Goal: Task Accomplishment & Management: Manage account settings

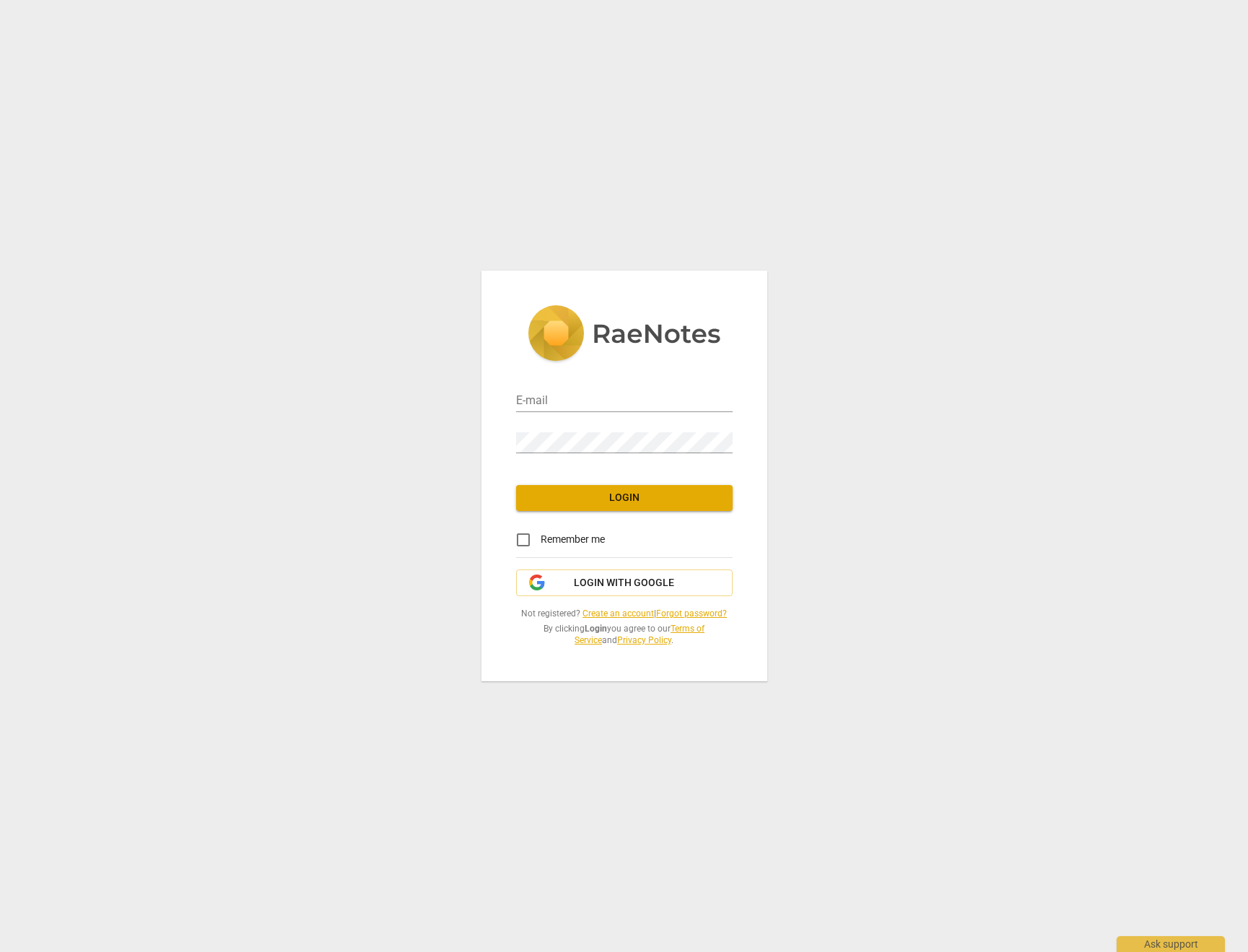
type input "[EMAIL_ADDRESS][DOMAIN_NAME]"
click at [614, 510] on div "E-mail [EMAIL_ADDRESS][DOMAIN_NAME] Password Login Remember me Login with Googl…" at bounding box center [624, 476] width 286 height 410
click at [610, 504] on button "Login" at bounding box center [624, 498] width 216 height 26
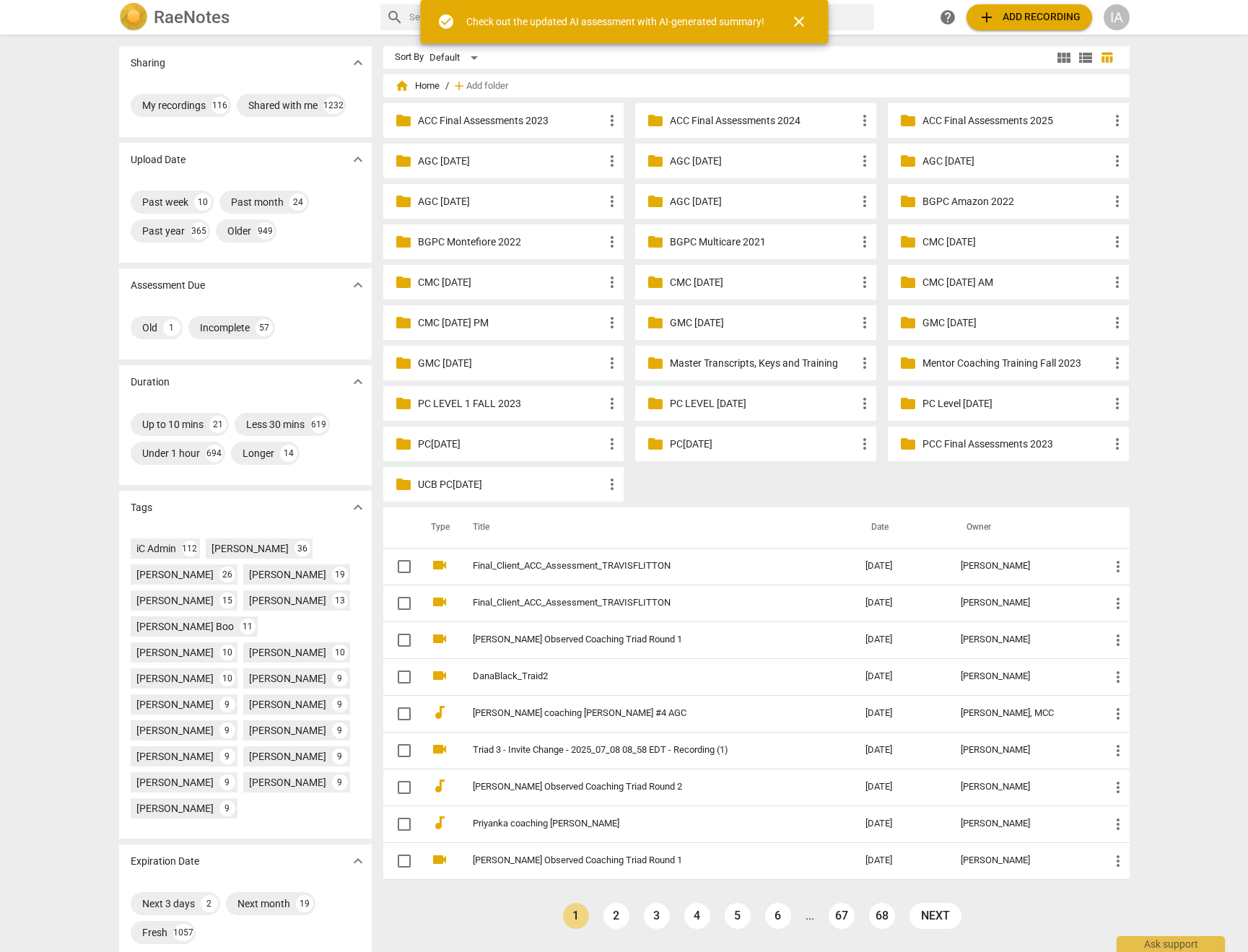
click at [801, 22] on span "close" at bounding box center [798, 21] width 17 height 17
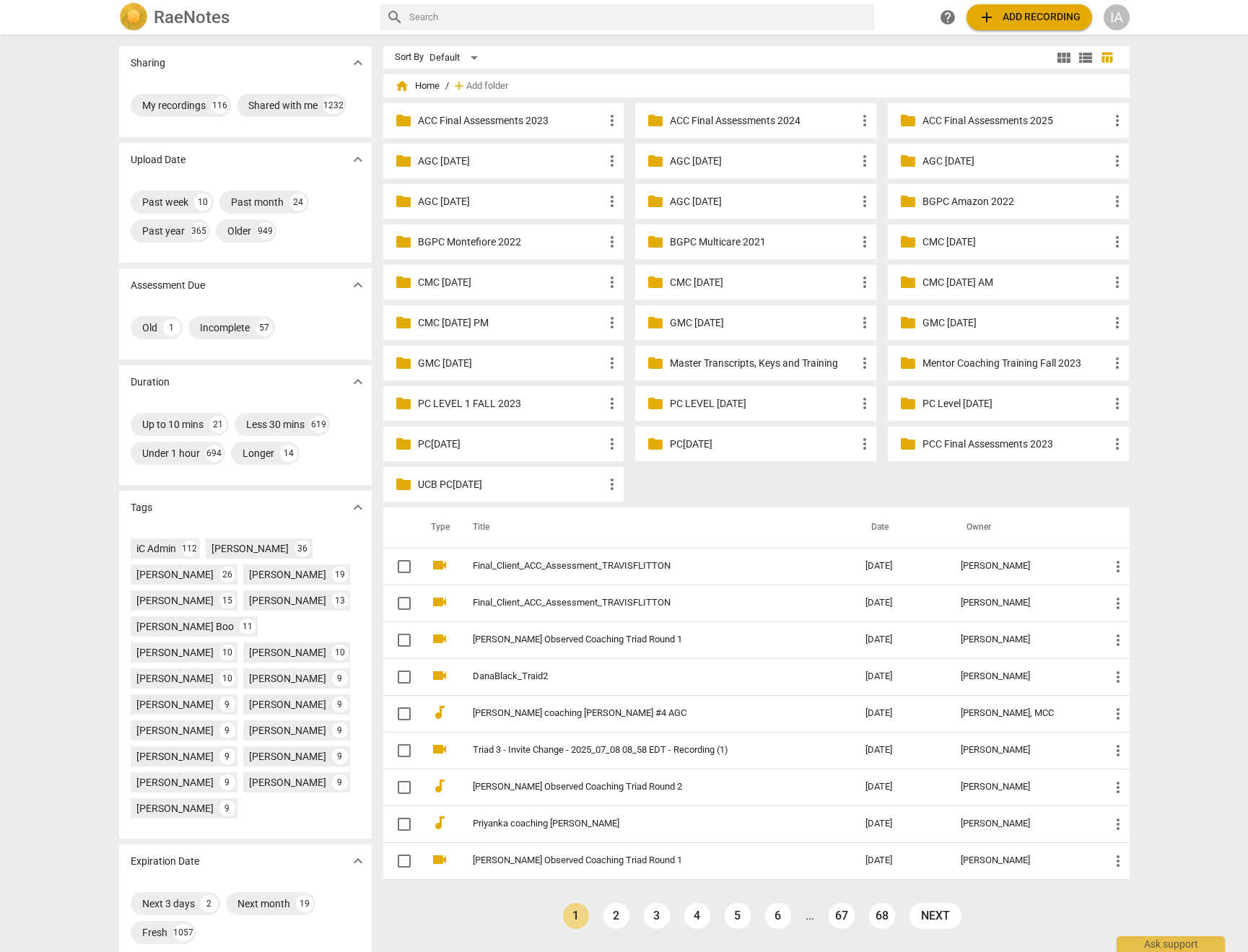
click at [631, 23] on input "text" at bounding box center [639, 17] width 459 height 23
type input "acc"
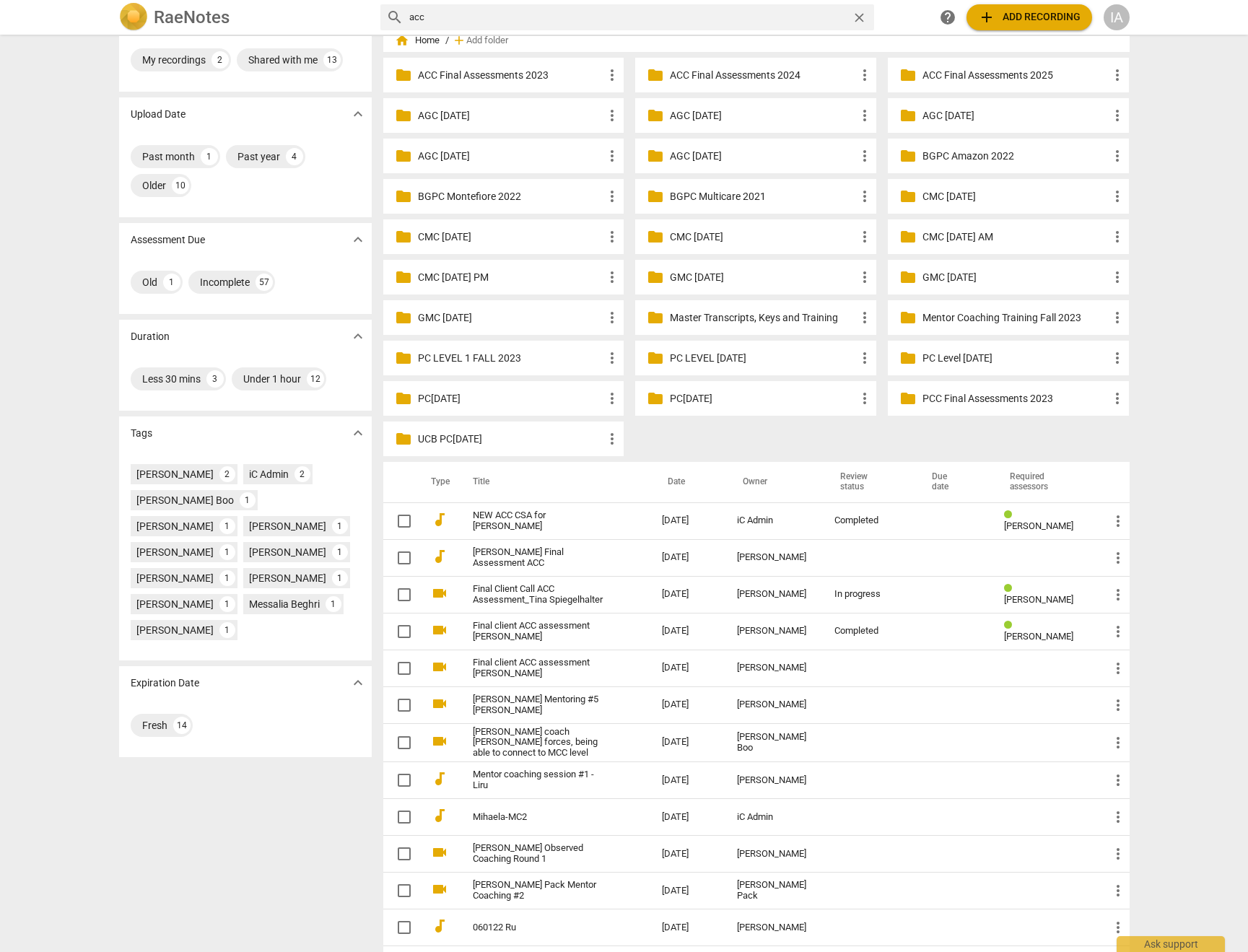
scroll to position [62, 0]
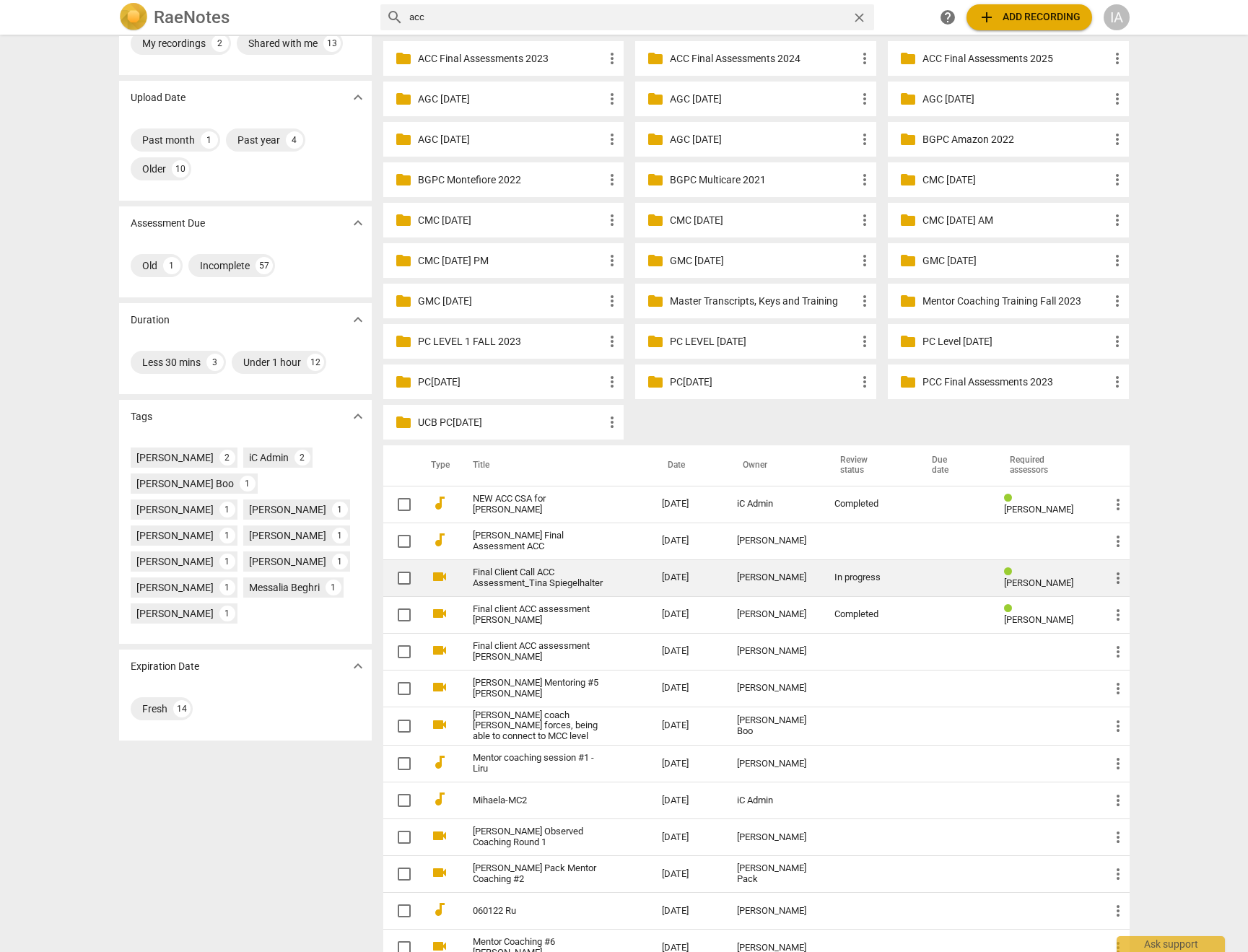
click at [562, 581] on link "Final Client Call ACC Assessment_Tina Spiegelhalter" at bounding box center [541, 578] width 137 height 22
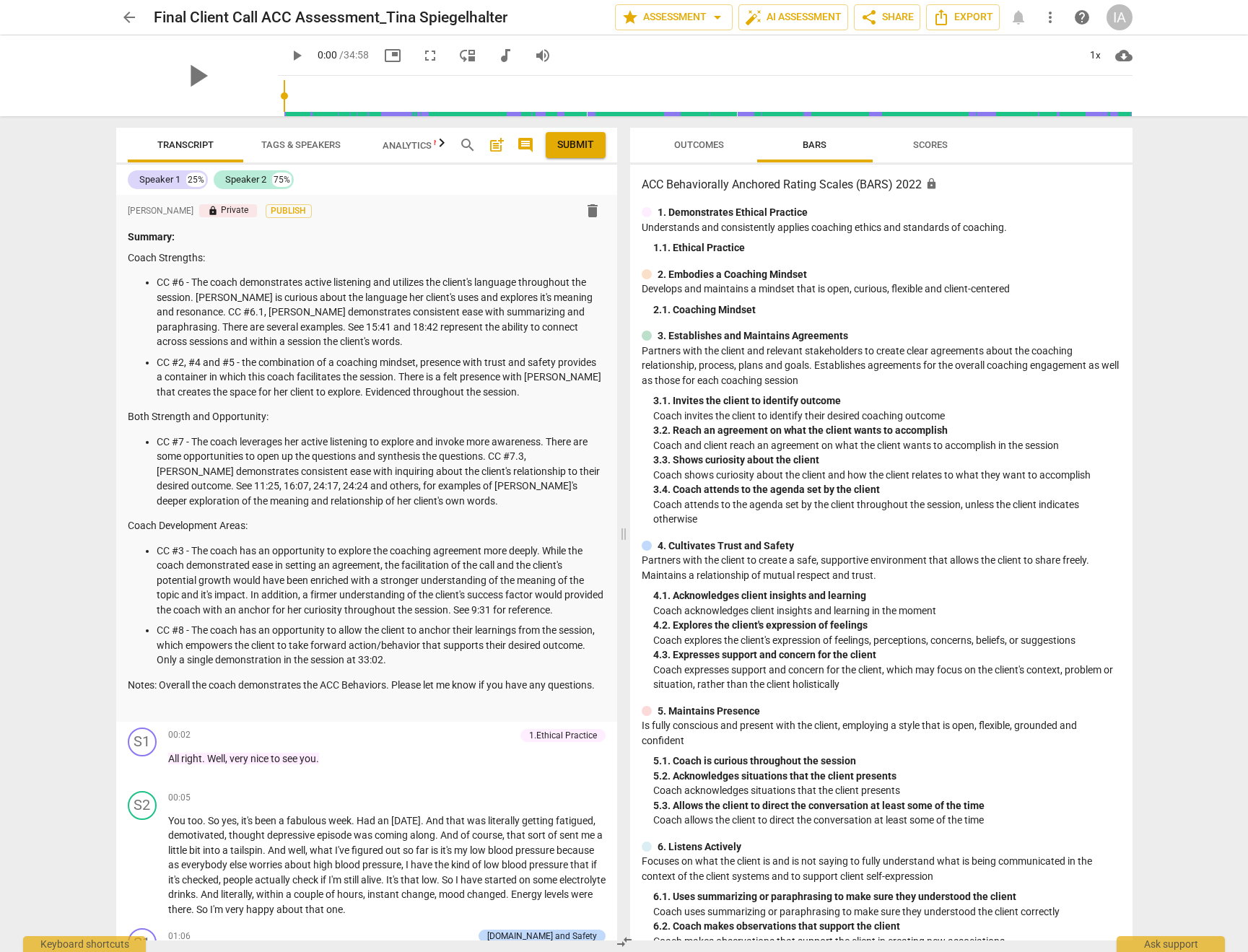
click at [702, 142] on span "Outcomes" at bounding box center [698, 144] width 50 height 11
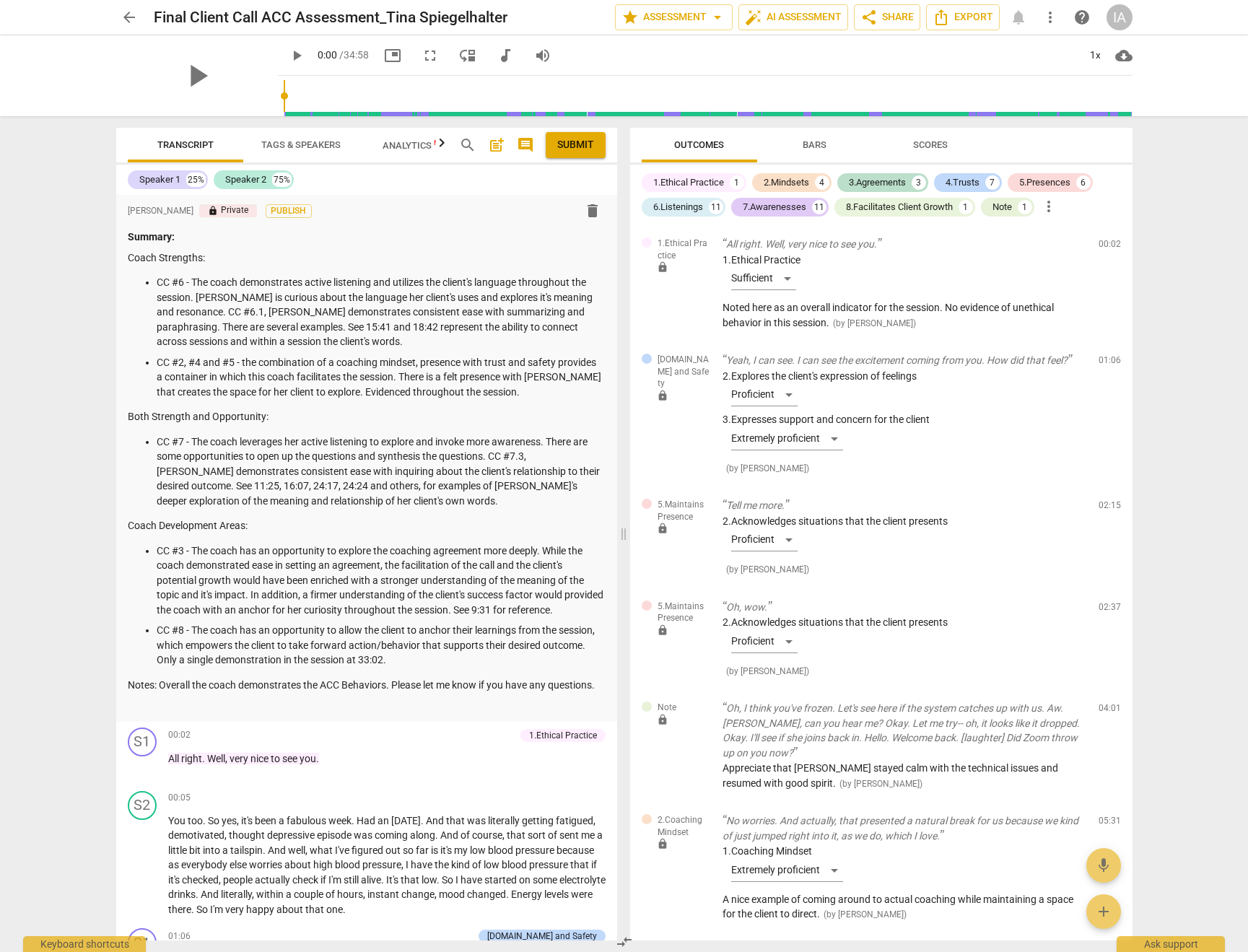
click at [808, 144] on span "Bars" at bounding box center [814, 144] width 24 height 11
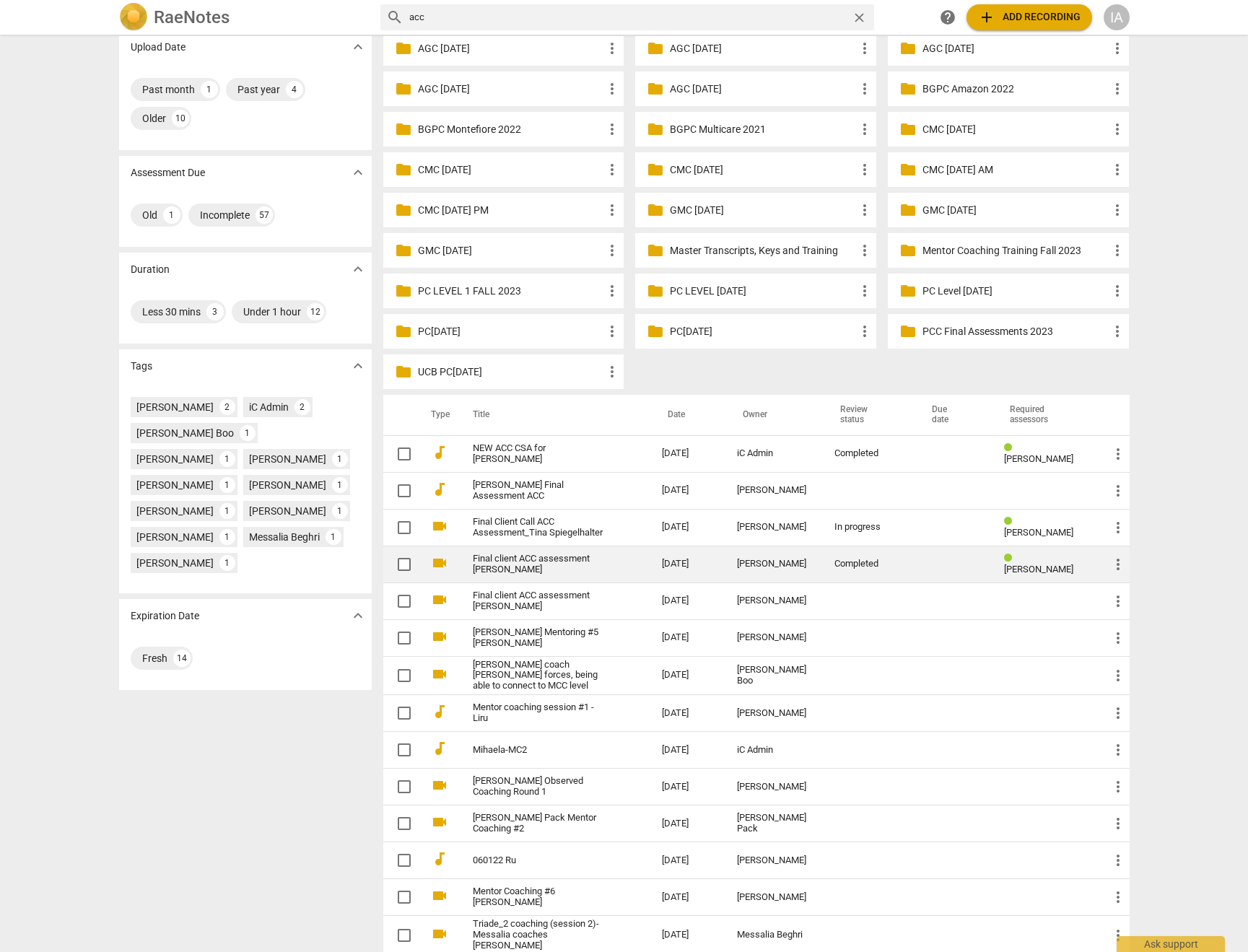
scroll to position [124, 0]
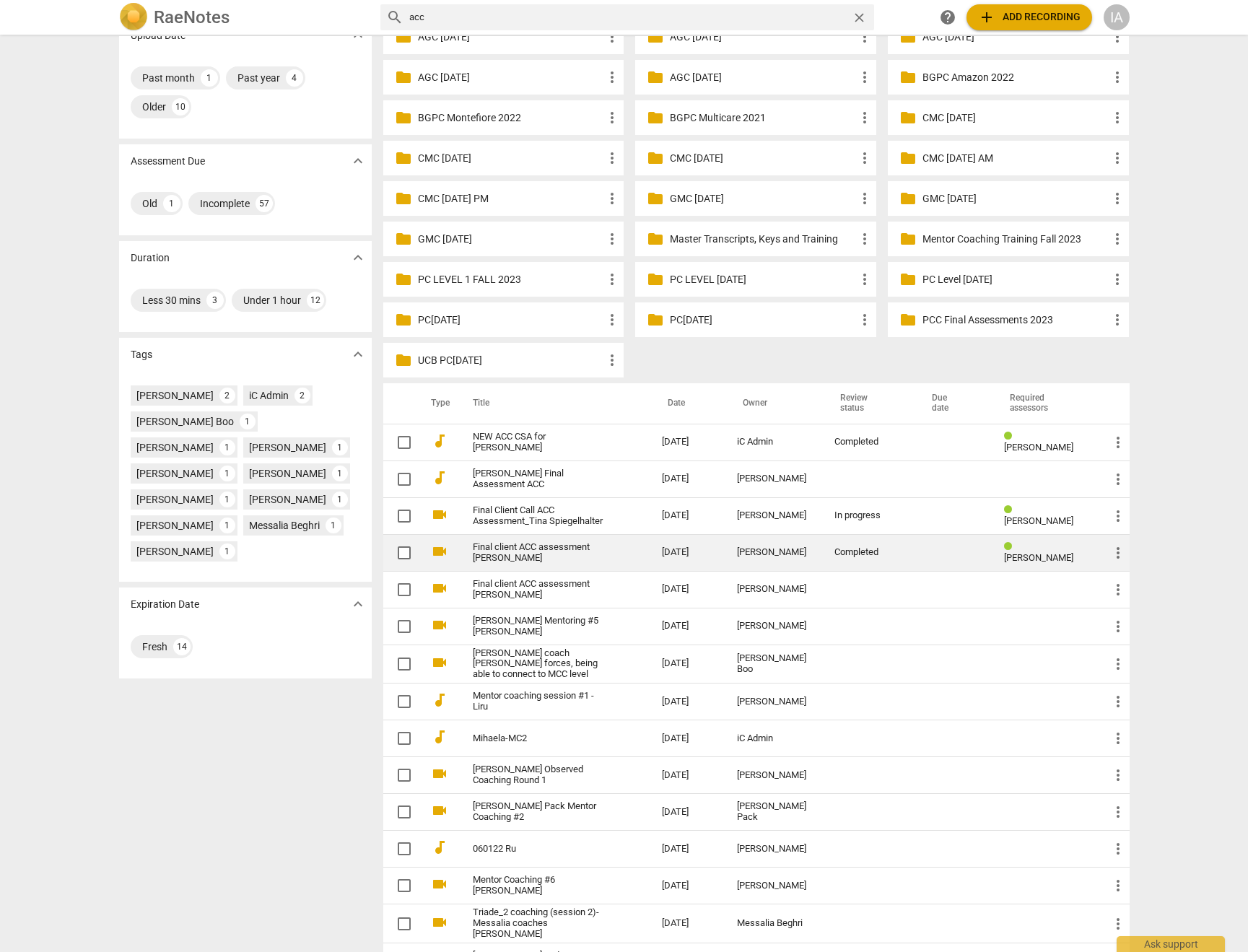
click at [551, 554] on link "Final client ACC assessment [PERSON_NAME]" at bounding box center [541, 552] width 137 height 22
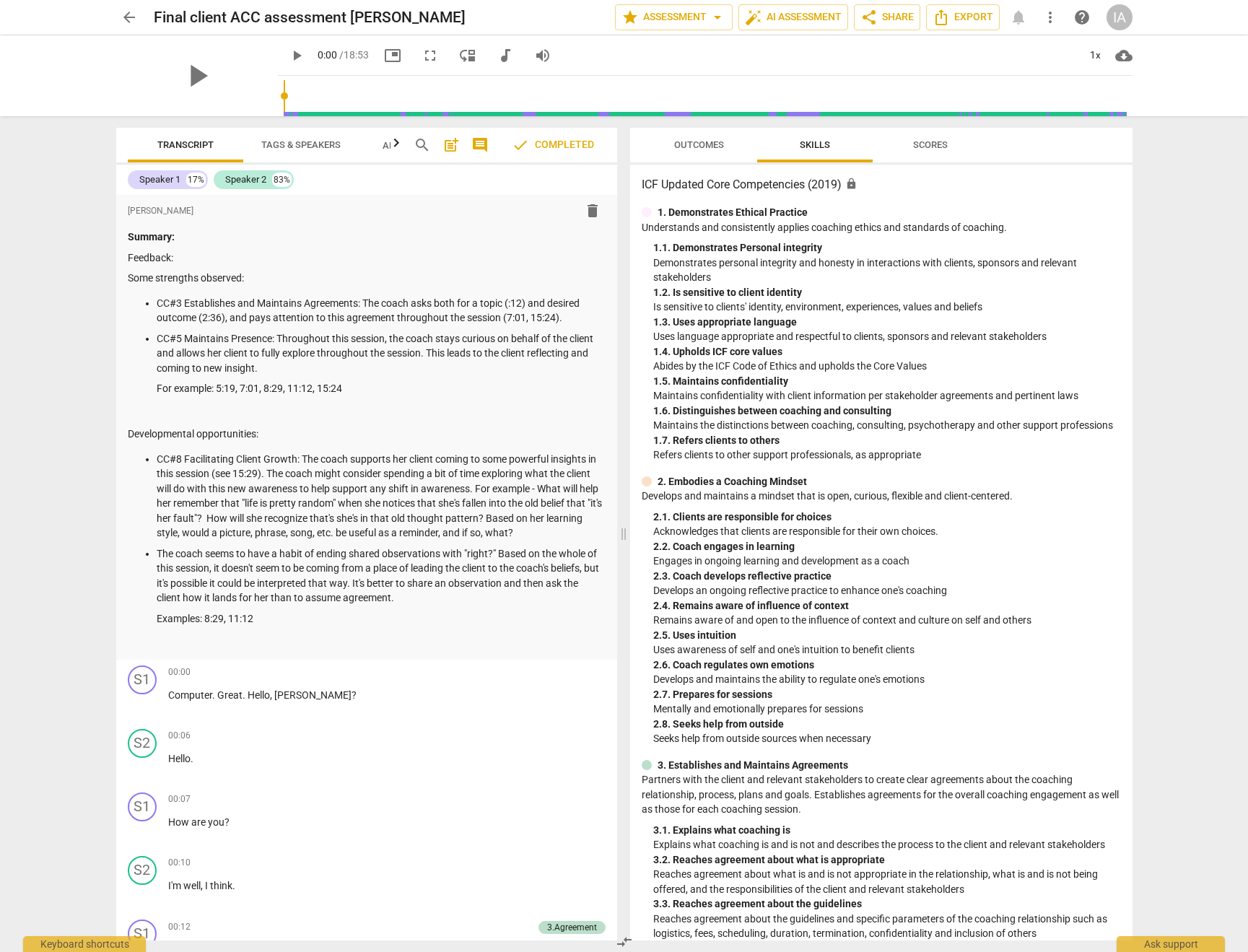
click at [698, 150] on span "Outcomes" at bounding box center [699, 146] width 85 height 20
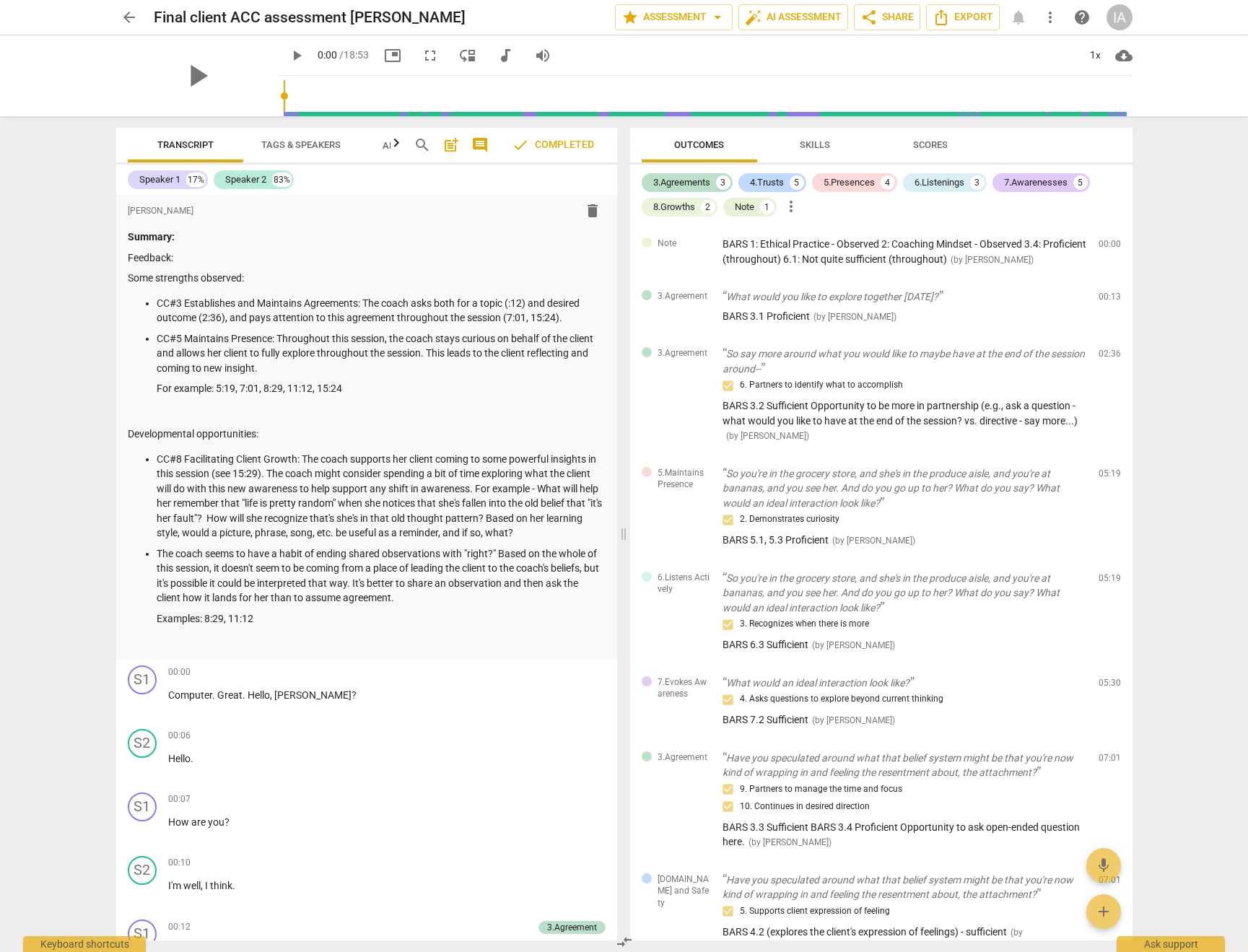
click at [128, 18] on span "arrow_back" at bounding box center [129, 17] width 17 height 17
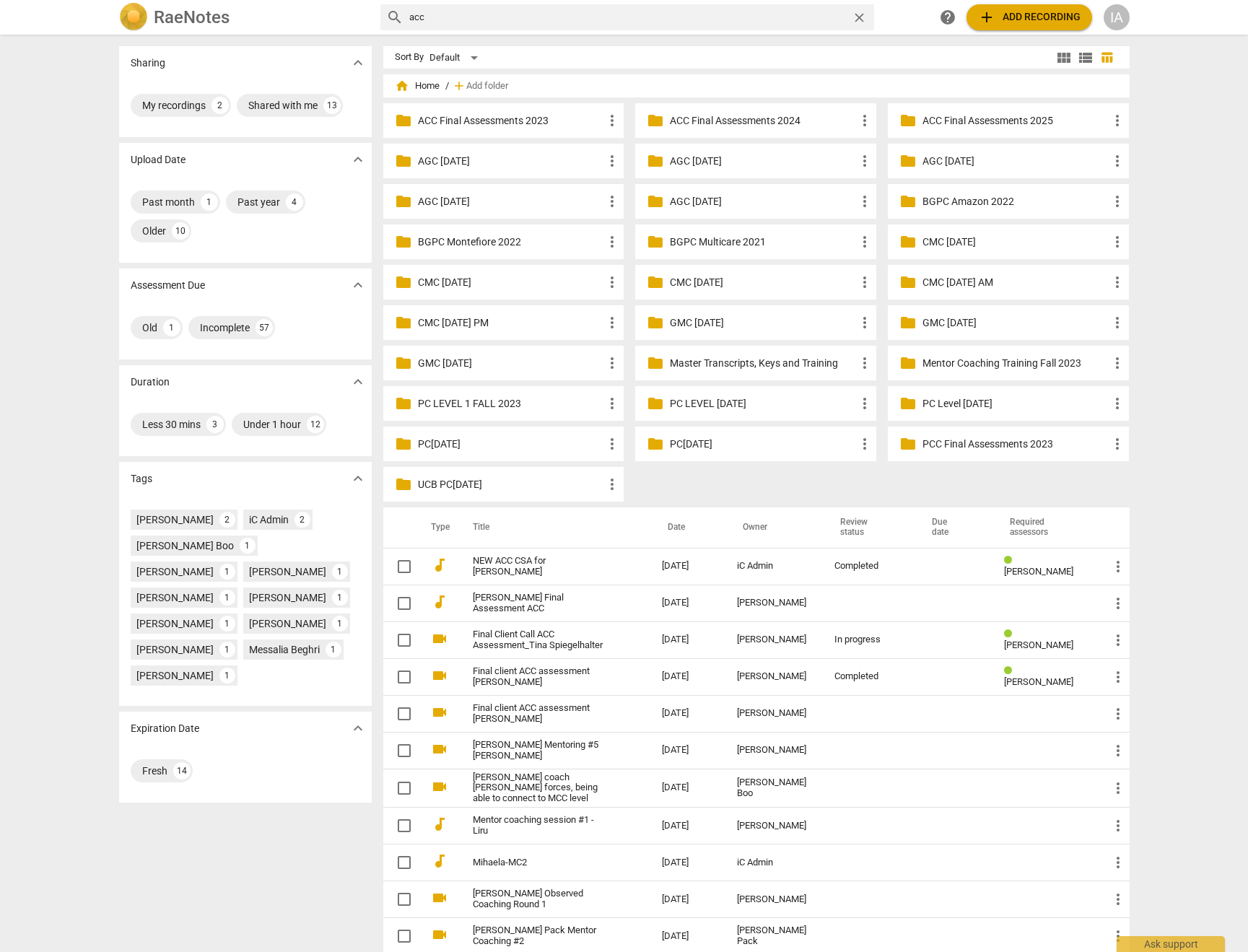
click at [929, 123] on p "ACC Final Assessments 2025" at bounding box center [1015, 120] width 186 height 15
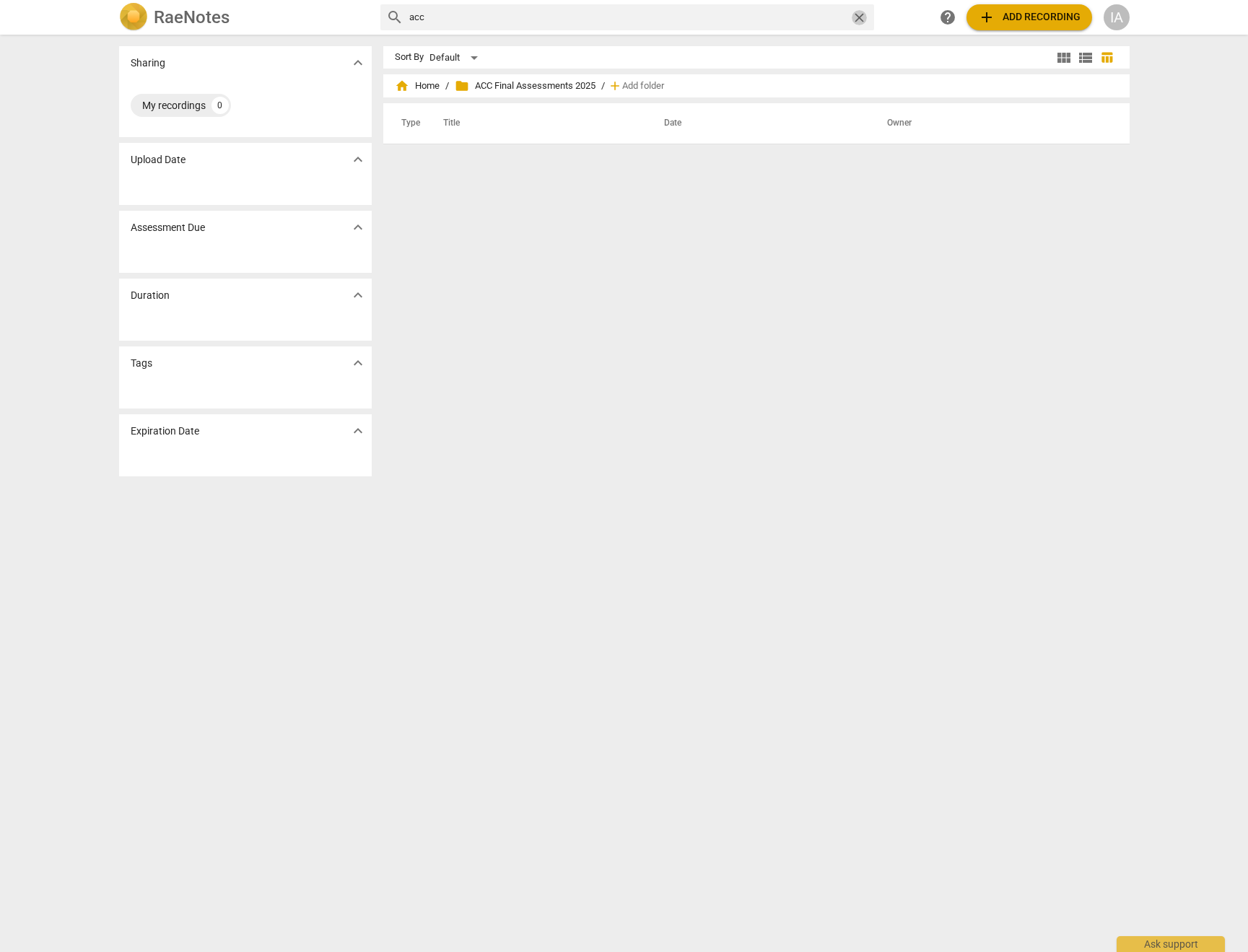
click at [862, 21] on span "close" at bounding box center [859, 17] width 15 height 15
click at [173, 27] on h2 "RaeNotes" at bounding box center [191, 17] width 76 height 20
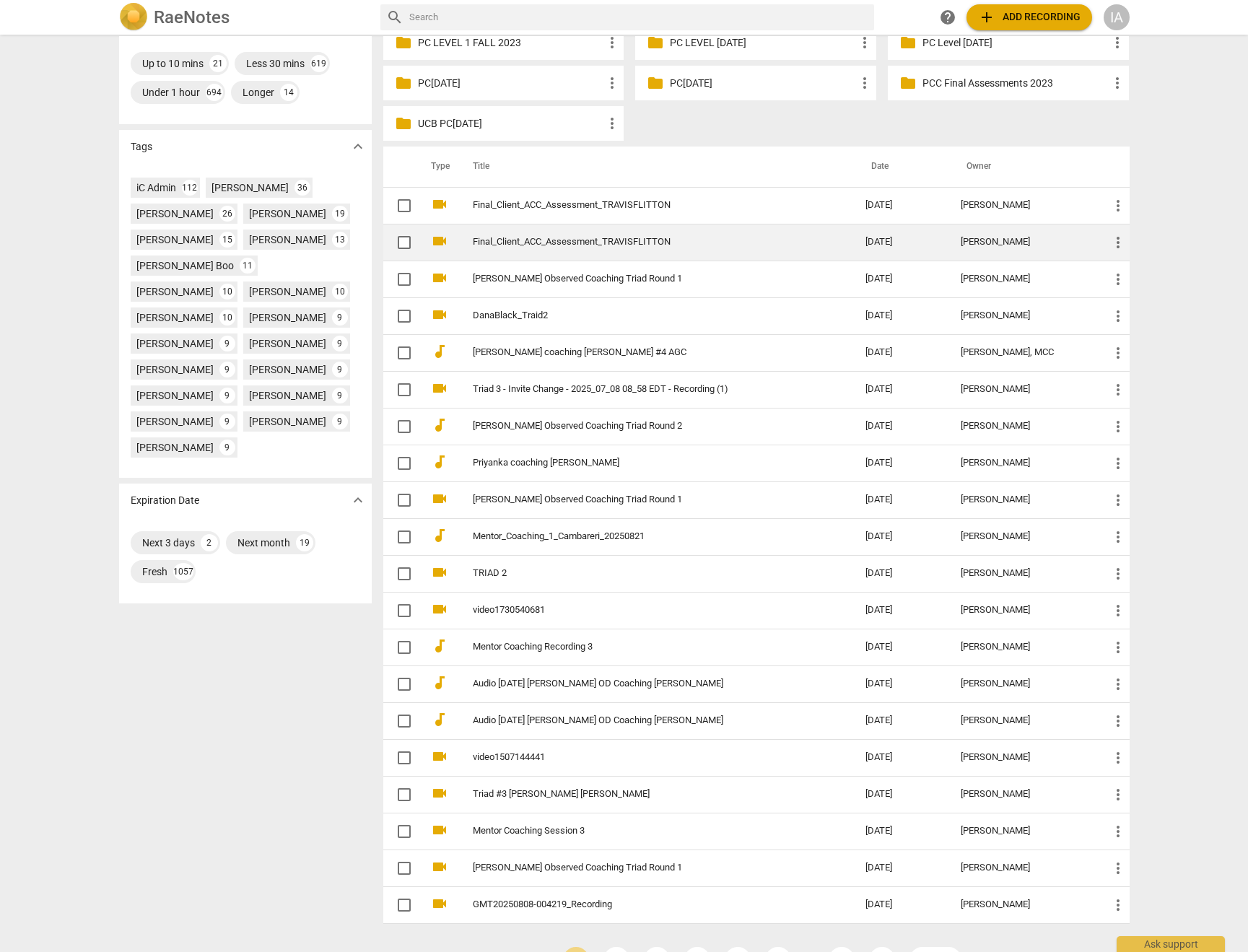
scroll to position [400, 0]
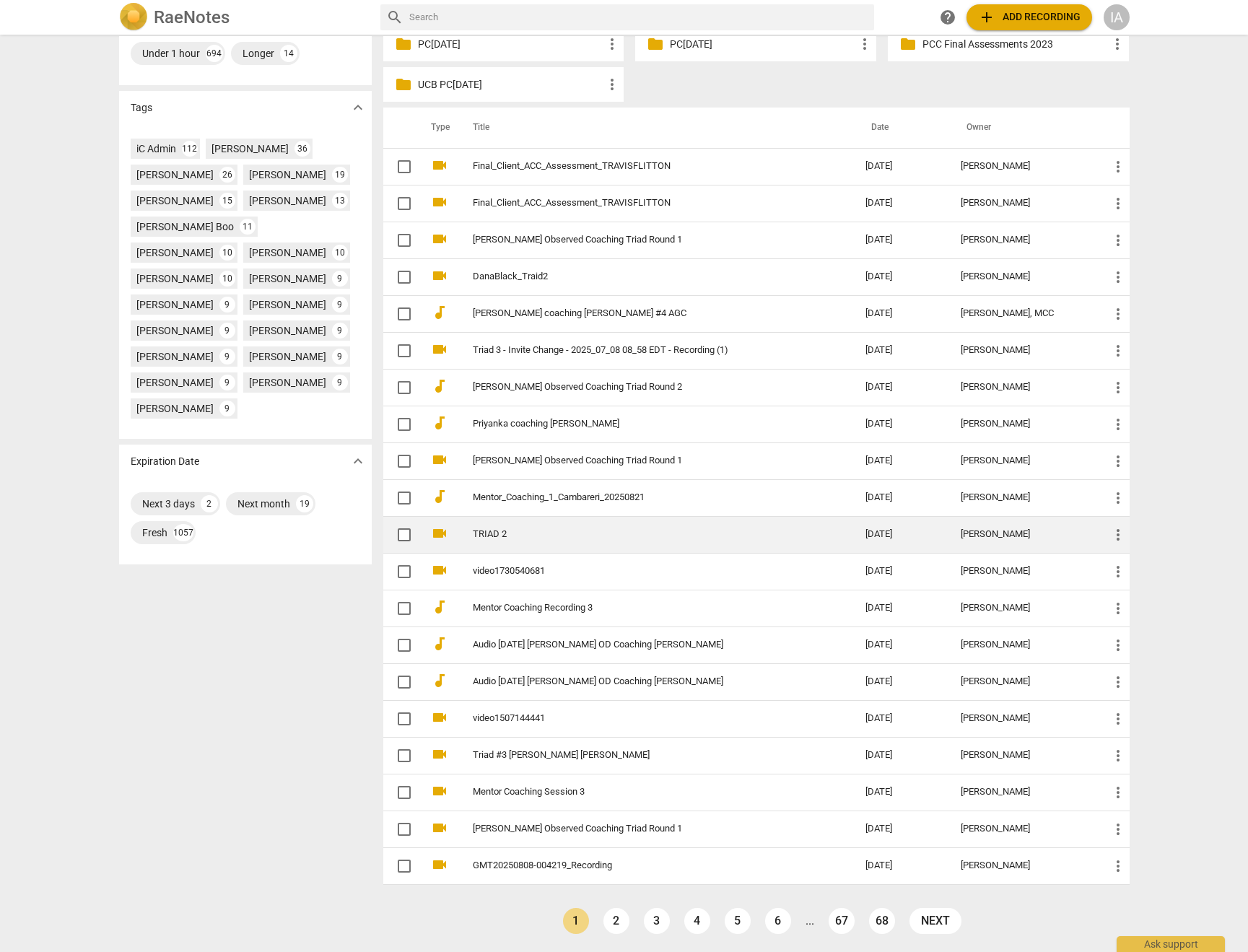
click at [616, 924] on link "2" at bounding box center [616, 921] width 26 height 26
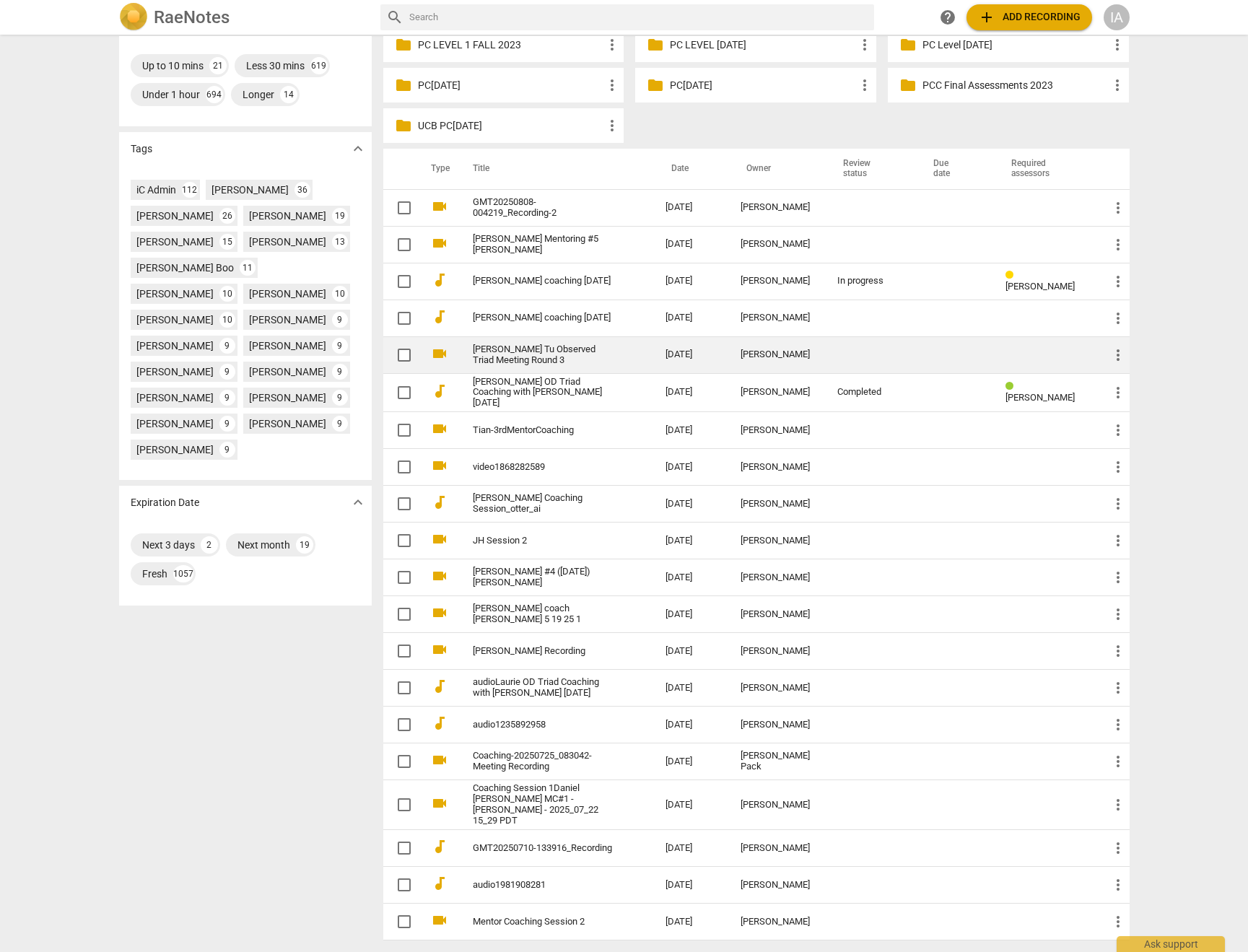
scroll to position [402, 0]
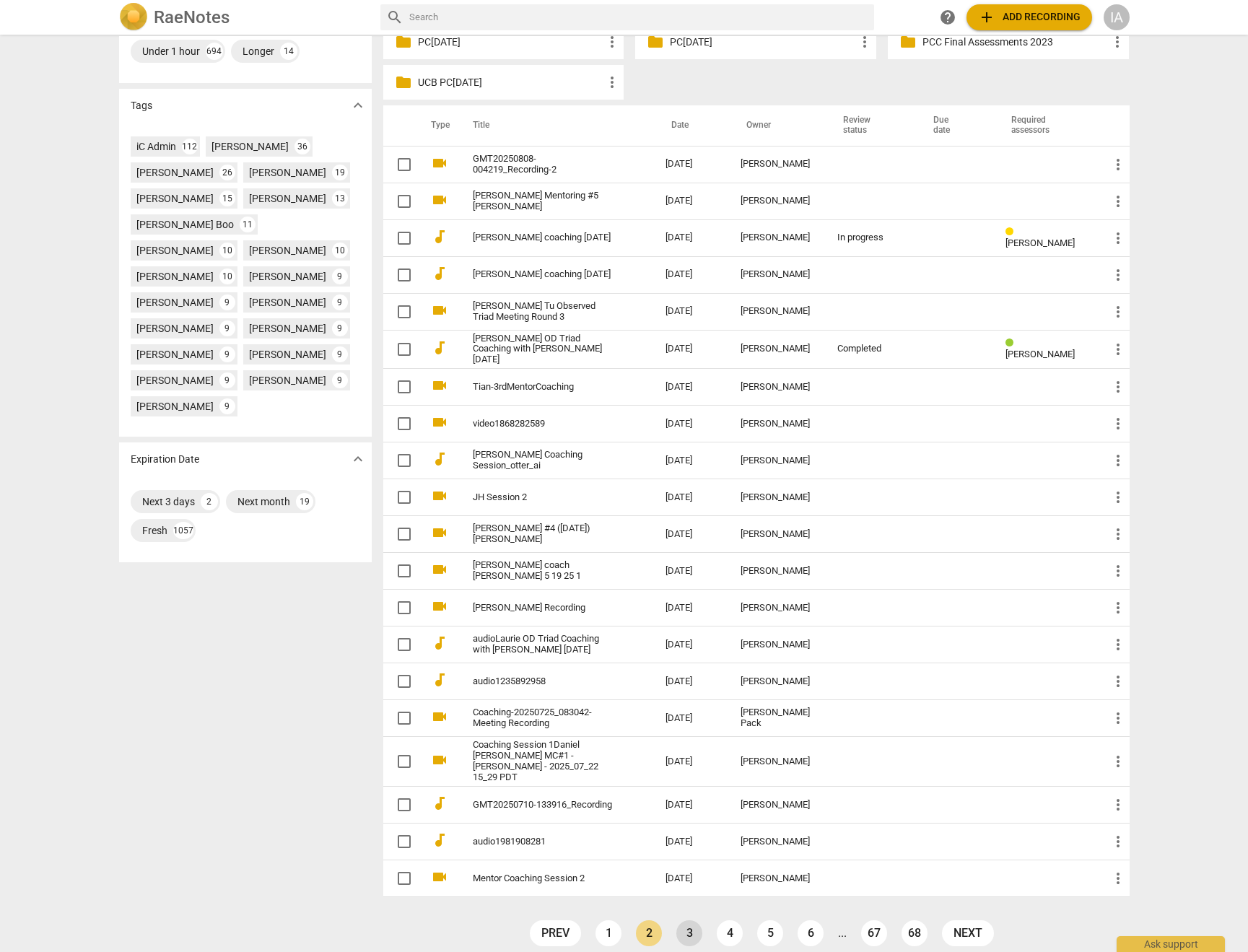
click at [690, 925] on link "3" at bounding box center [689, 933] width 26 height 26
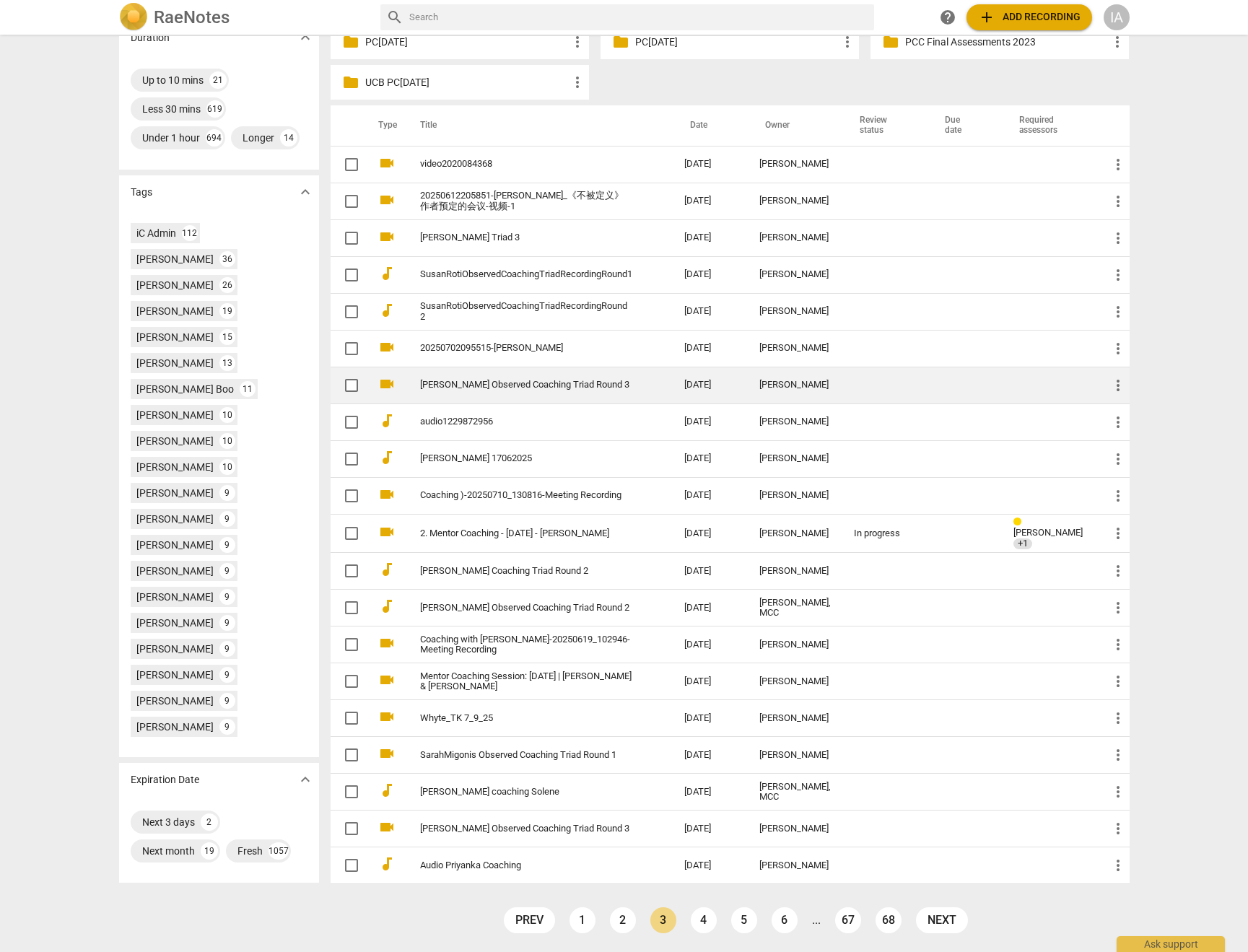
scroll to position [426, 0]
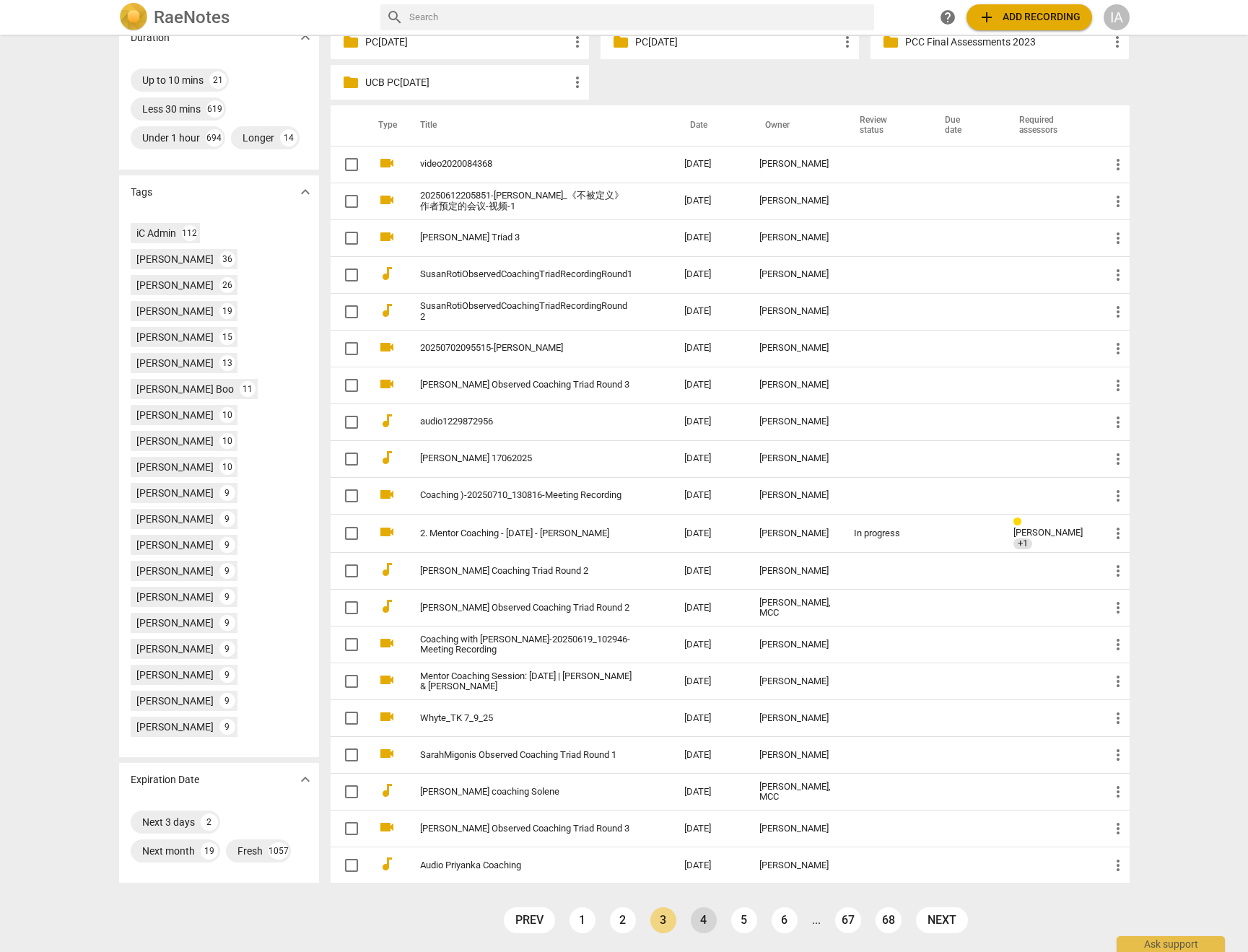
click at [709, 919] on link "4" at bounding box center [704, 920] width 26 height 26
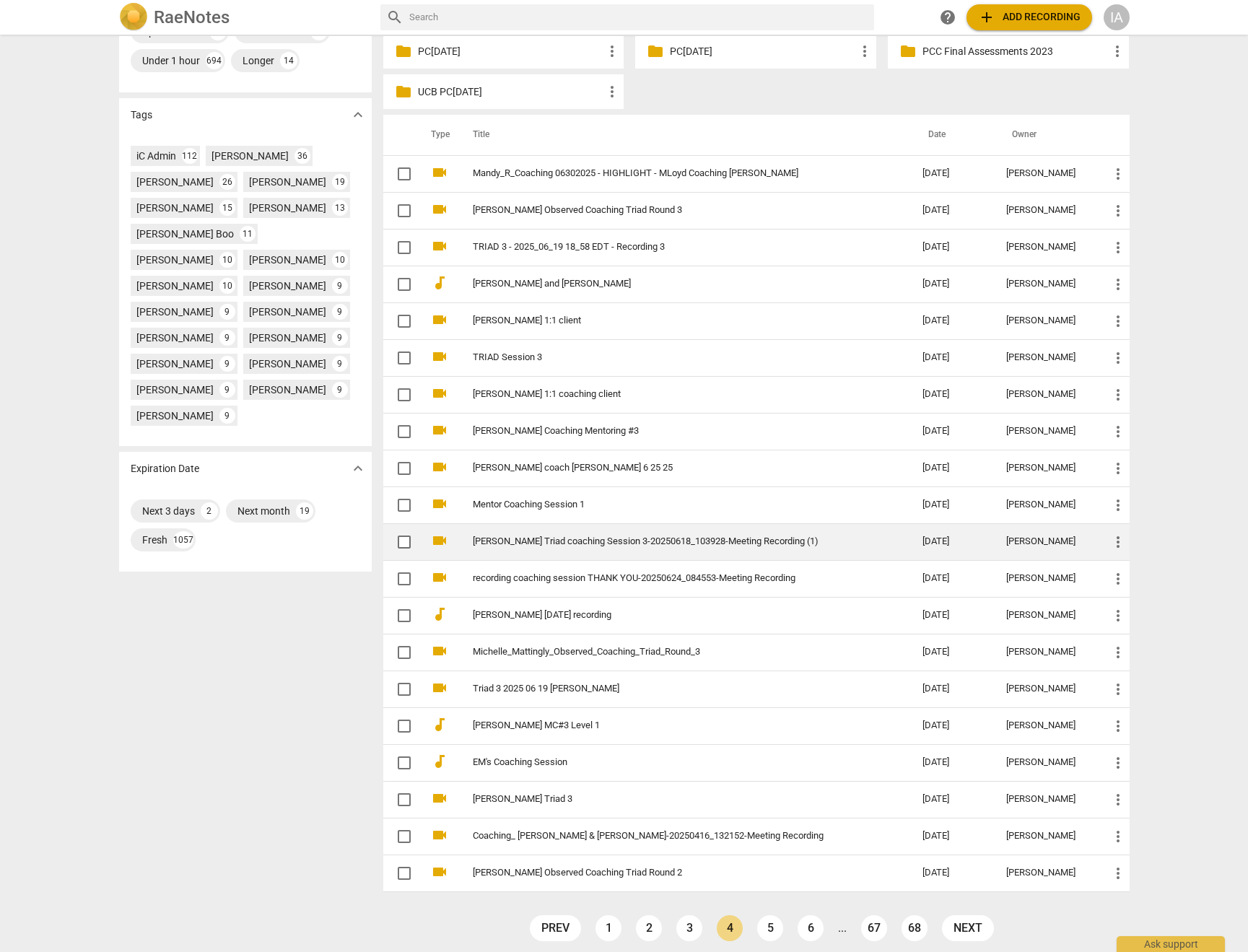
scroll to position [400, 0]
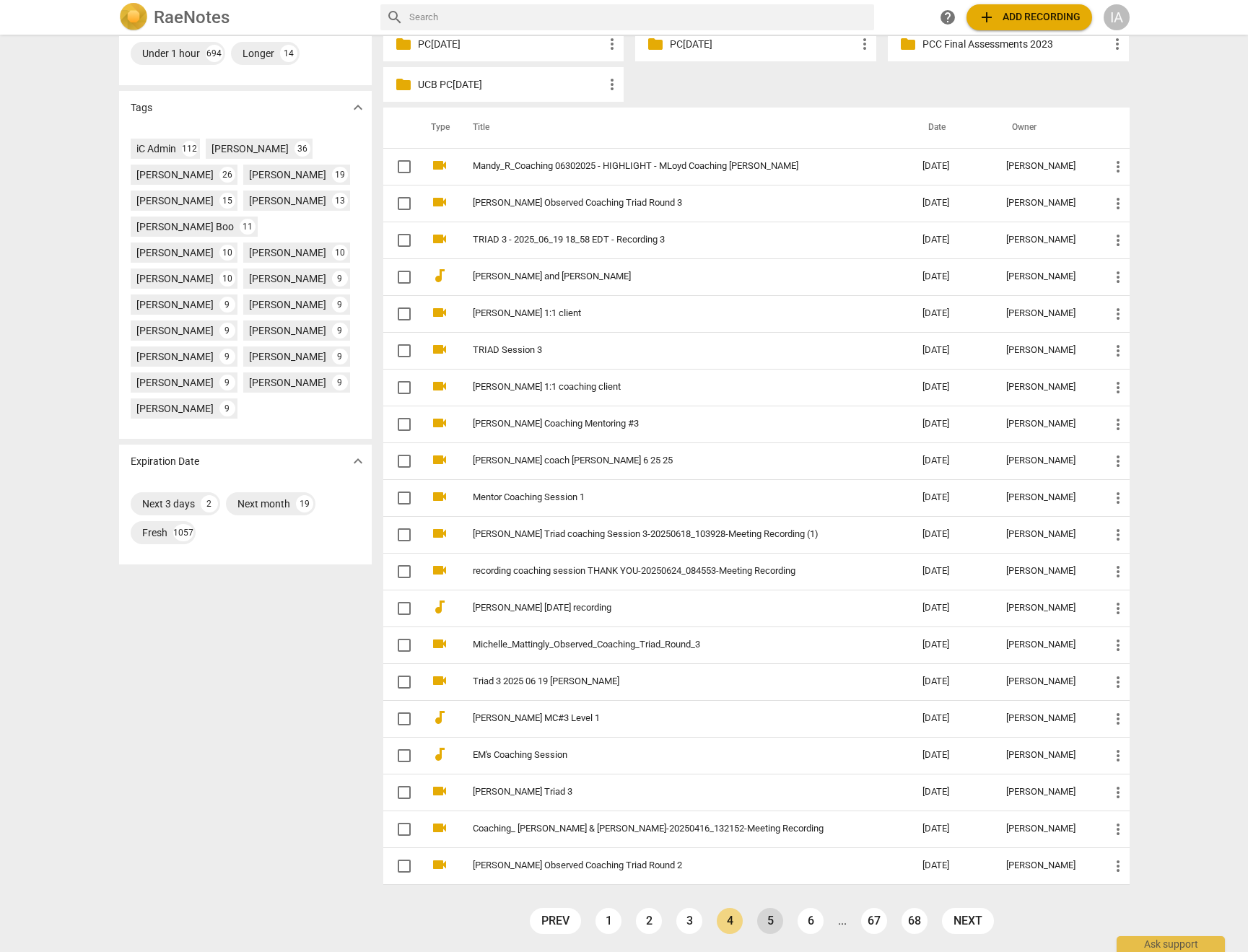
click at [765, 922] on link "5" at bounding box center [770, 921] width 26 height 26
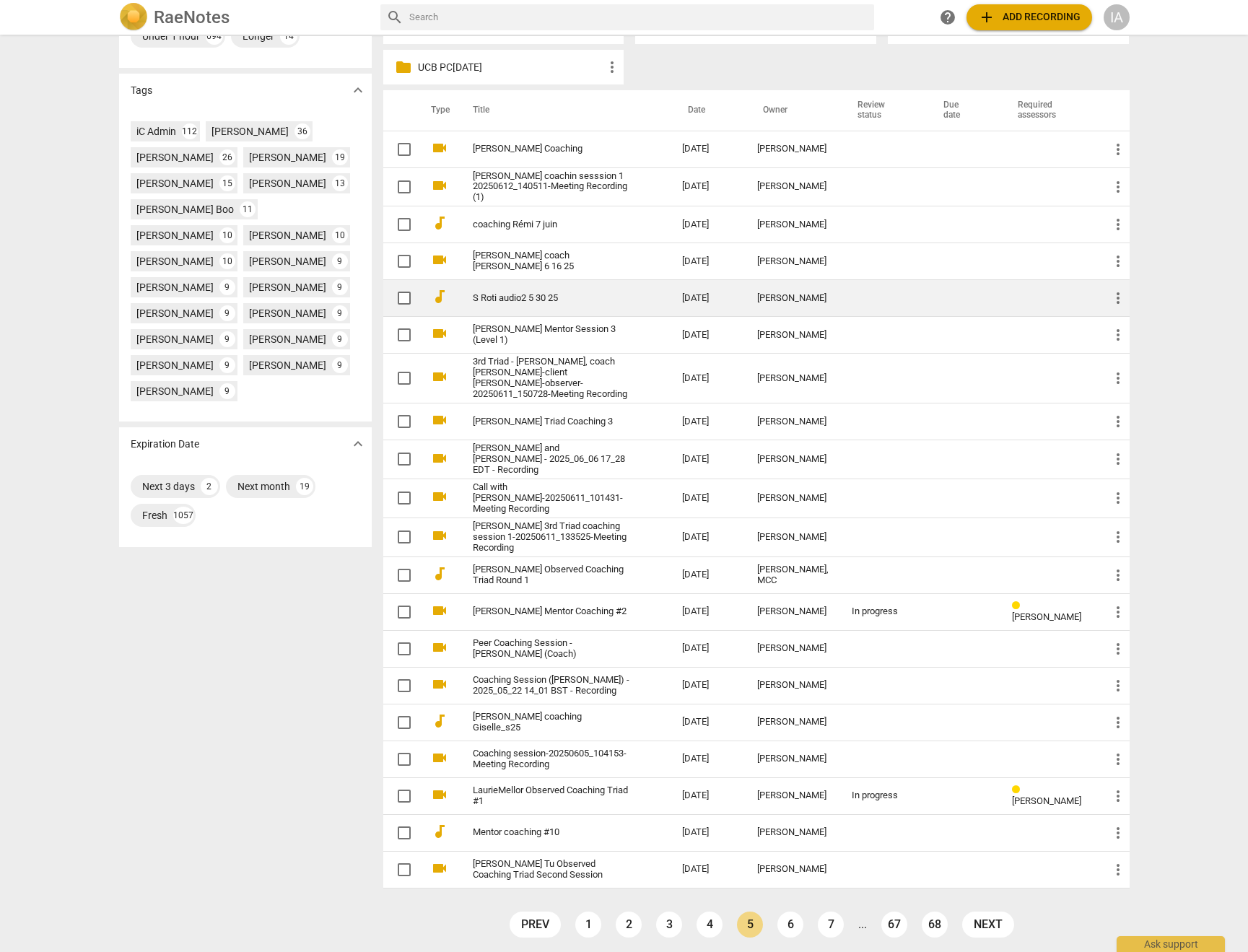
scroll to position [427, 0]
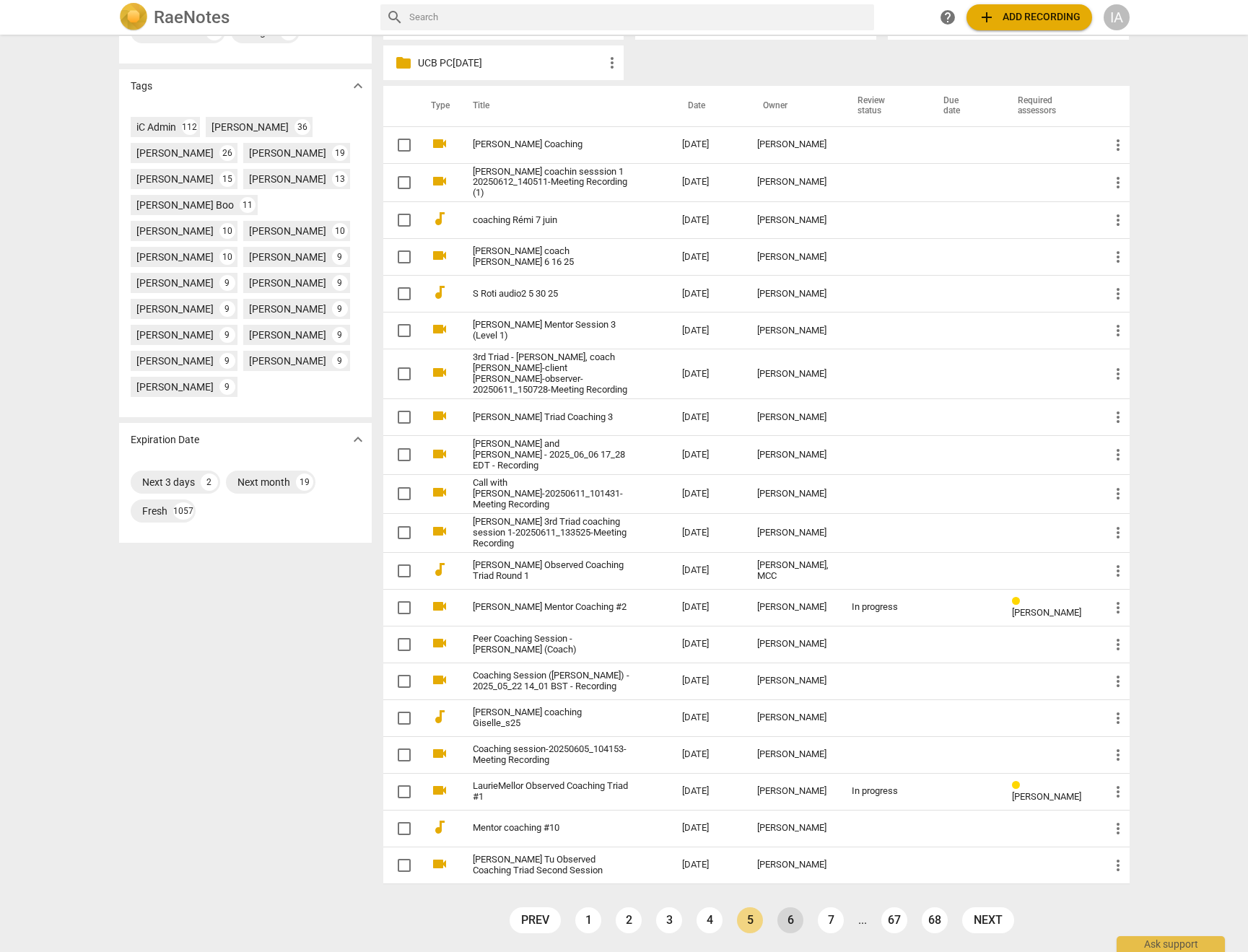
click at [785, 924] on link "6" at bounding box center [790, 920] width 26 height 26
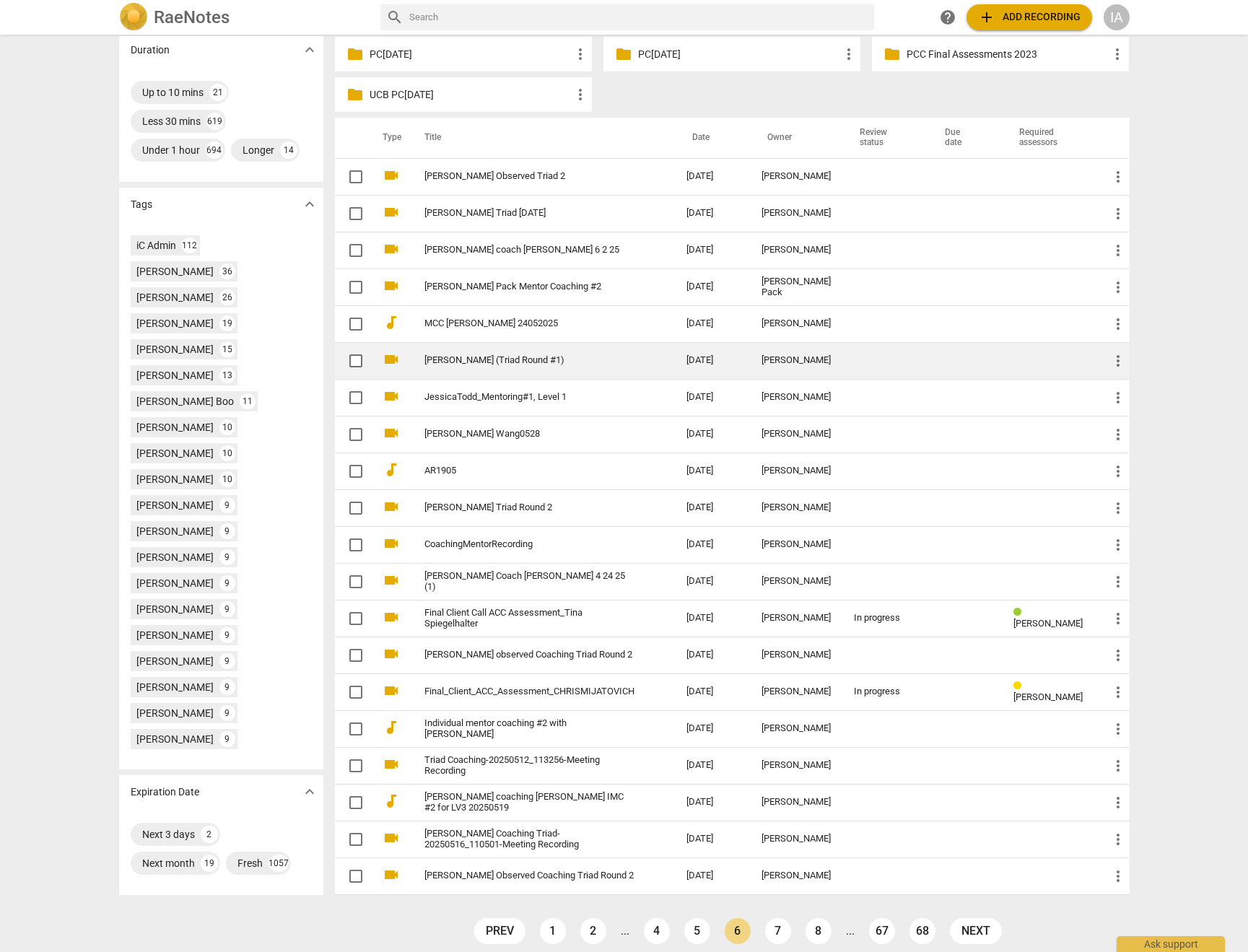
scroll to position [402, 0]
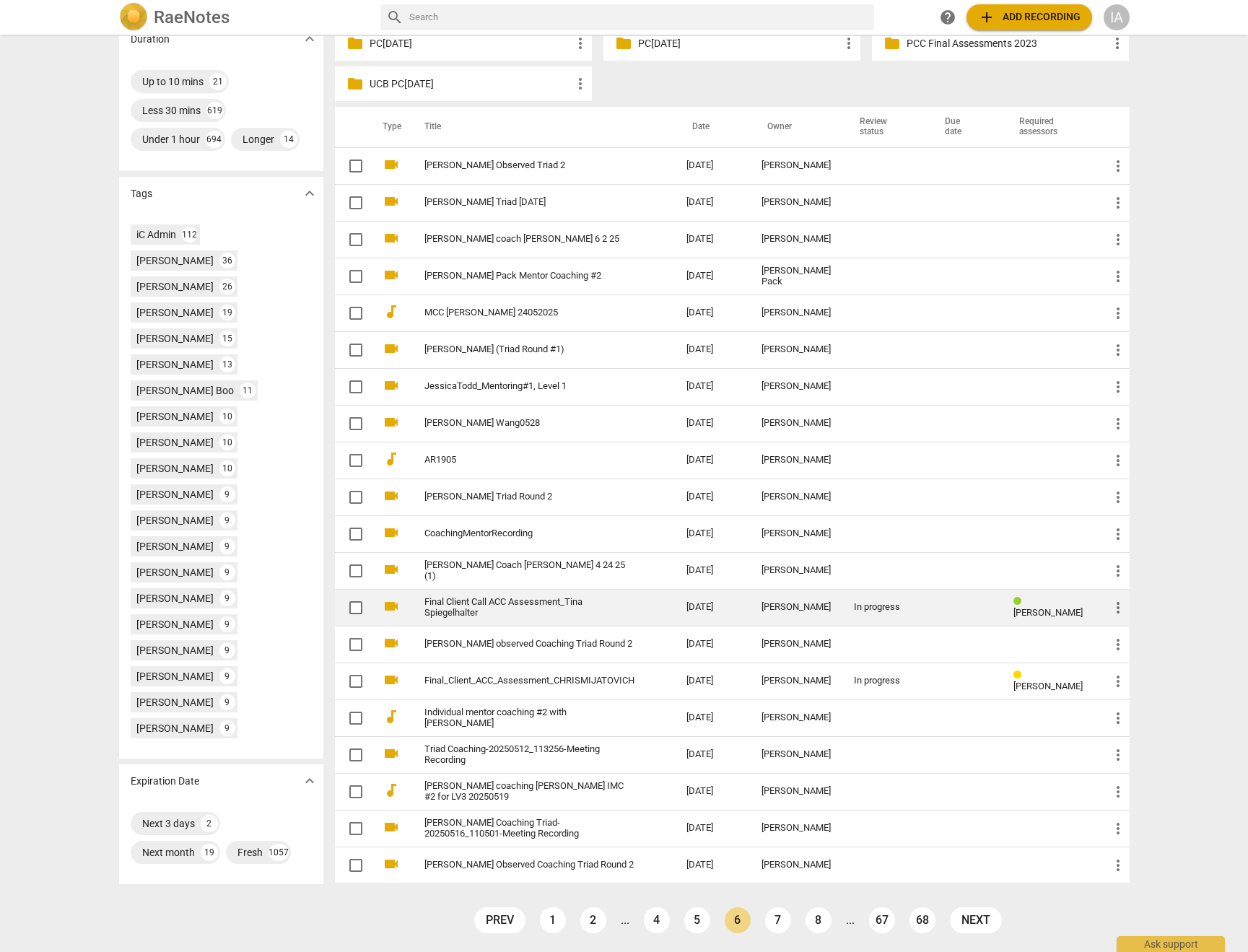
click at [578, 603] on link "Final Client Call ACC Assessment_Tina Spiegelhalter" at bounding box center [530, 608] width 210 height 22
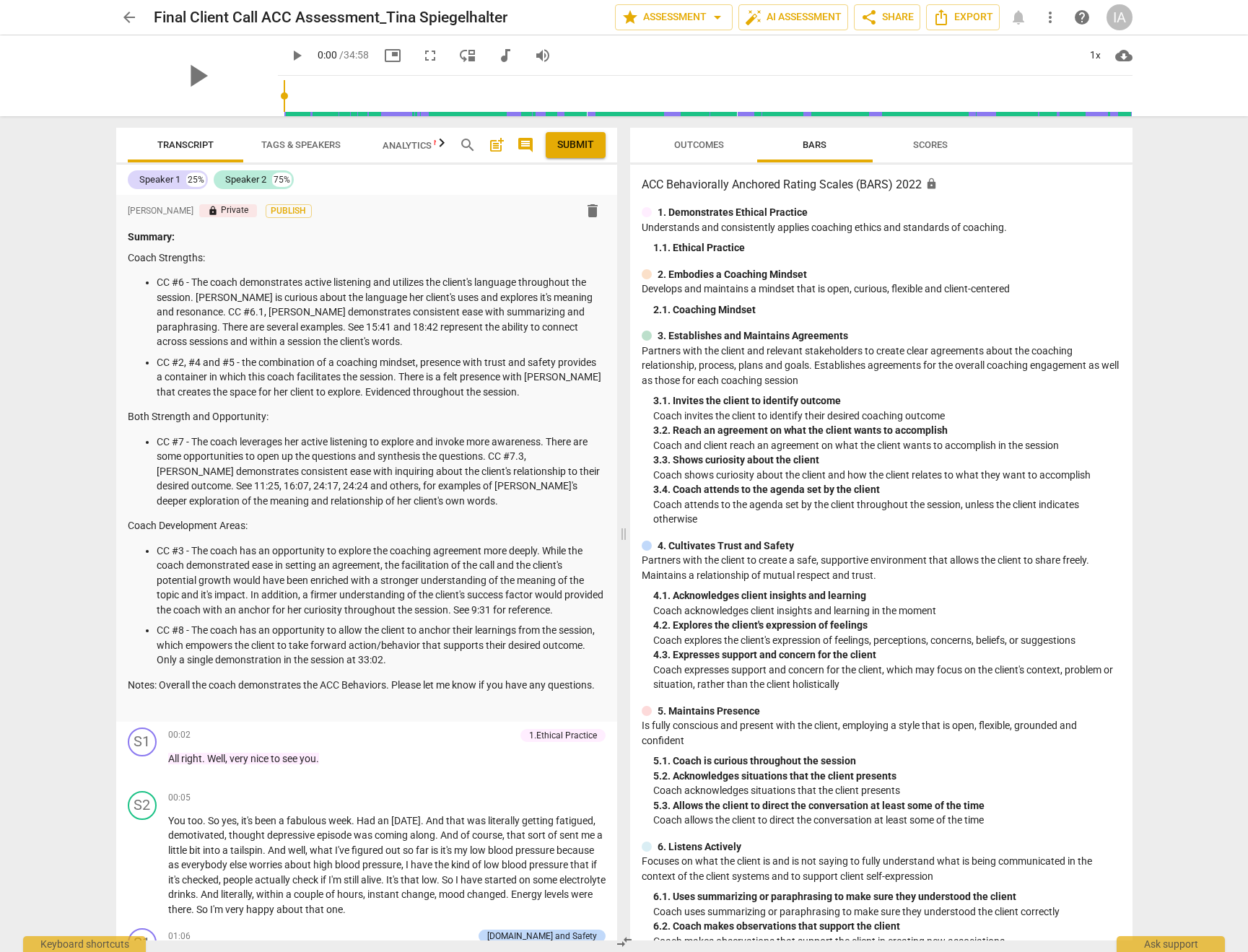
click at [130, 12] on span "arrow_back" at bounding box center [129, 17] width 17 height 17
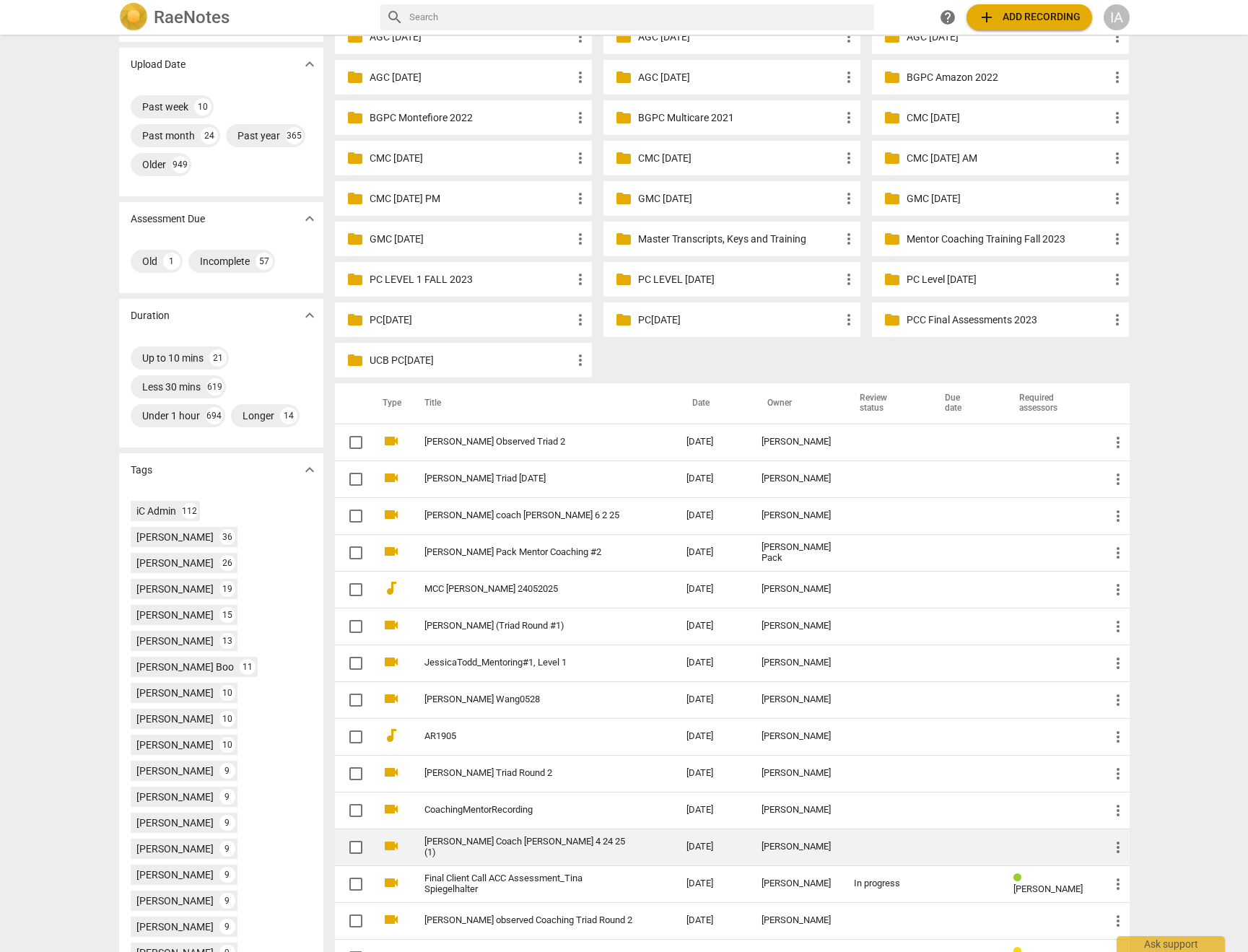
scroll to position [402, 0]
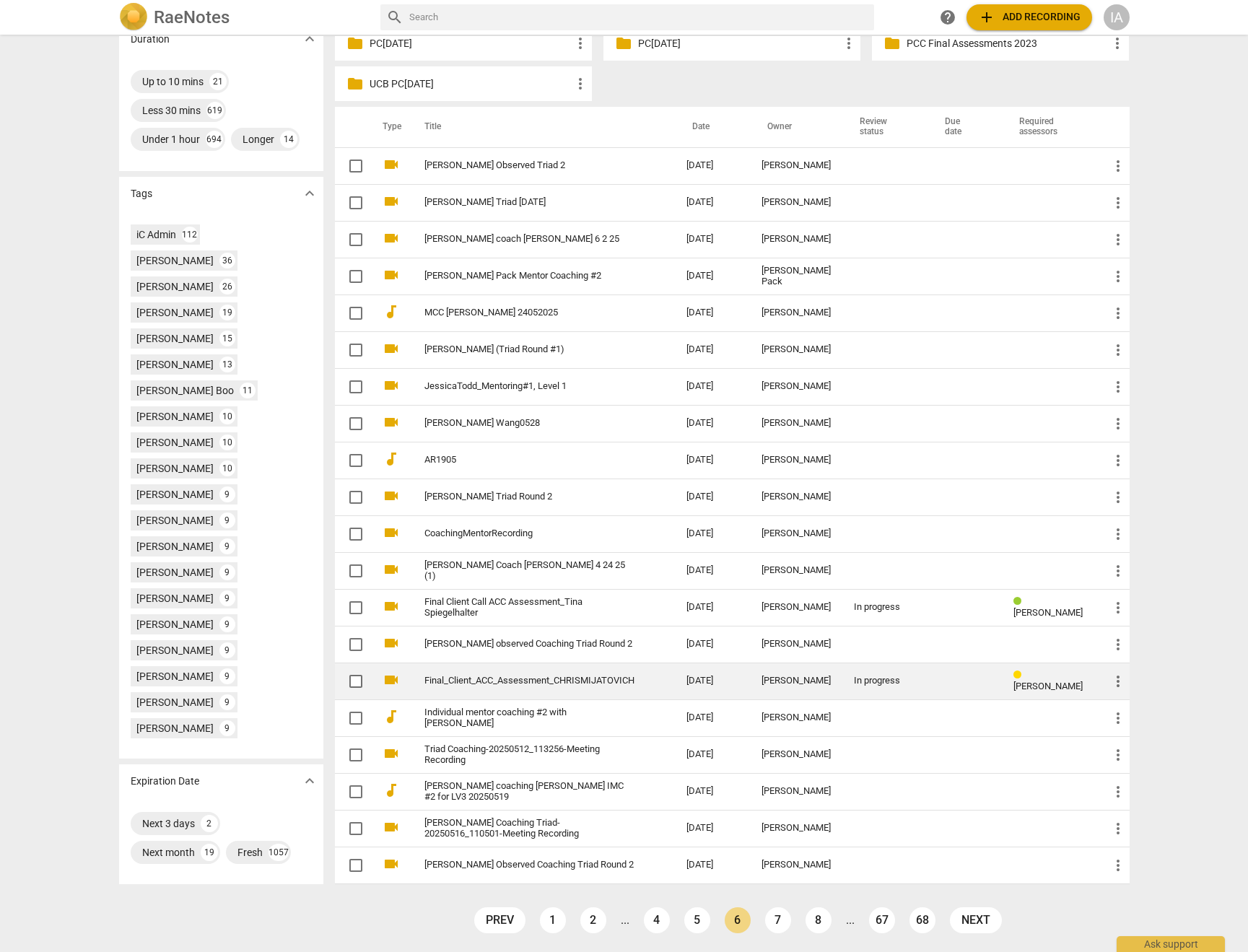
click at [578, 685] on td "Final_Client_ACC_Assessment_CHRISMIJATOVICH" at bounding box center [540, 680] width 268 height 37
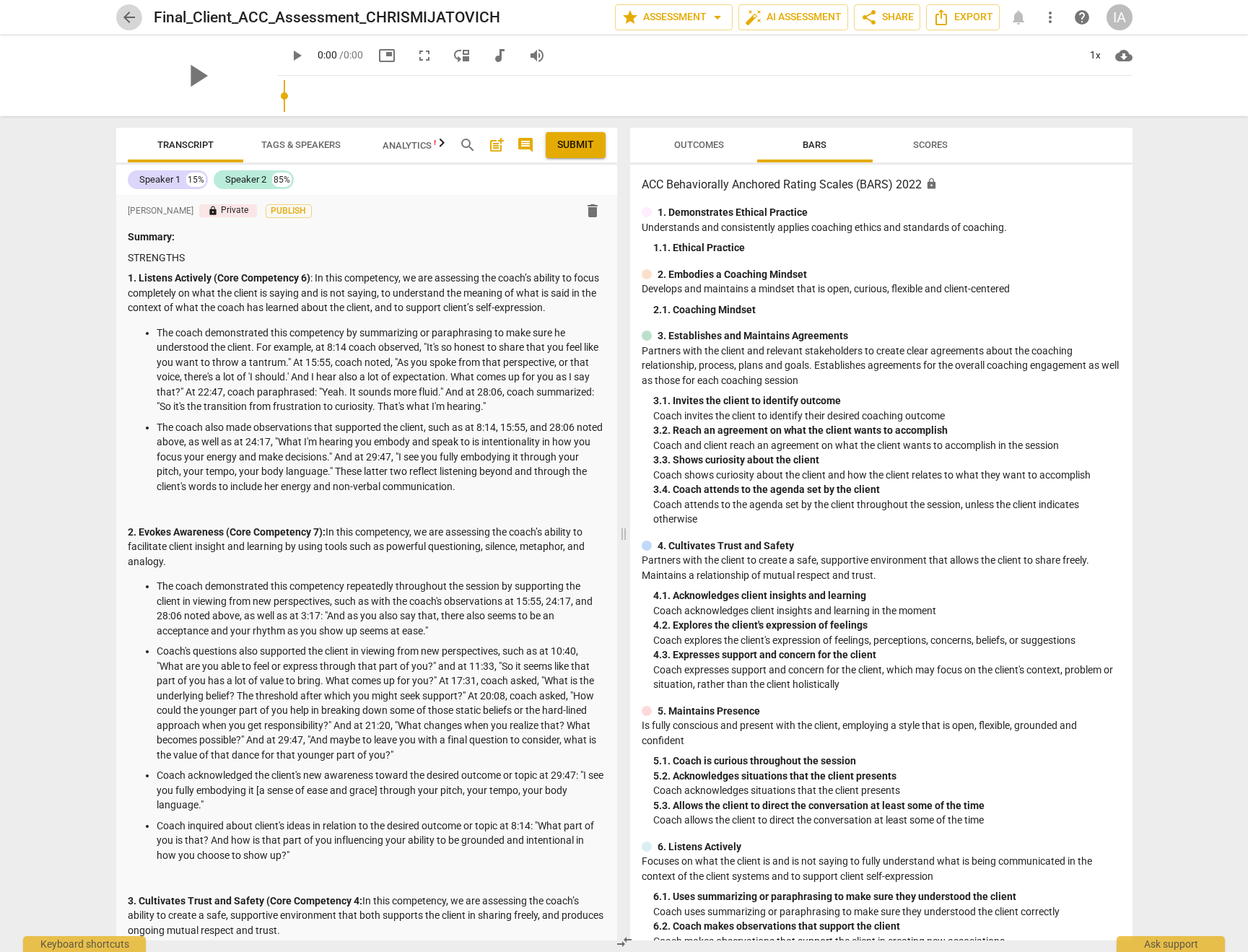
click at [124, 11] on span "arrow_back" at bounding box center [129, 17] width 17 height 17
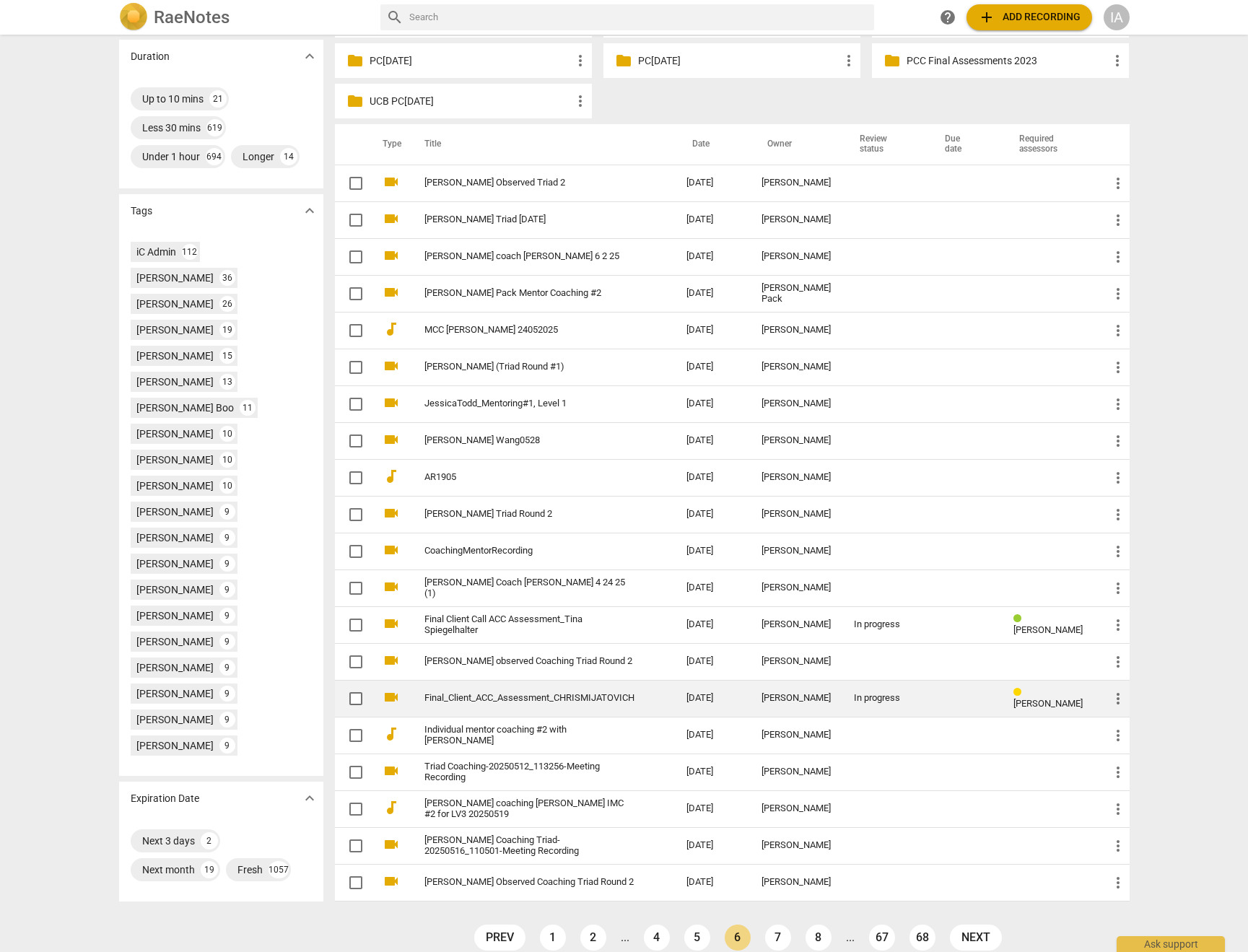
scroll to position [402, 0]
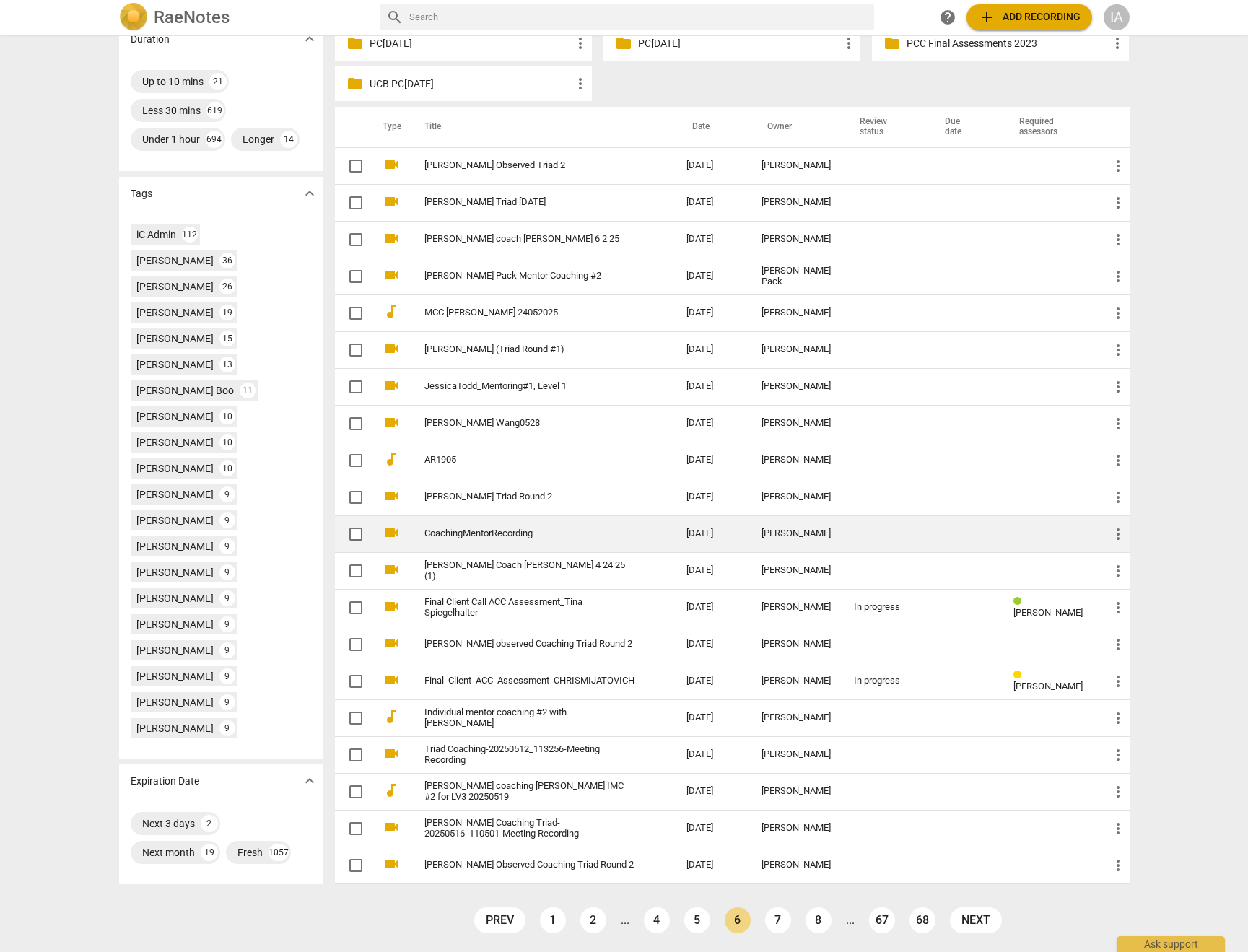
click at [557, 917] on link "1" at bounding box center [552, 920] width 26 height 26
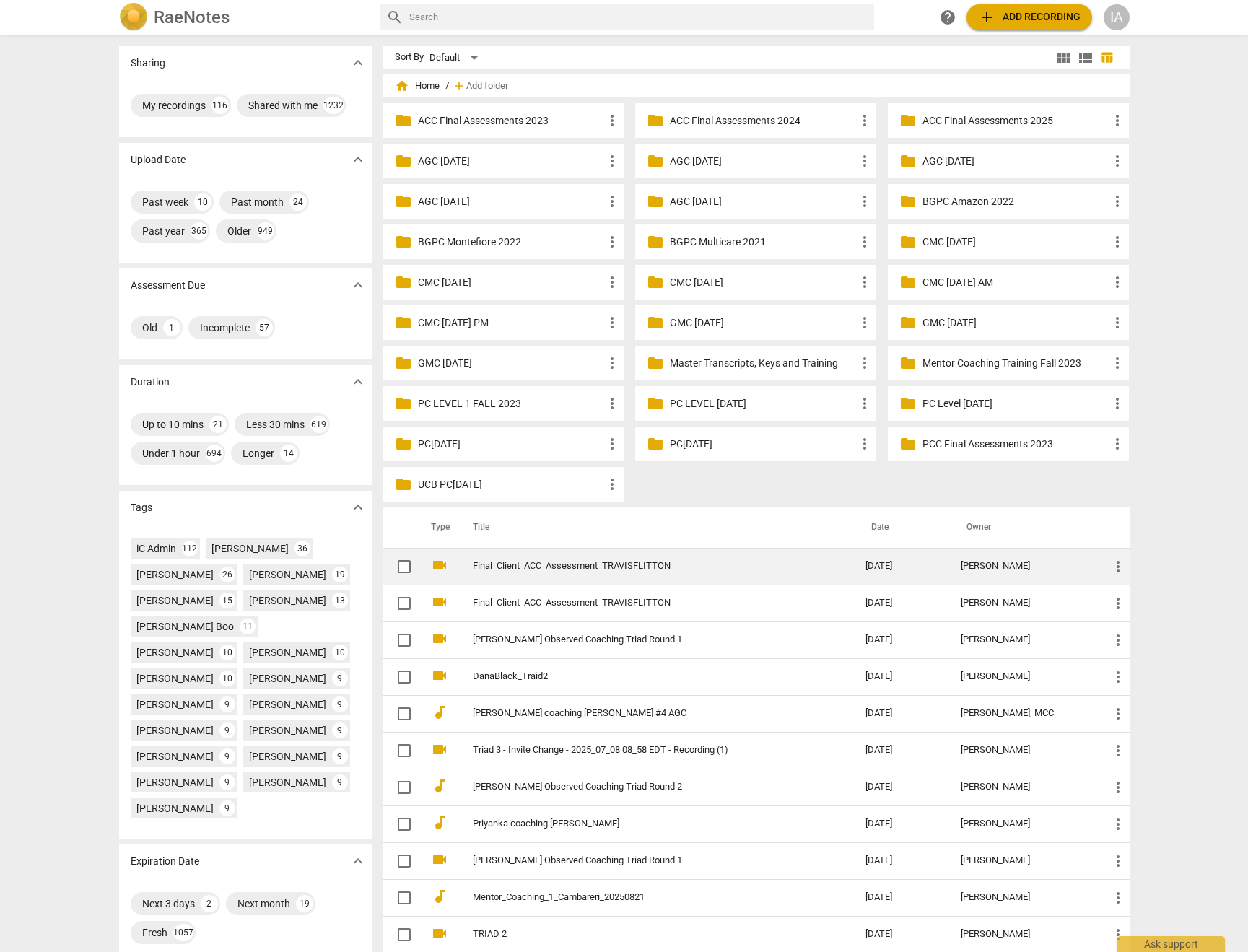
click at [683, 573] on td "Final_Client_ACC_Assessment_TRAVISFLITTON" at bounding box center [655, 566] width 399 height 37
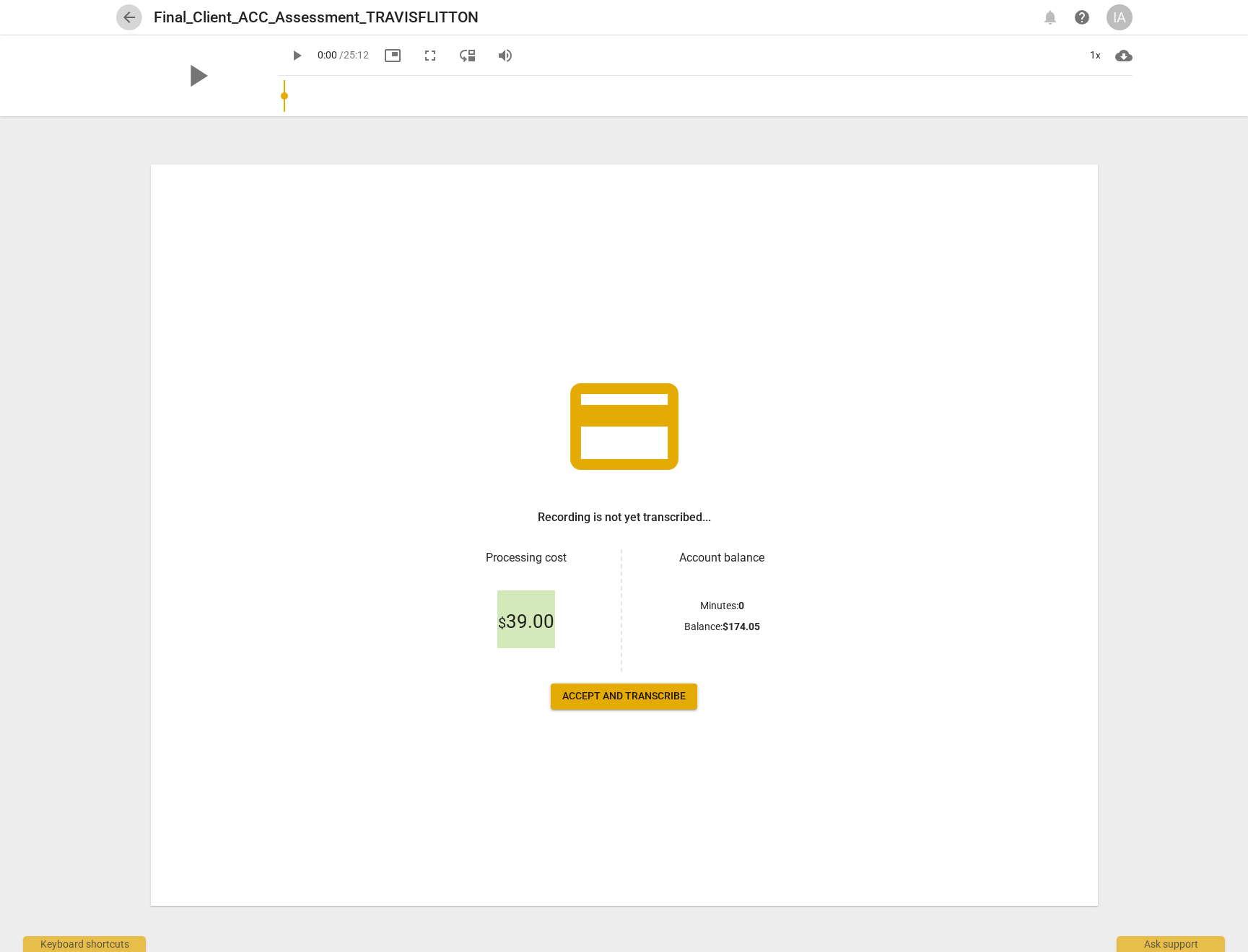
click at [122, 13] on span "arrow_back" at bounding box center [129, 17] width 17 height 17
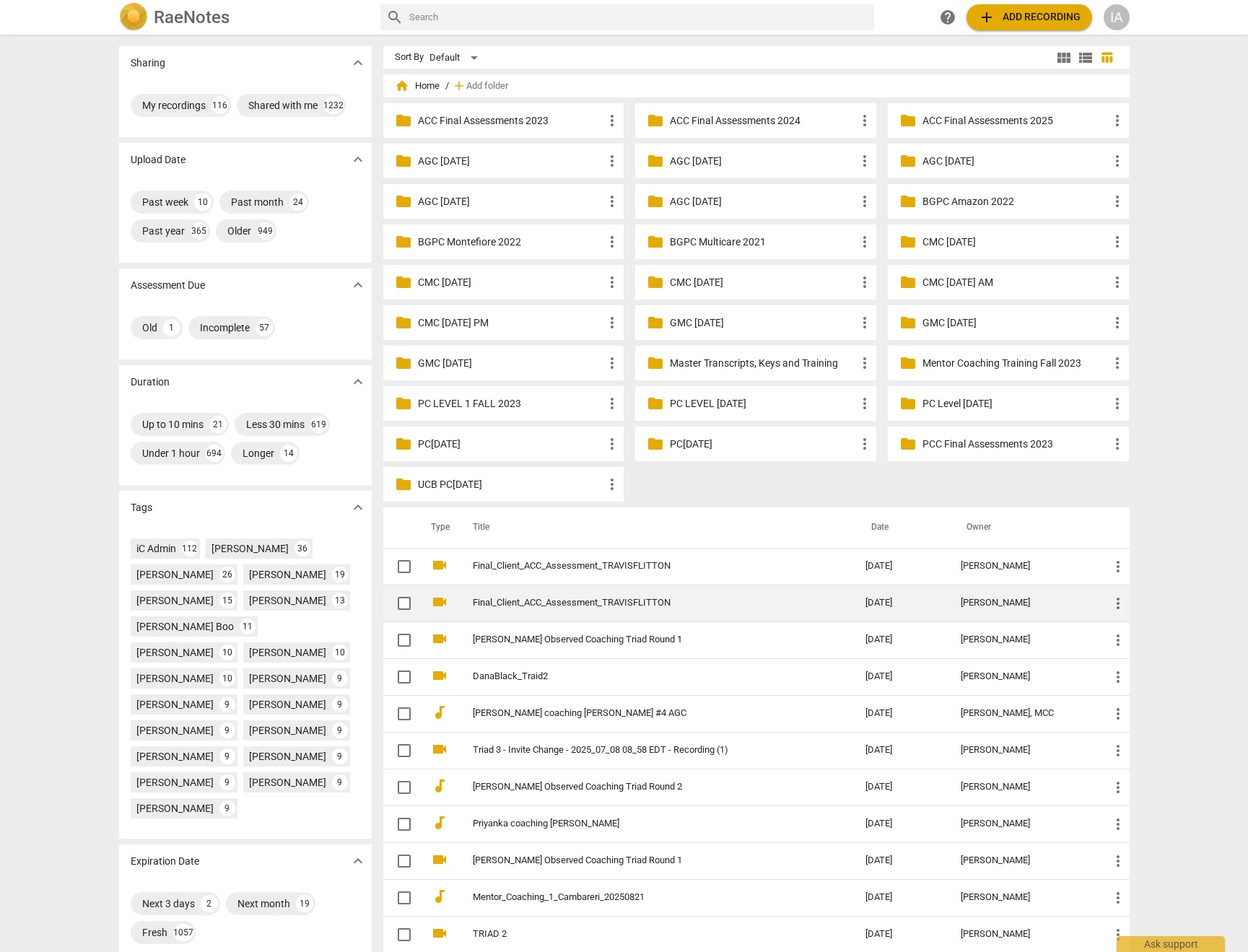
click at [585, 608] on link "Final_Client_ACC_Assessment_TRAVISFLITTON" at bounding box center [644, 602] width 342 height 11
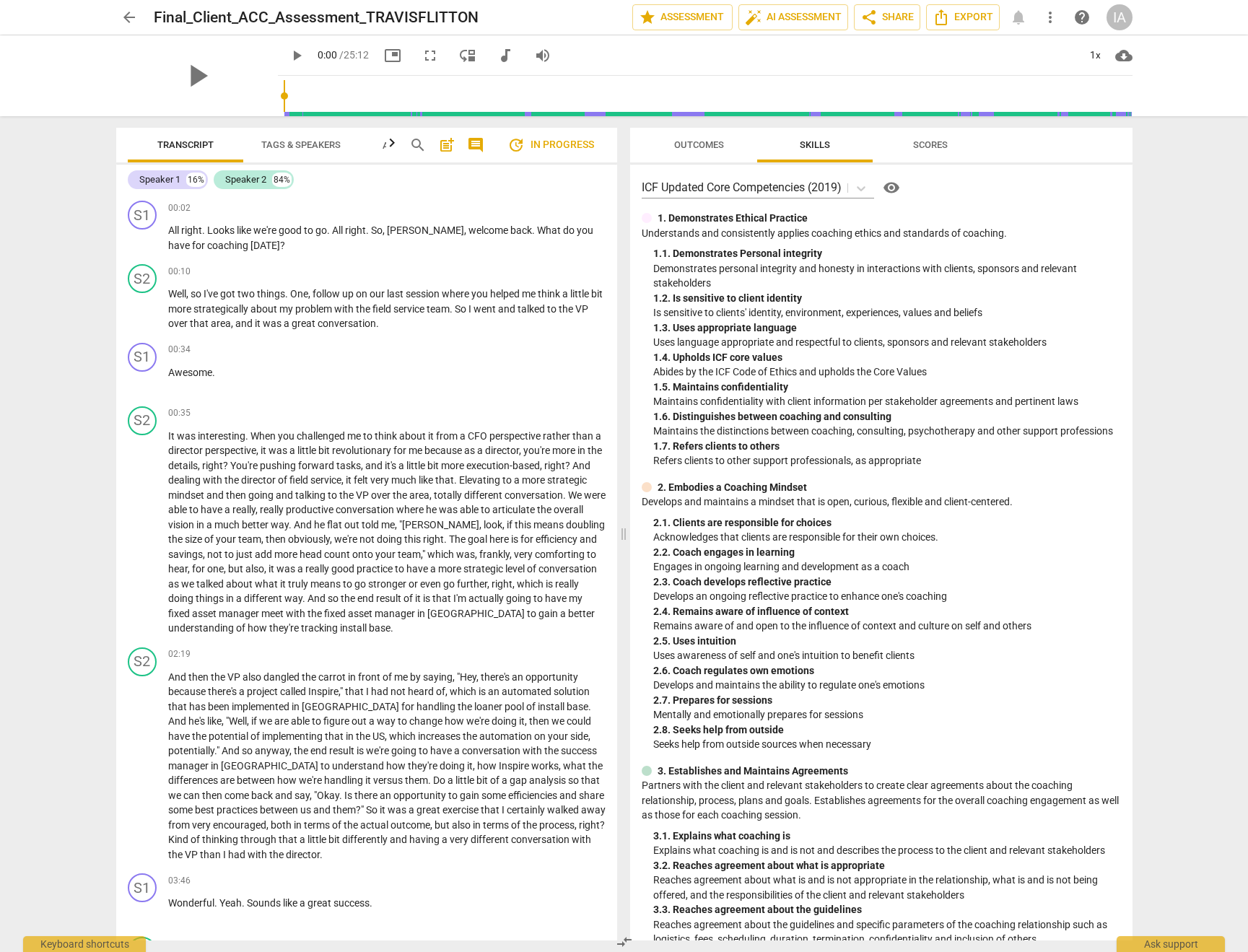
click at [130, 15] on span "arrow_back" at bounding box center [129, 17] width 17 height 17
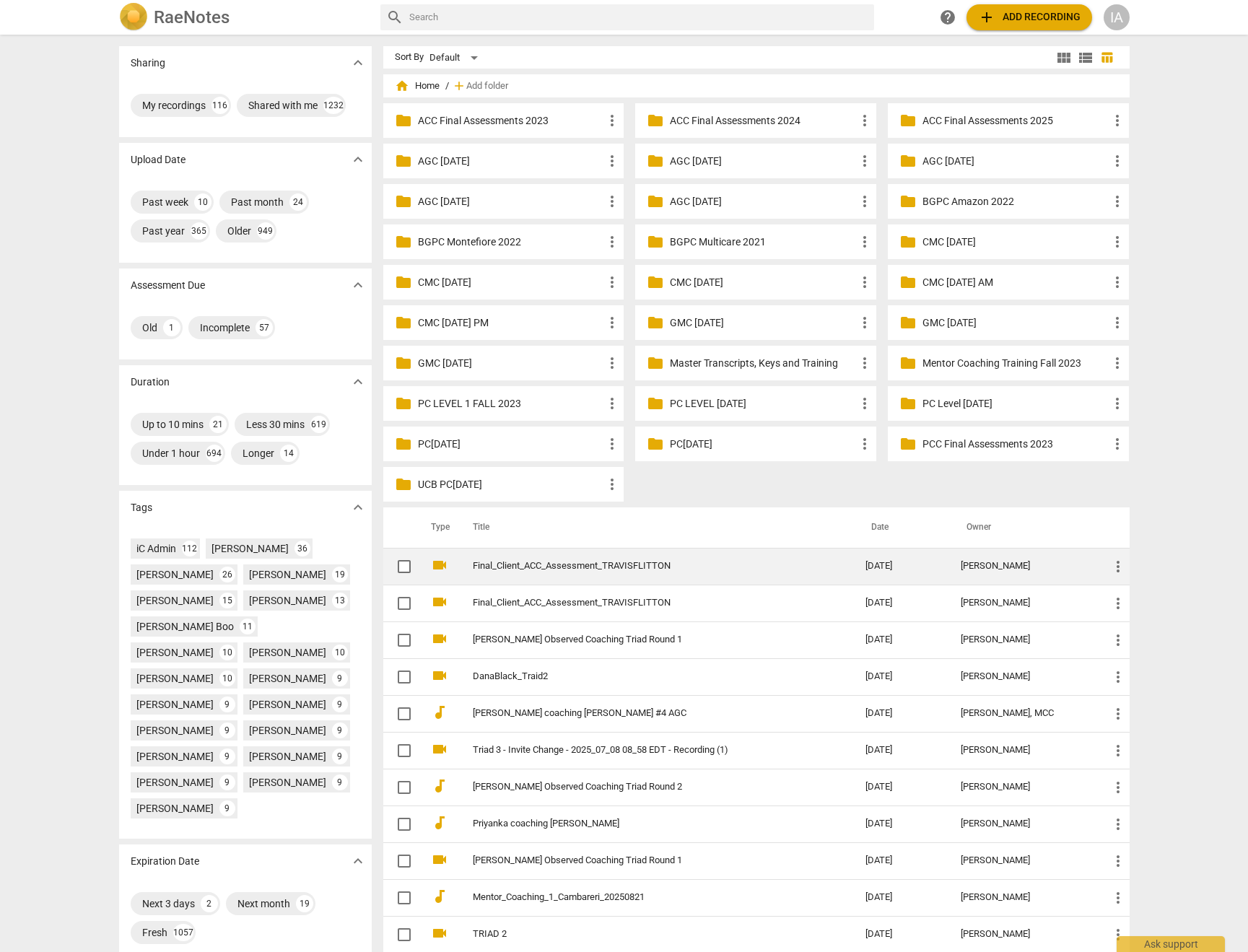
click at [684, 555] on td "Final_Client_ACC_Assessment_TRAVISFLITTON" at bounding box center [655, 566] width 399 height 37
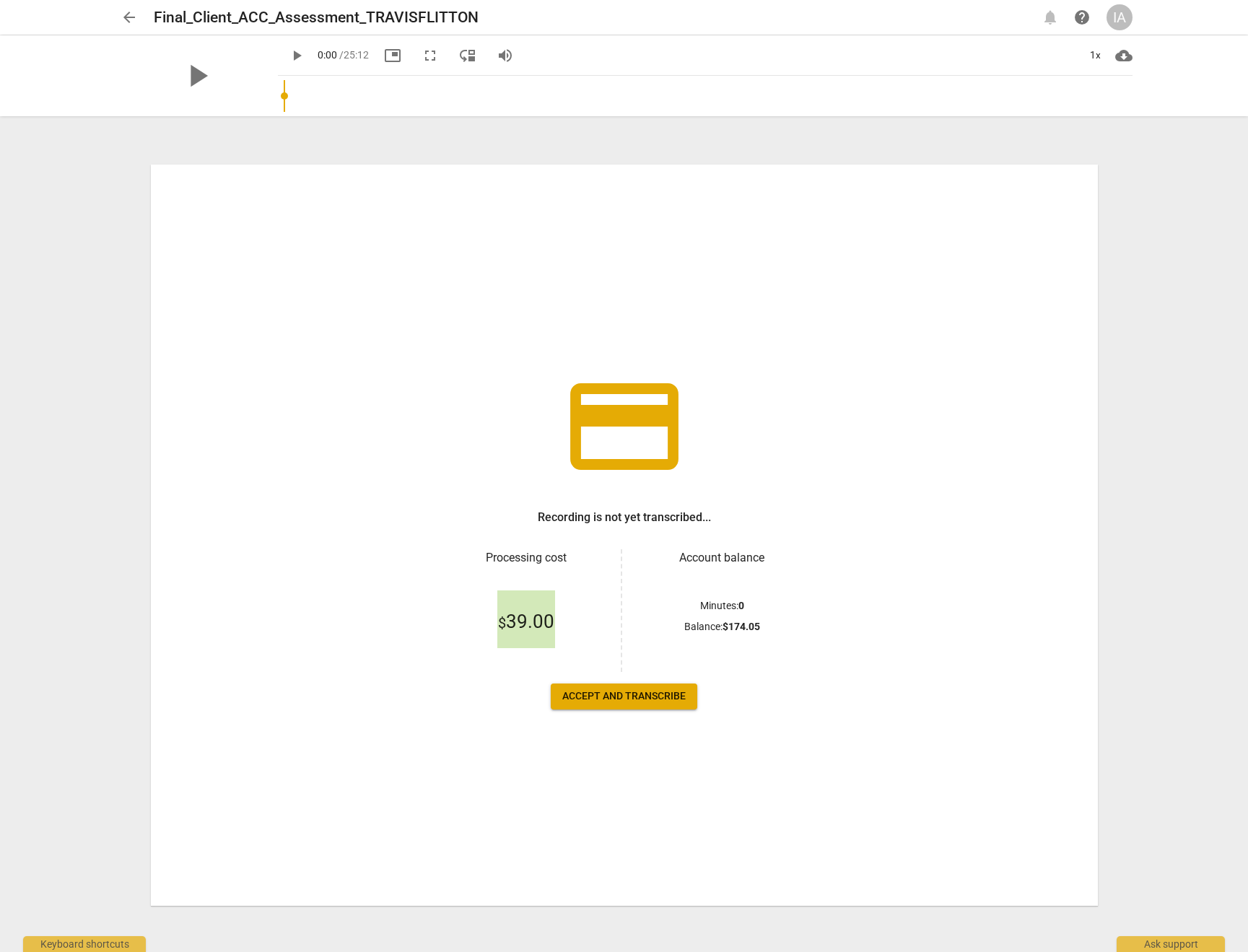
click at [129, 15] on span "arrow_back" at bounding box center [129, 17] width 17 height 17
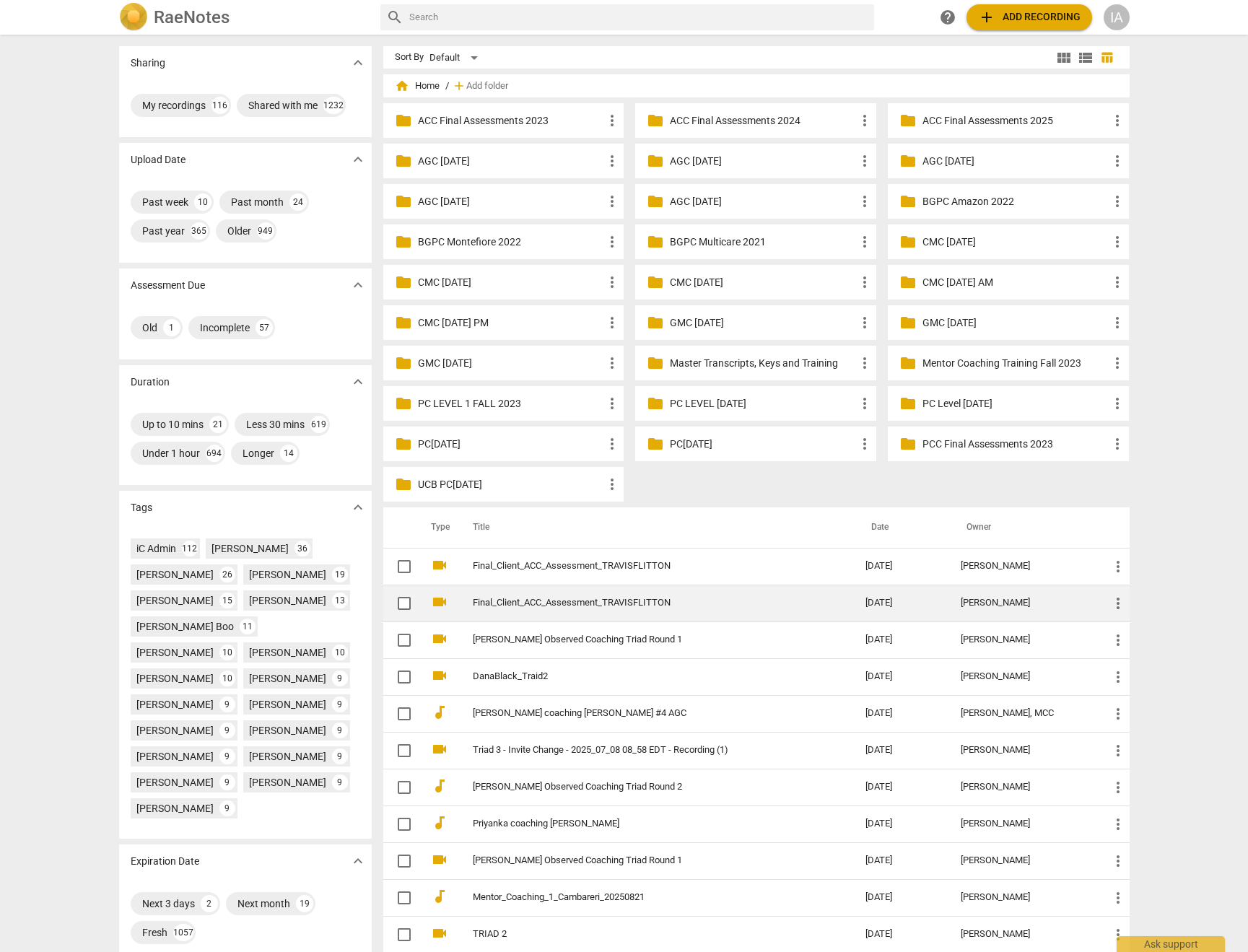
click at [698, 604] on link "Final_Client_ACC_Assessment_TRAVISFLITTON" at bounding box center [644, 602] width 342 height 11
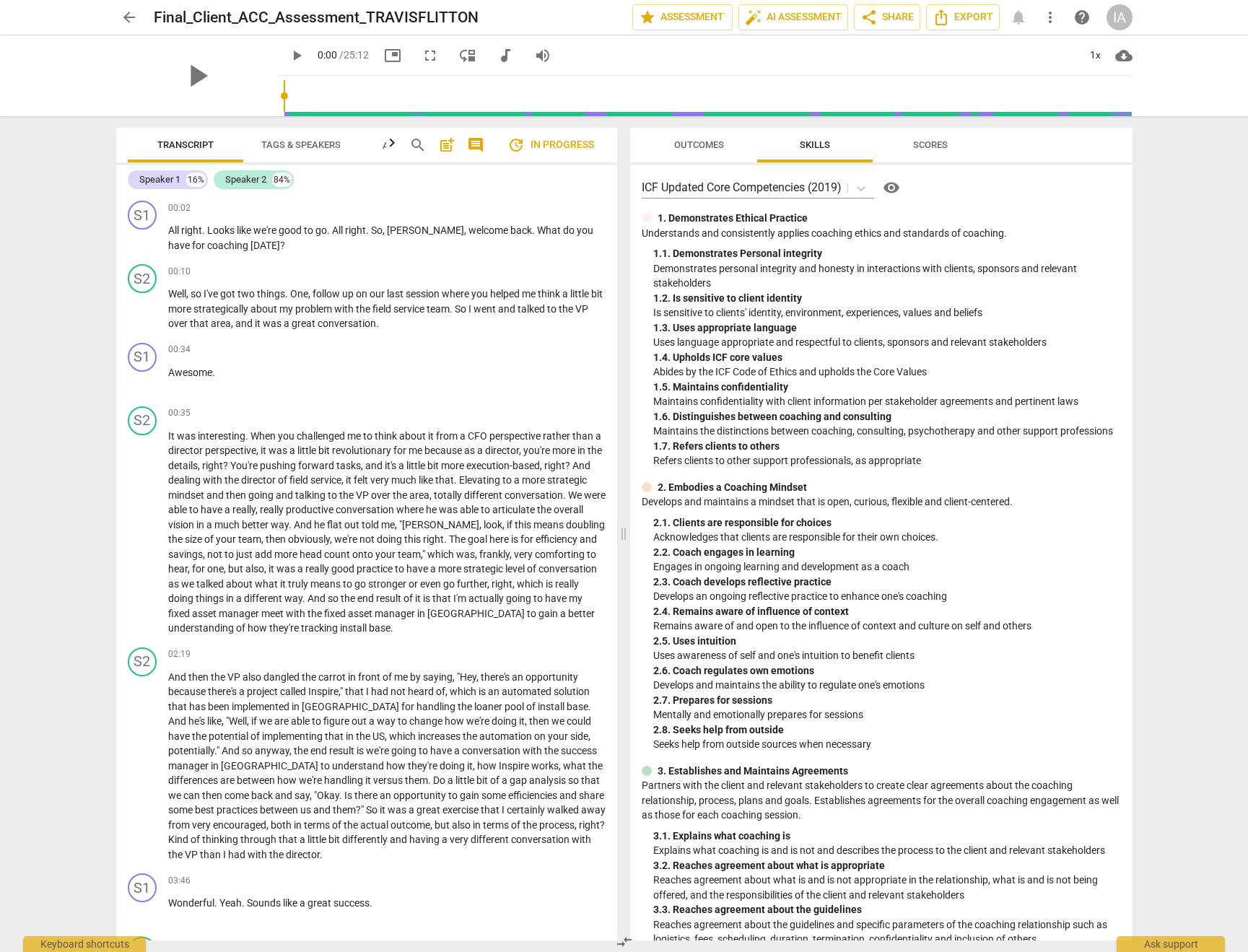
click at [692, 146] on span "Outcomes" at bounding box center [698, 144] width 50 height 11
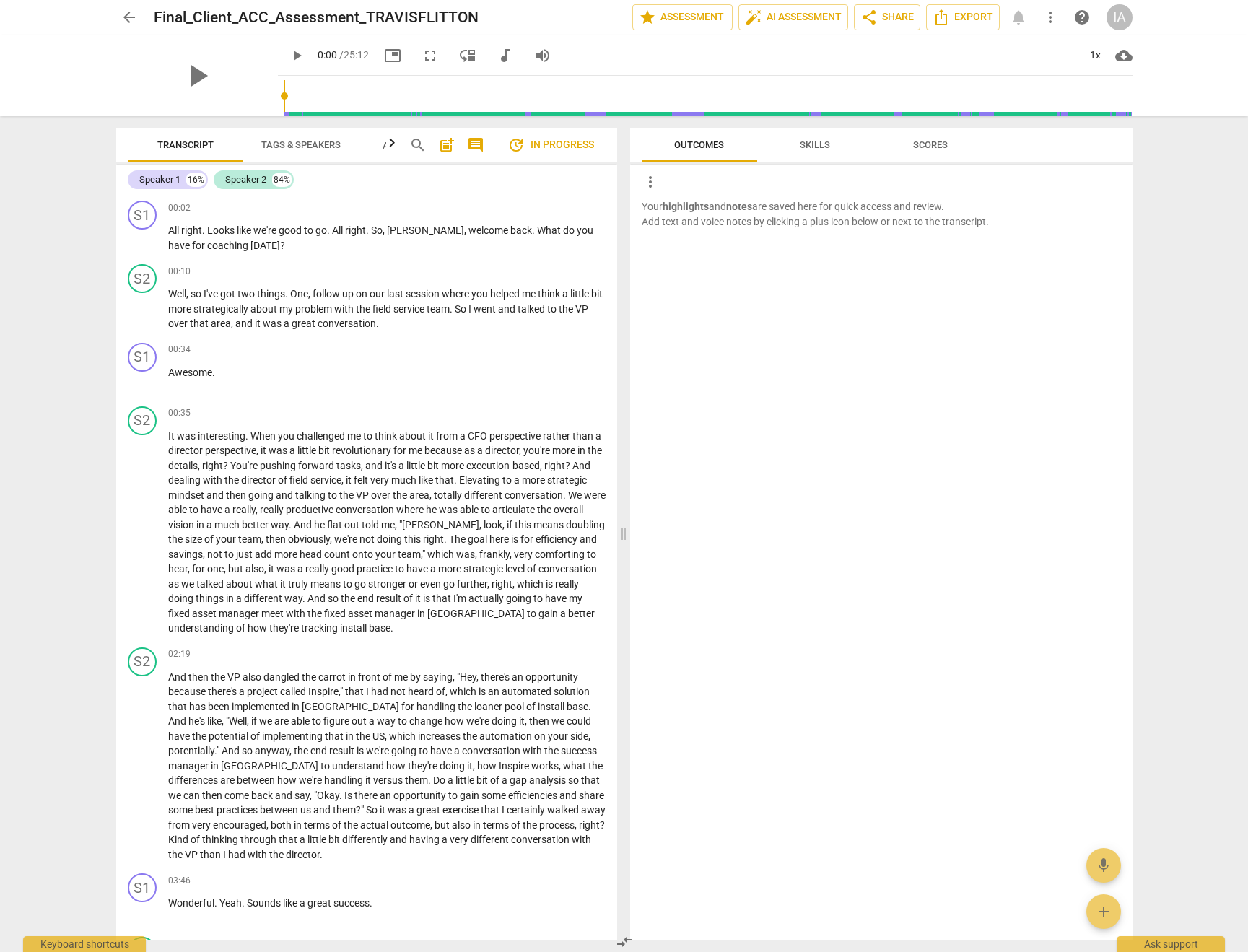
click at [814, 145] on span "Skills" at bounding box center [814, 144] width 30 height 11
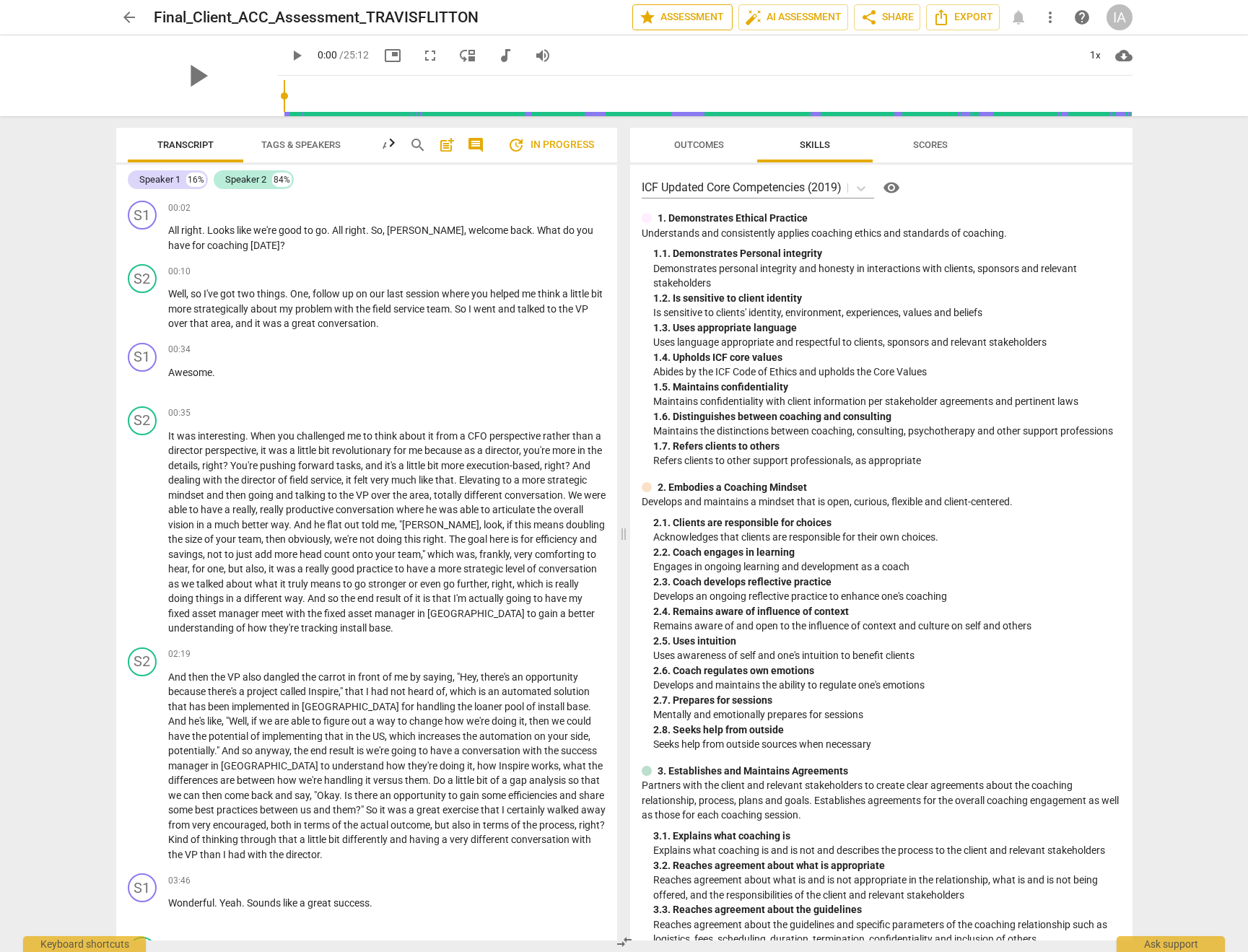
click at [654, 15] on span "star Assessment" at bounding box center [682, 17] width 87 height 17
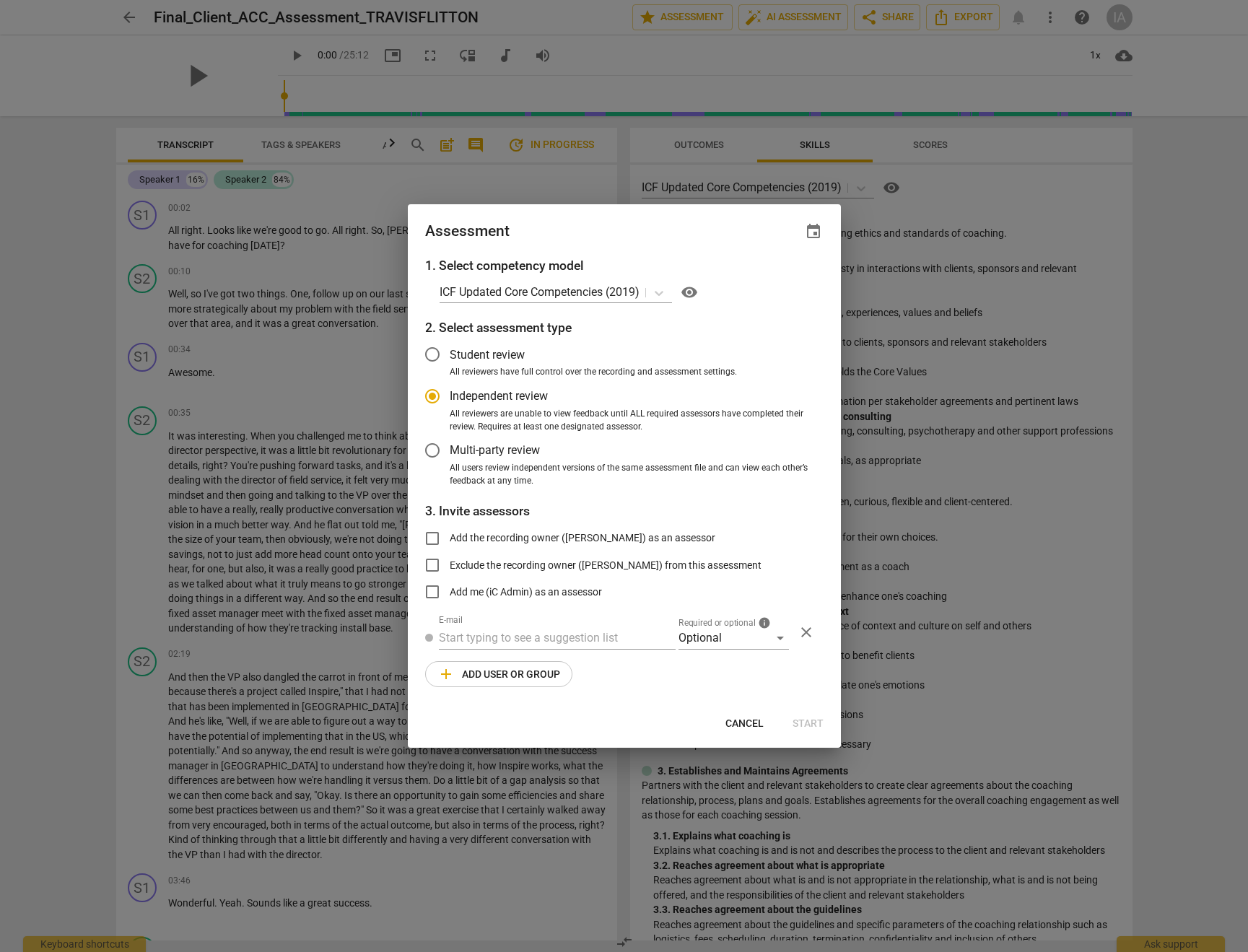
radio input "false"
type input "[EMAIL_ADDRESS][DOMAIN_NAME]"
click at [666, 290] on icon at bounding box center [659, 293] width 15 height 15
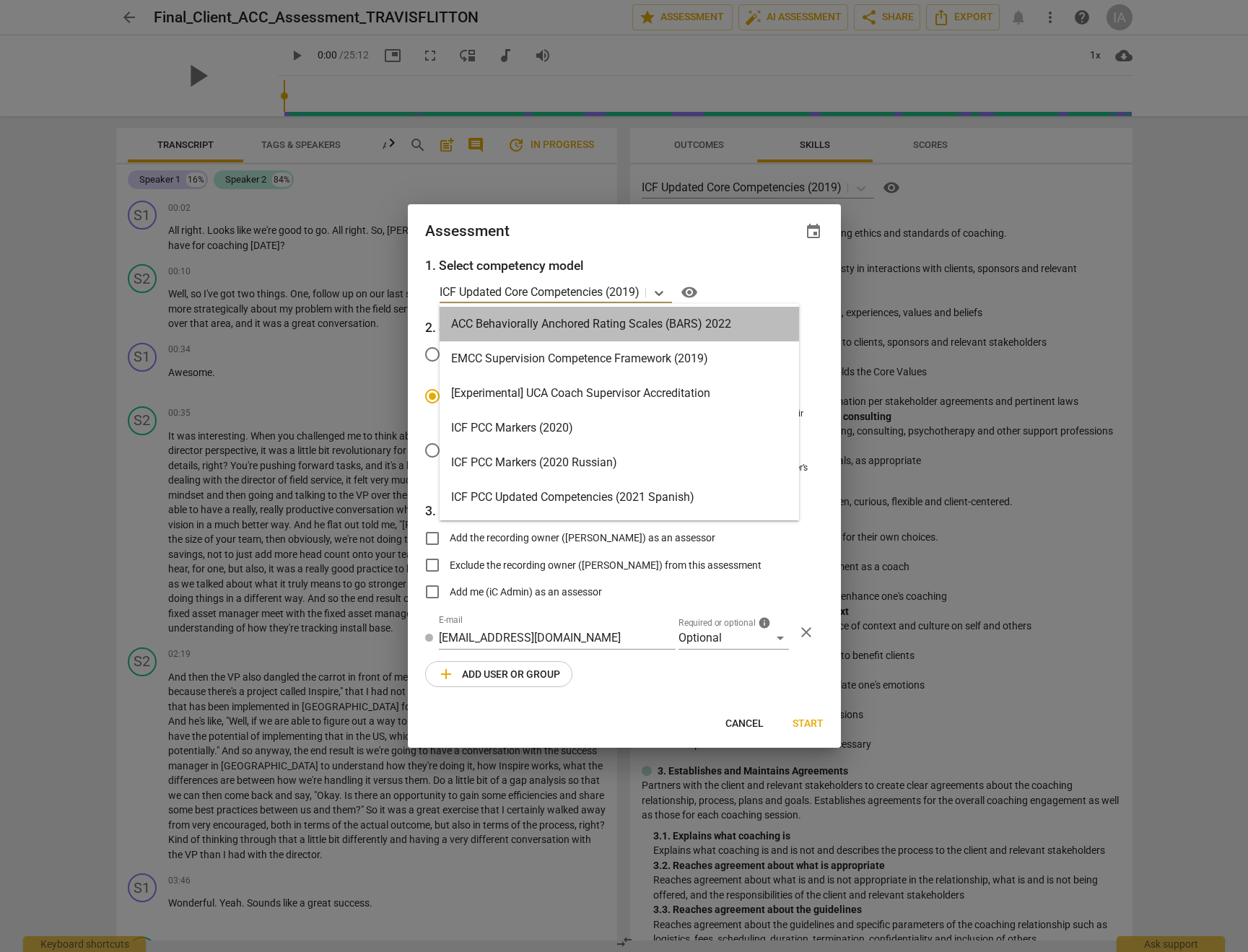
click at [656, 326] on div "ACC Behaviorally Anchored Rating Scales (BARS) 2022" at bounding box center [619, 324] width 360 height 35
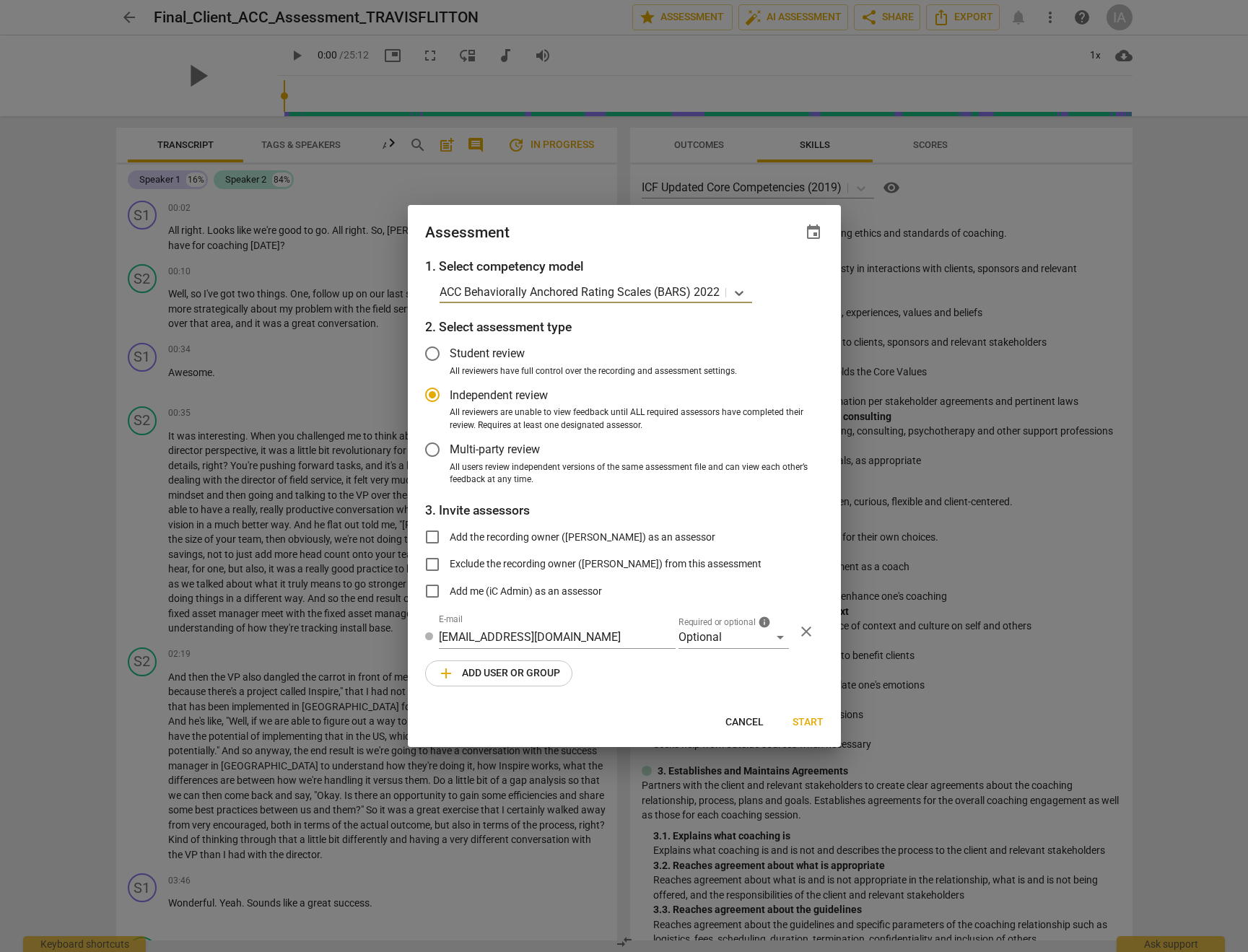
click at [504, 674] on span "add Add user or group" at bounding box center [498, 673] width 123 height 17
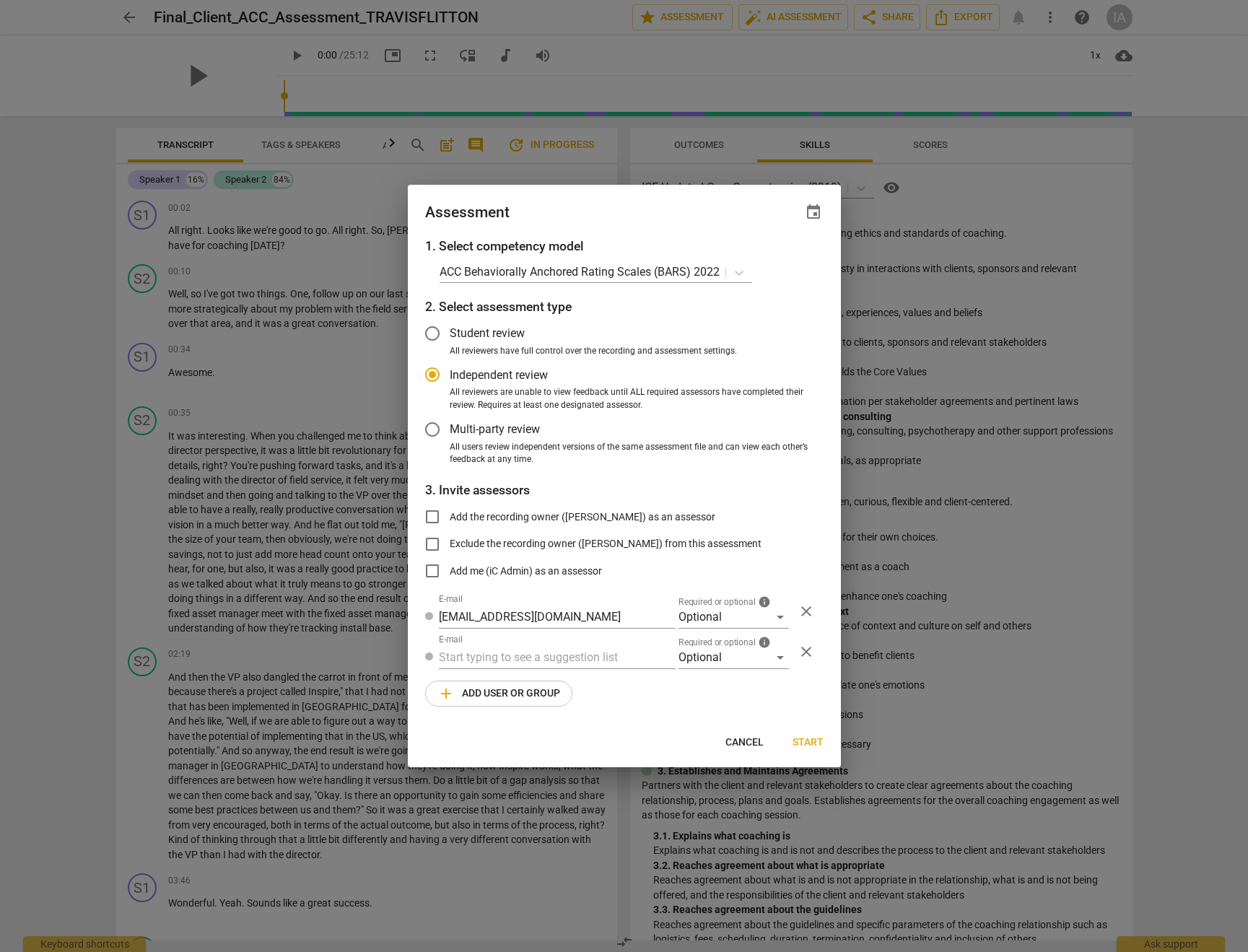
radio input "false"
paste input "[PERSON_NAME] <[PERSON_NAME][EMAIL_ADDRESS][DOMAIN_NAME]>"
type input "[PERSON_NAME] <[PERSON_NAME][EMAIL_ADDRESS][DOMAIN_NAME]>"
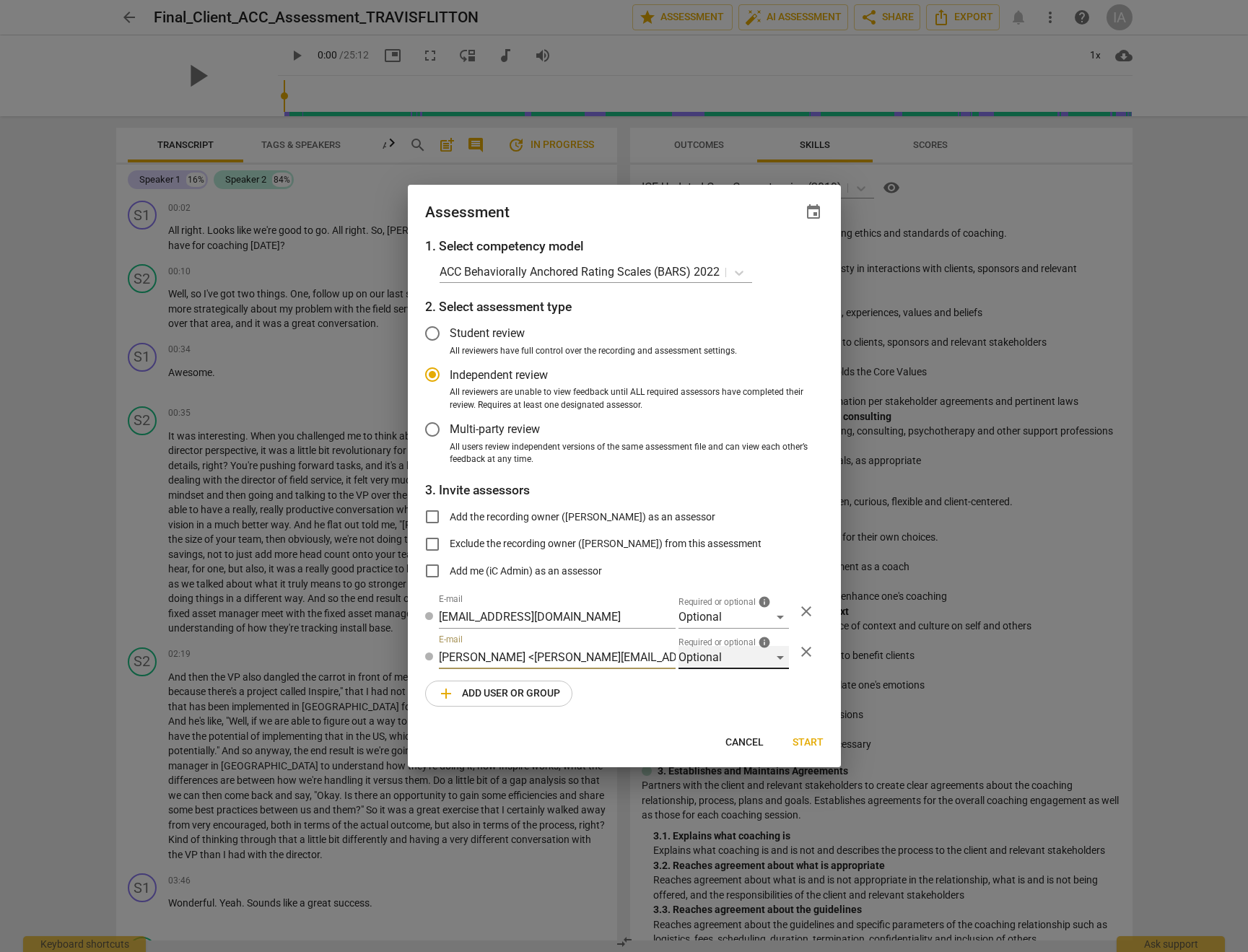
click at [727, 662] on div "Optional" at bounding box center [734, 657] width 111 height 23
click at [714, 687] on li "Required" at bounding box center [734, 692] width 111 height 35
click at [536, 692] on span "add Add user or group" at bounding box center [498, 693] width 123 height 17
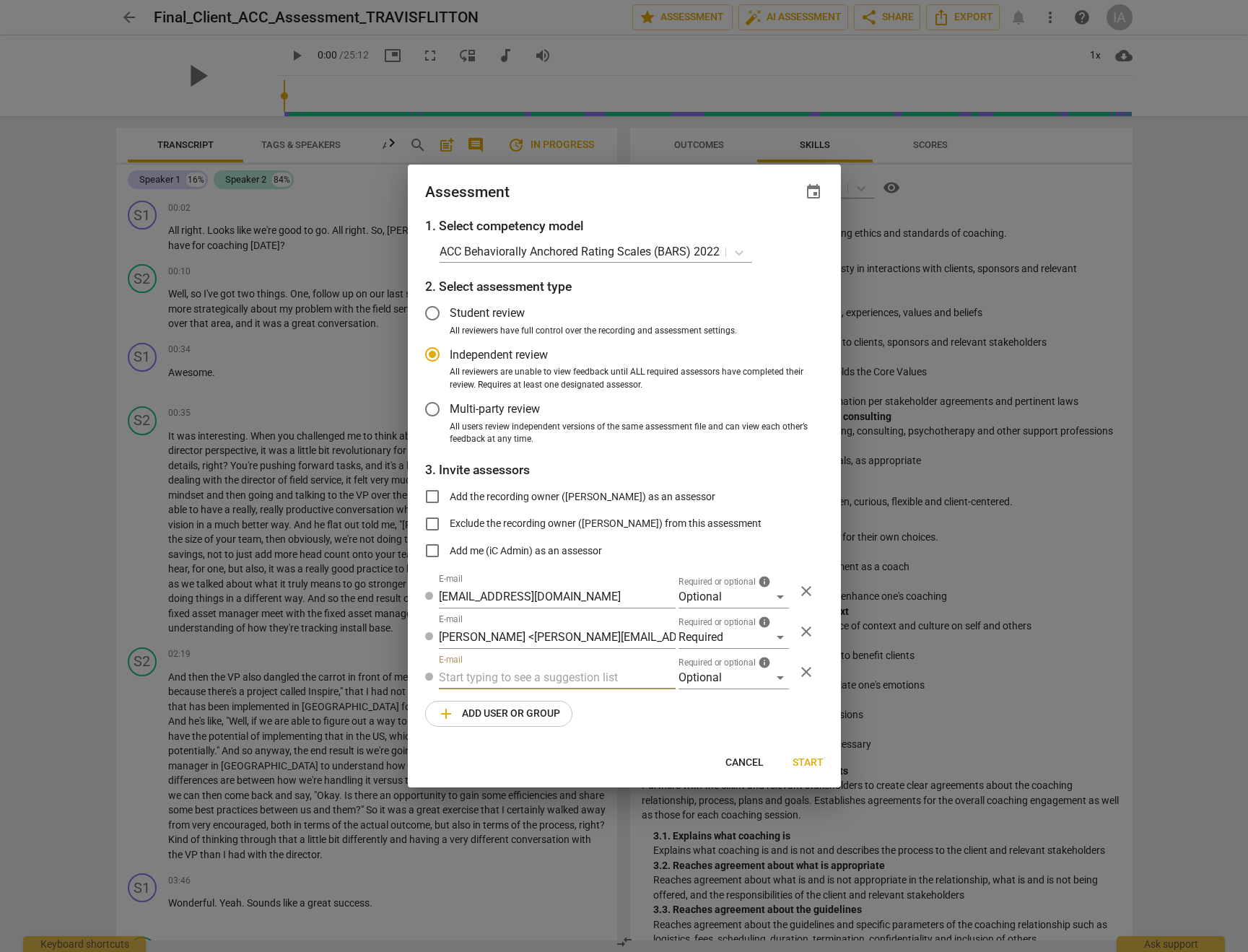
radio input "false"
click at [535, 675] on input "text" at bounding box center [556, 678] width 237 height 23
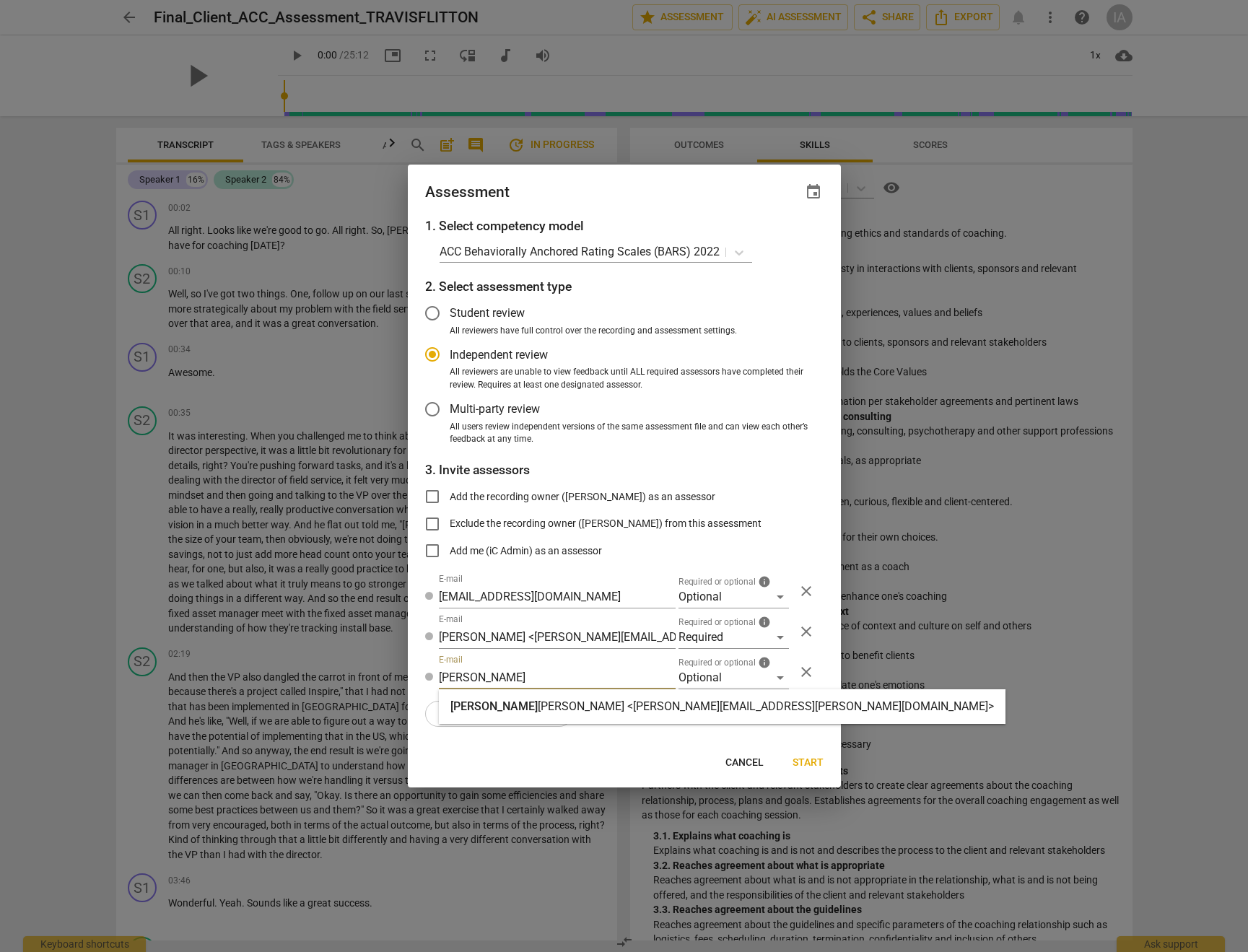
type input "[PERSON_NAME]"
click at [538, 705] on strong "[PERSON_NAME] <[PERSON_NAME][EMAIL_ADDRESS][PERSON_NAME][DOMAIN_NAME]>" at bounding box center [766, 705] width 456 height 14
radio input "false"
type input "[PERSON_NAME] <[PERSON_NAME][EMAIL_ADDRESS][PERSON_NAME][DOMAIN_NAME]>"
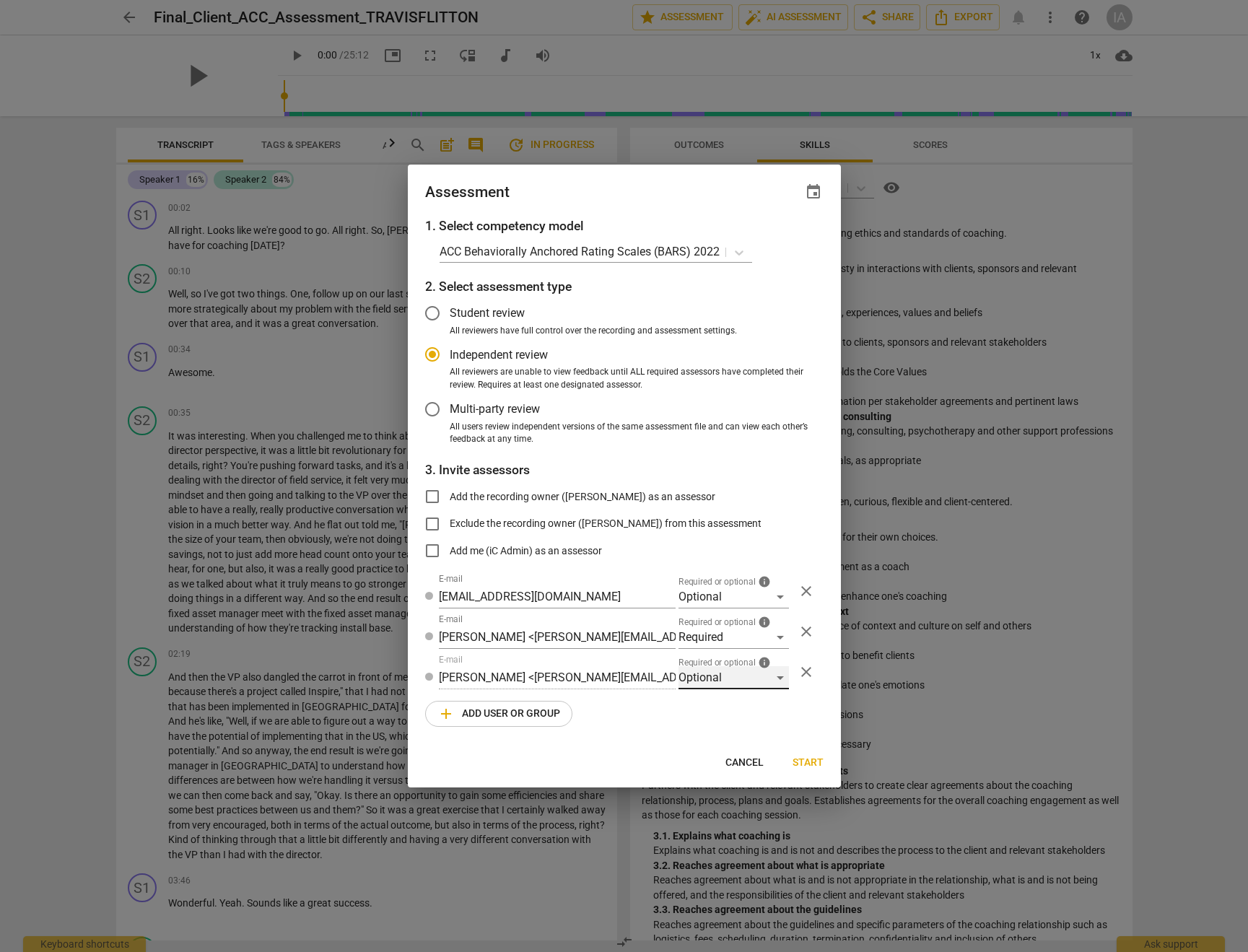
click at [712, 678] on div "Optional" at bounding box center [734, 678] width 111 height 23
click at [717, 816] on li "Supervisor" at bounding box center [734, 816] width 111 height 35
click at [753, 639] on div "Required" at bounding box center [734, 637] width 111 height 23
click at [753, 639] on li "Required" at bounding box center [734, 637] width 111 height 35
click at [749, 604] on div "Optional" at bounding box center [734, 596] width 111 height 23
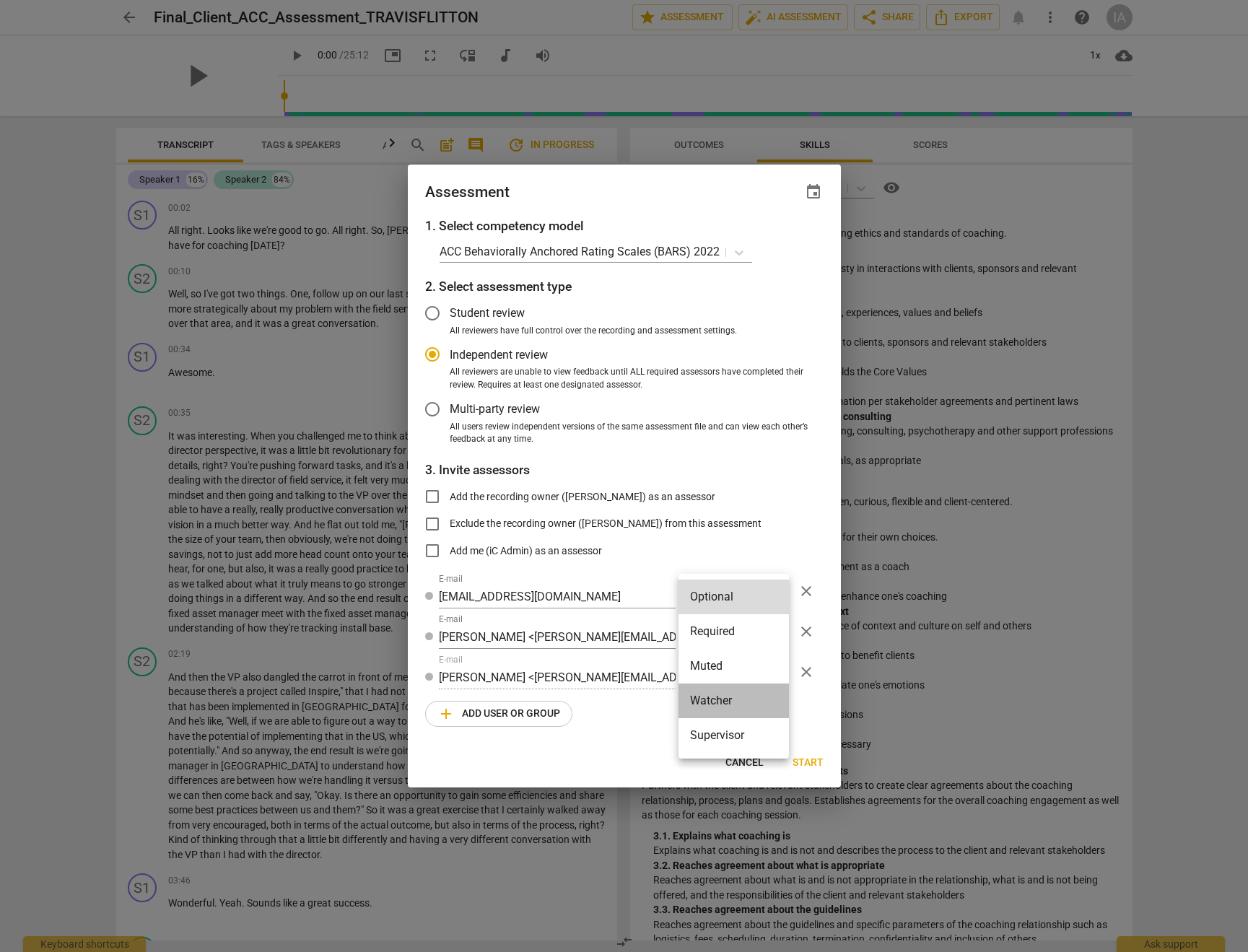
click at [732, 705] on li "Watcher" at bounding box center [734, 701] width 111 height 35
radio input "false"
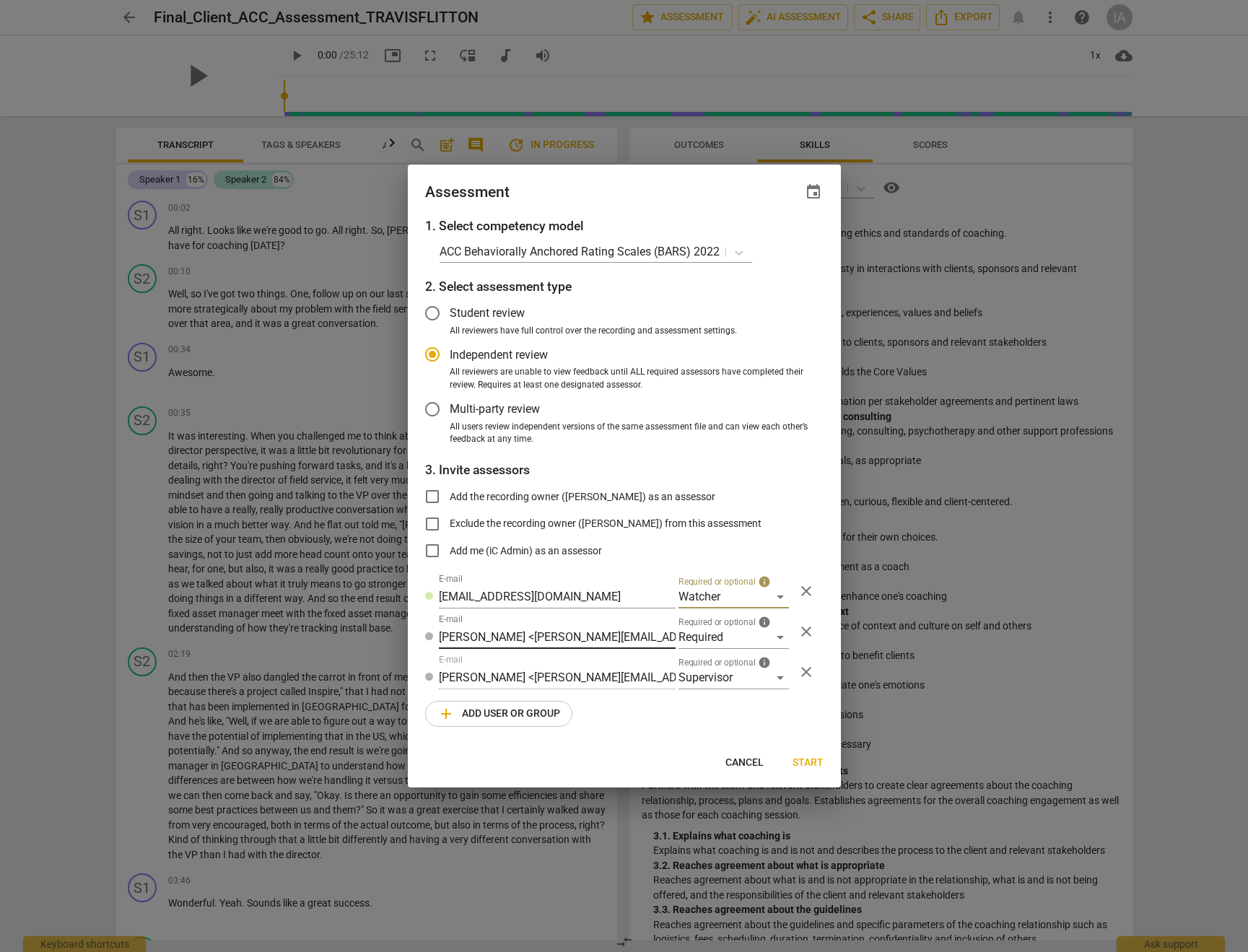
click at [651, 638] on input "[PERSON_NAME] <[PERSON_NAME][EMAIL_ADDRESS][DOMAIN_NAME]>" at bounding box center [556, 637] width 237 height 23
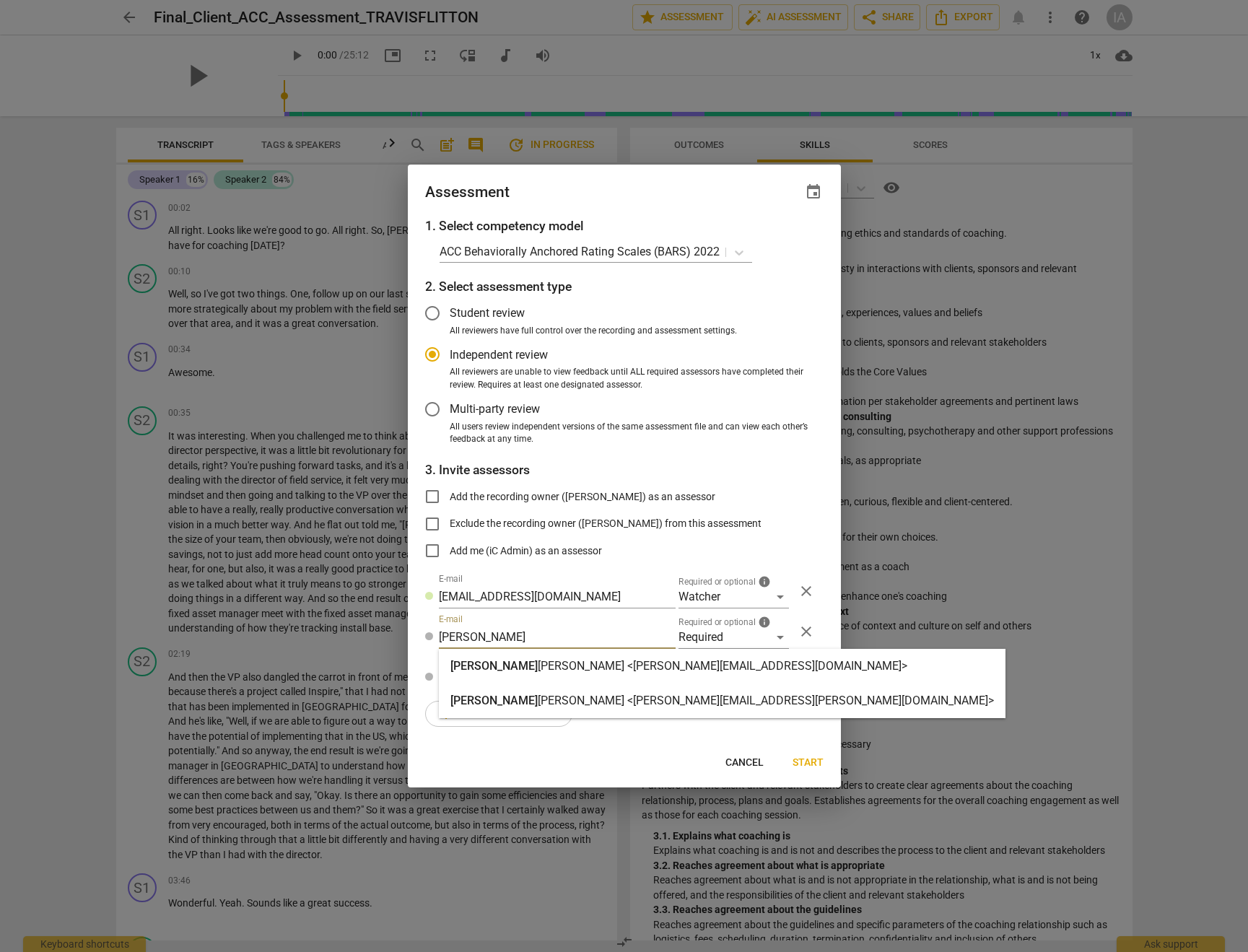
type input "[PERSON_NAME]"
click at [619, 672] on strong "[PERSON_NAME] <[PERSON_NAME][EMAIL_ADDRESS][DOMAIN_NAME]>" at bounding box center [722, 666] width 369 height 14
radio input "false"
type input "[PERSON_NAME] <[PERSON_NAME][EMAIL_ADDRESS][DOMAIN_NAME]>"
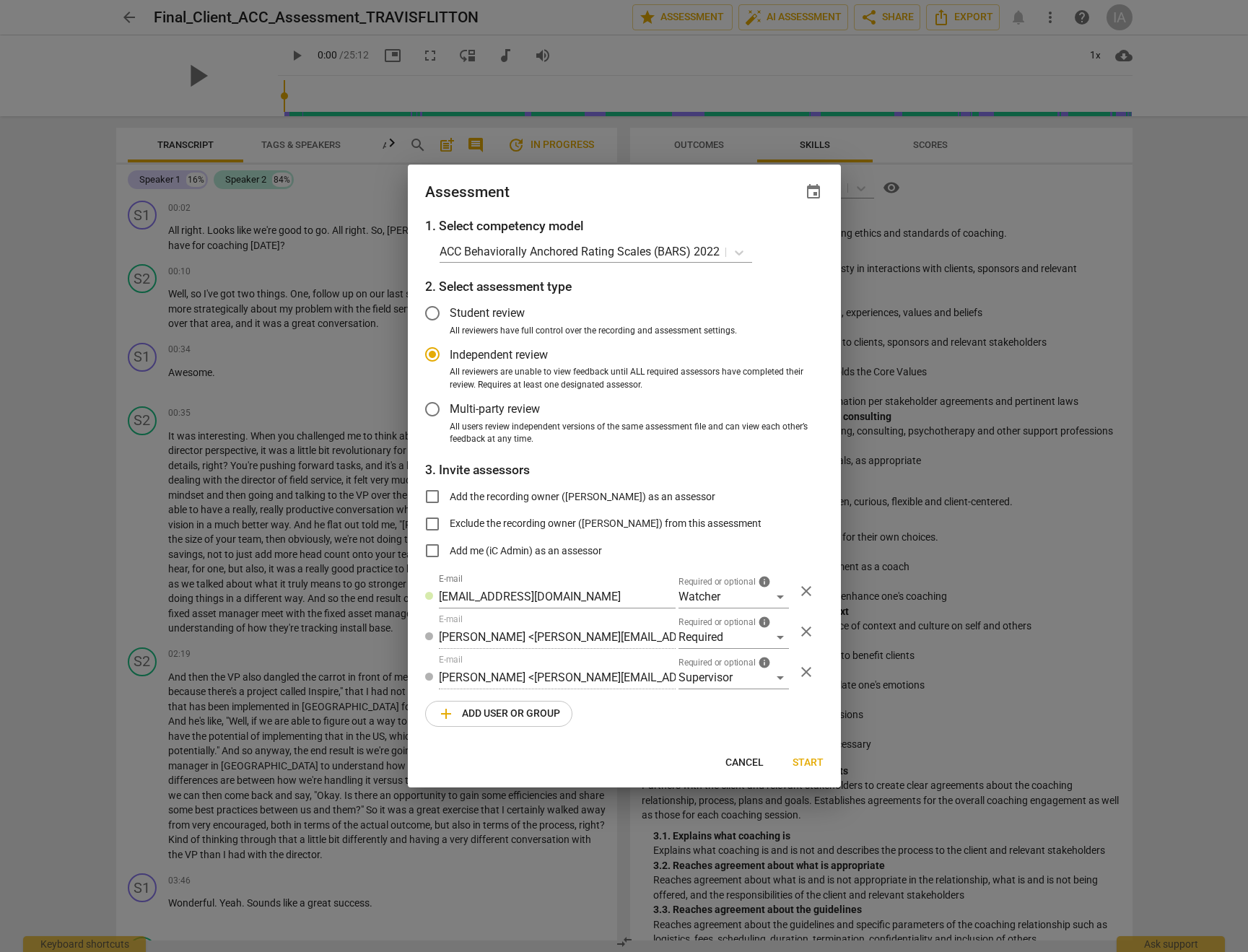
click at [814, 763] on span "Start" at bounding box center [808, 763] width 31 height 15
radio input "false"
type input "[PERSON_NAME] <[PERSON_NAME][EMAIL_ADDRESS][DOMAIN_NAME]>"
type input "[PERSON_NAME] <[PERSON_NAME][EMAIL_ADDRESS][PERSON_NAME][DOMAIN_NAME]>"
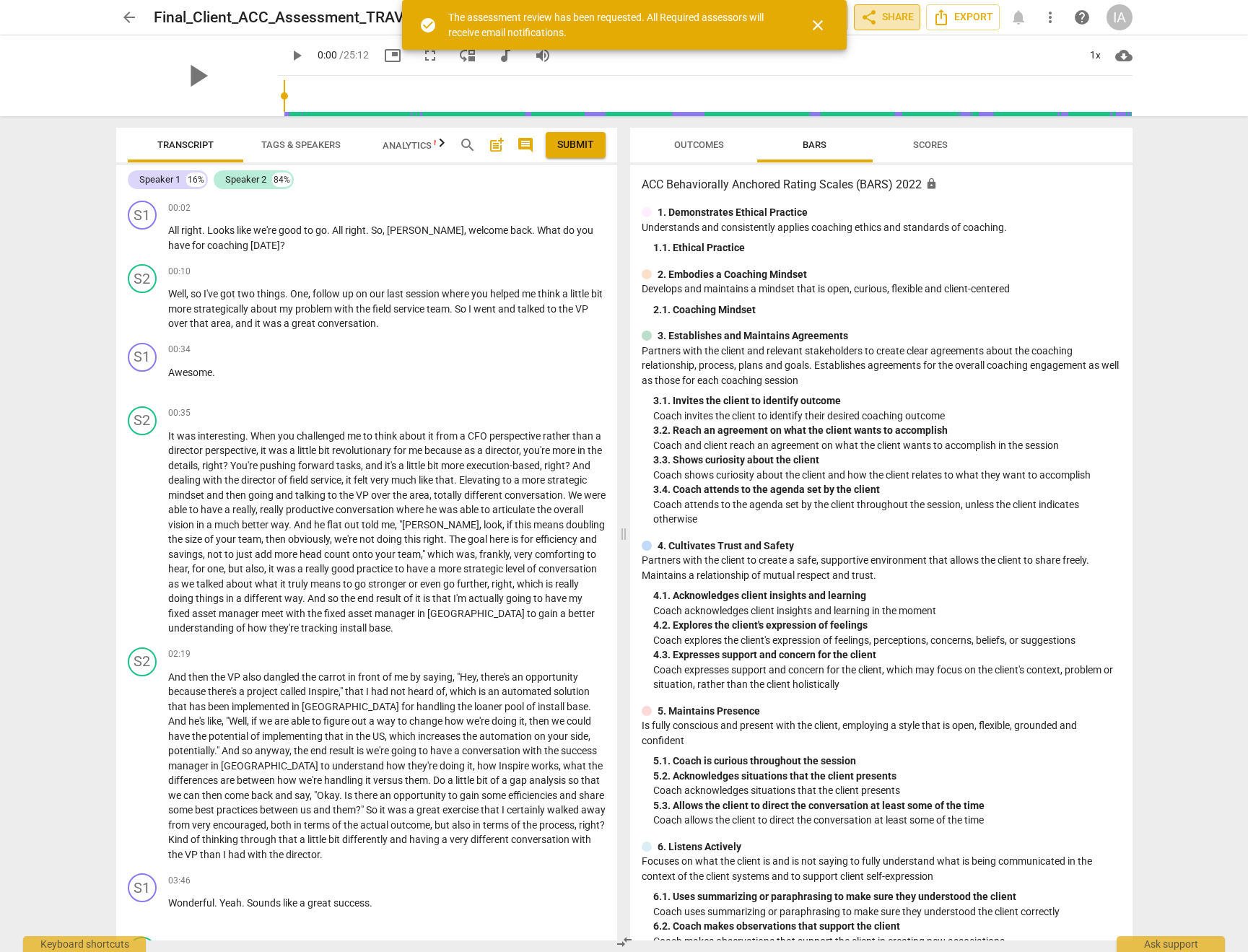
click at [873, 15] on span "share" at bounding box center [868, 17] width 17 height 17
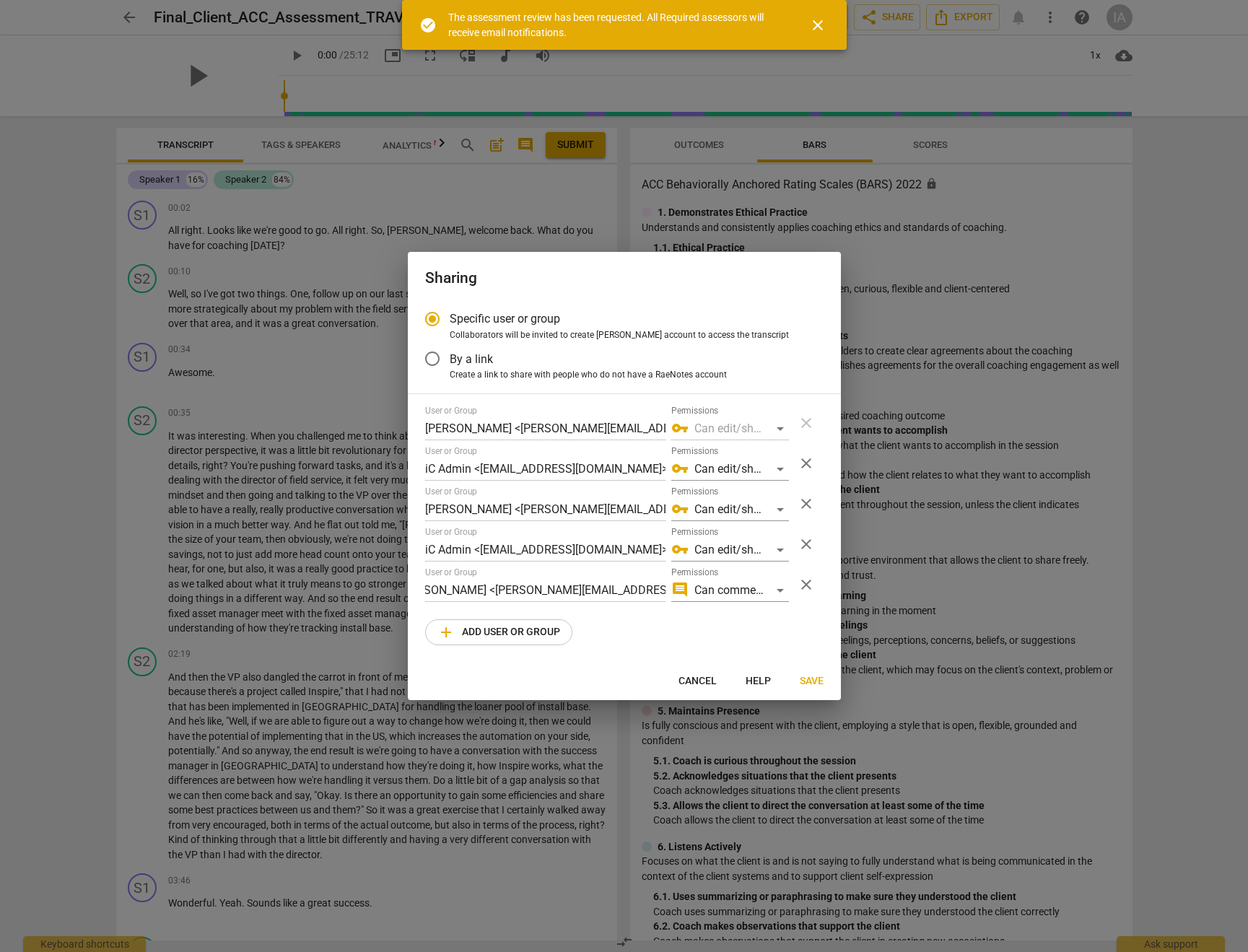
scroll to position [0, 28]
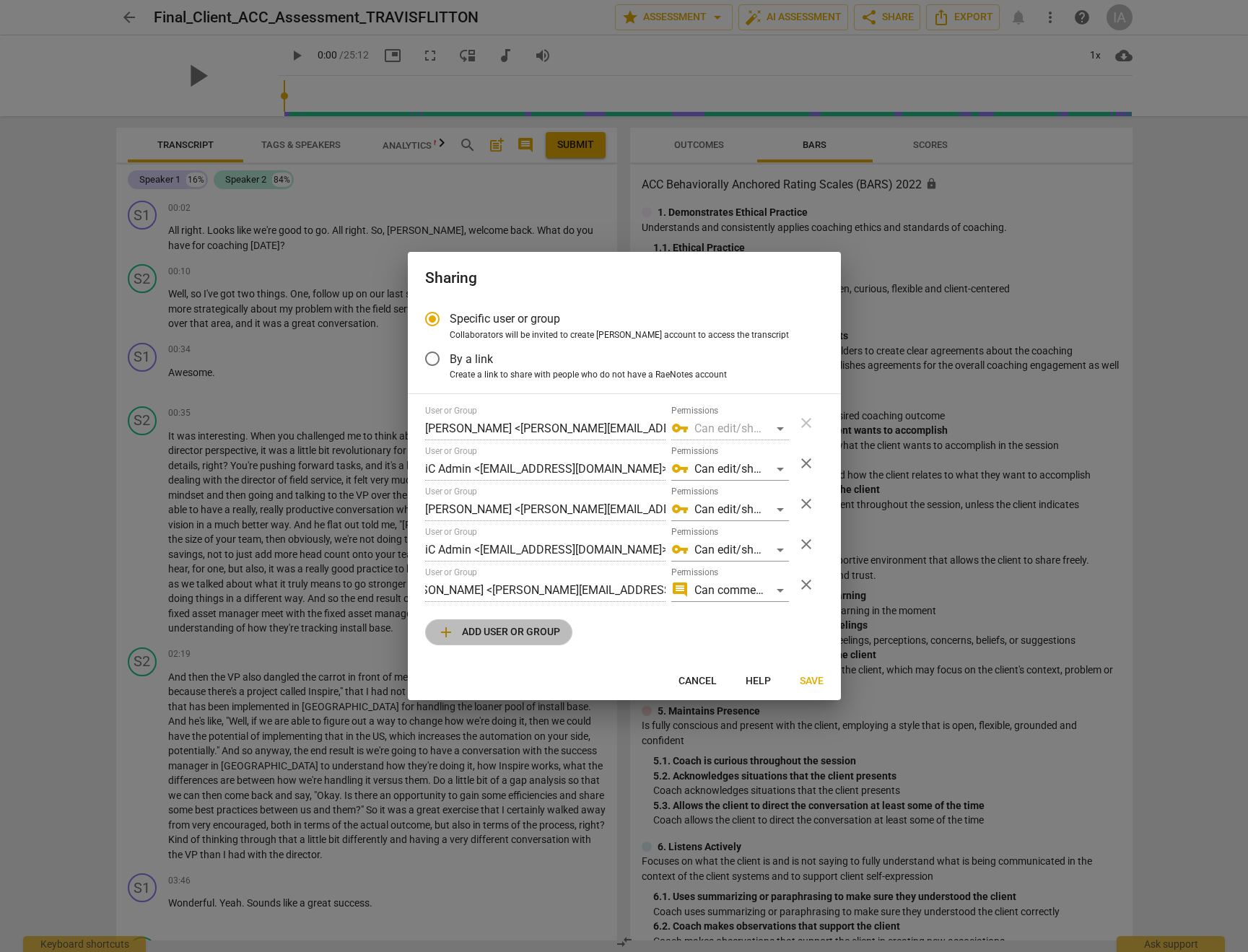
click at [477, 636] on span "add Add user or group" at bounding box center [498, 631] width 123 height 17
radio input "false"
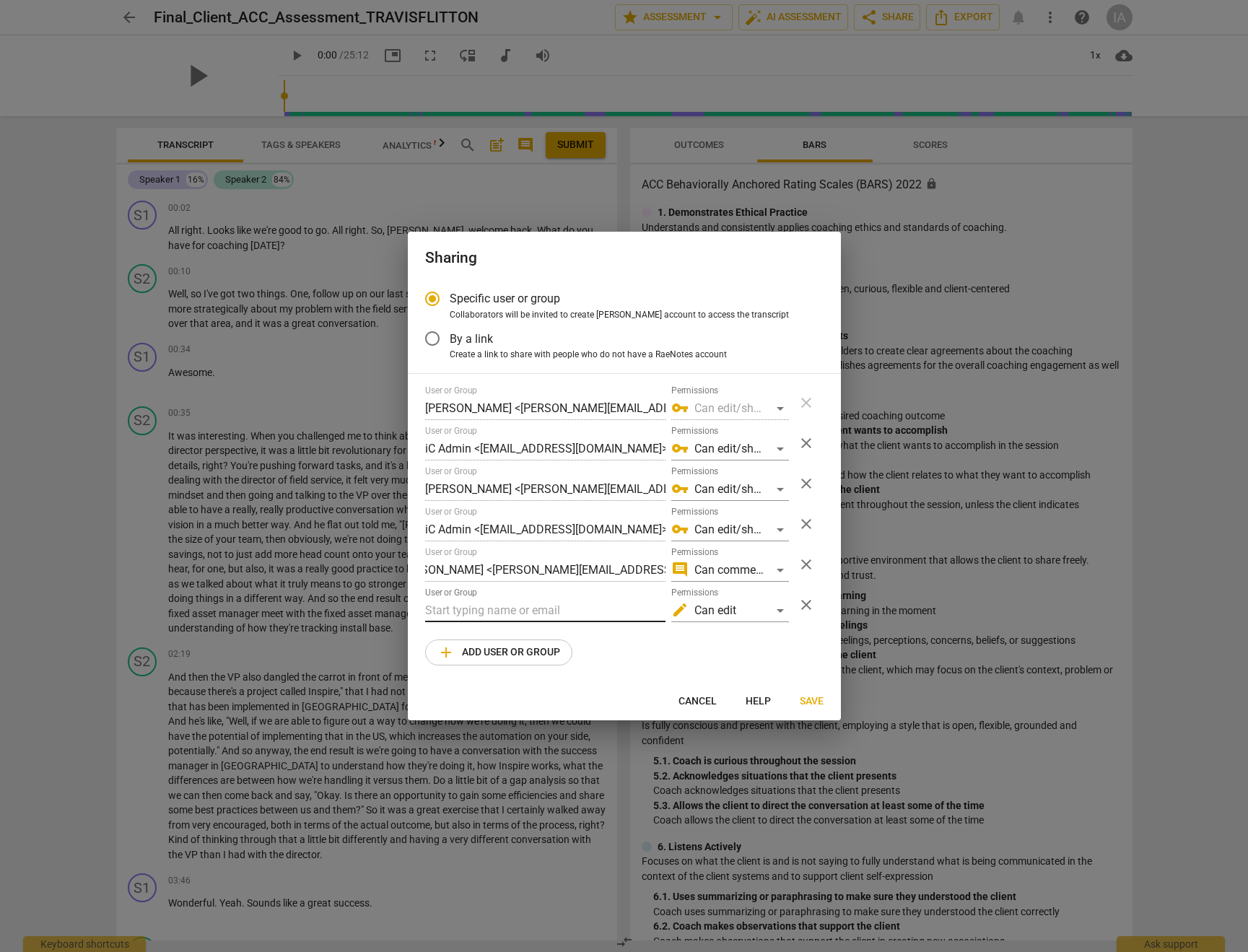
click at [484, 613] on input "text" at bounding box center [544, 610] width 240 height 23
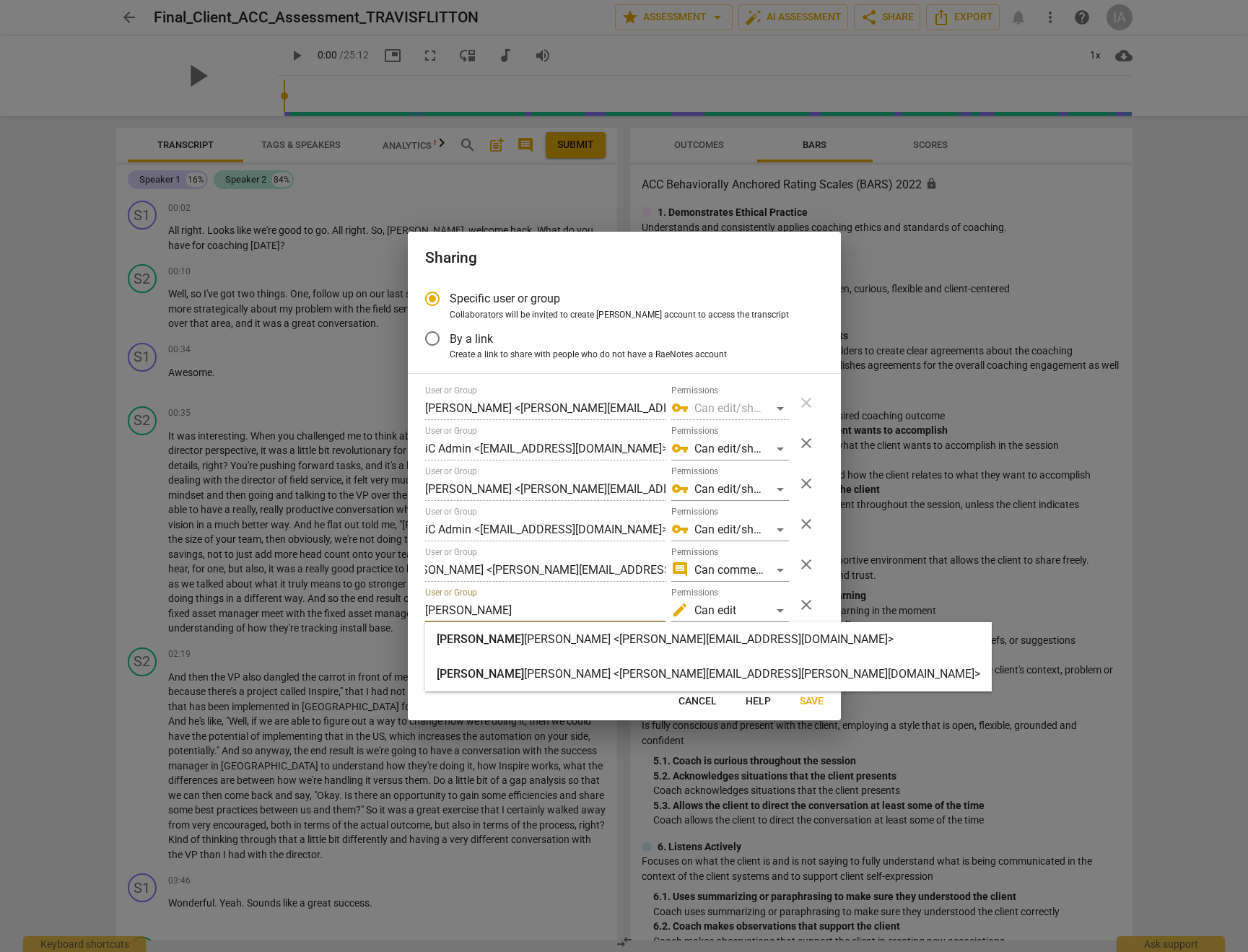
type input "[PERSON_NAME]"
click at [521, 683] on div "[PERSON_NAME] <[PERSON_NAME][EMAIL_ADDRESS][PERSON_NAME][DOMAIN_NAME]>" at bounding box center [708, 674] width 566 height 35
radio input "false"
type input "[PERSON_NAME] <[PERSON_NAME][EMAIL_ADDRESS][PERSON_NAME][DOMAIN_NAME]>"
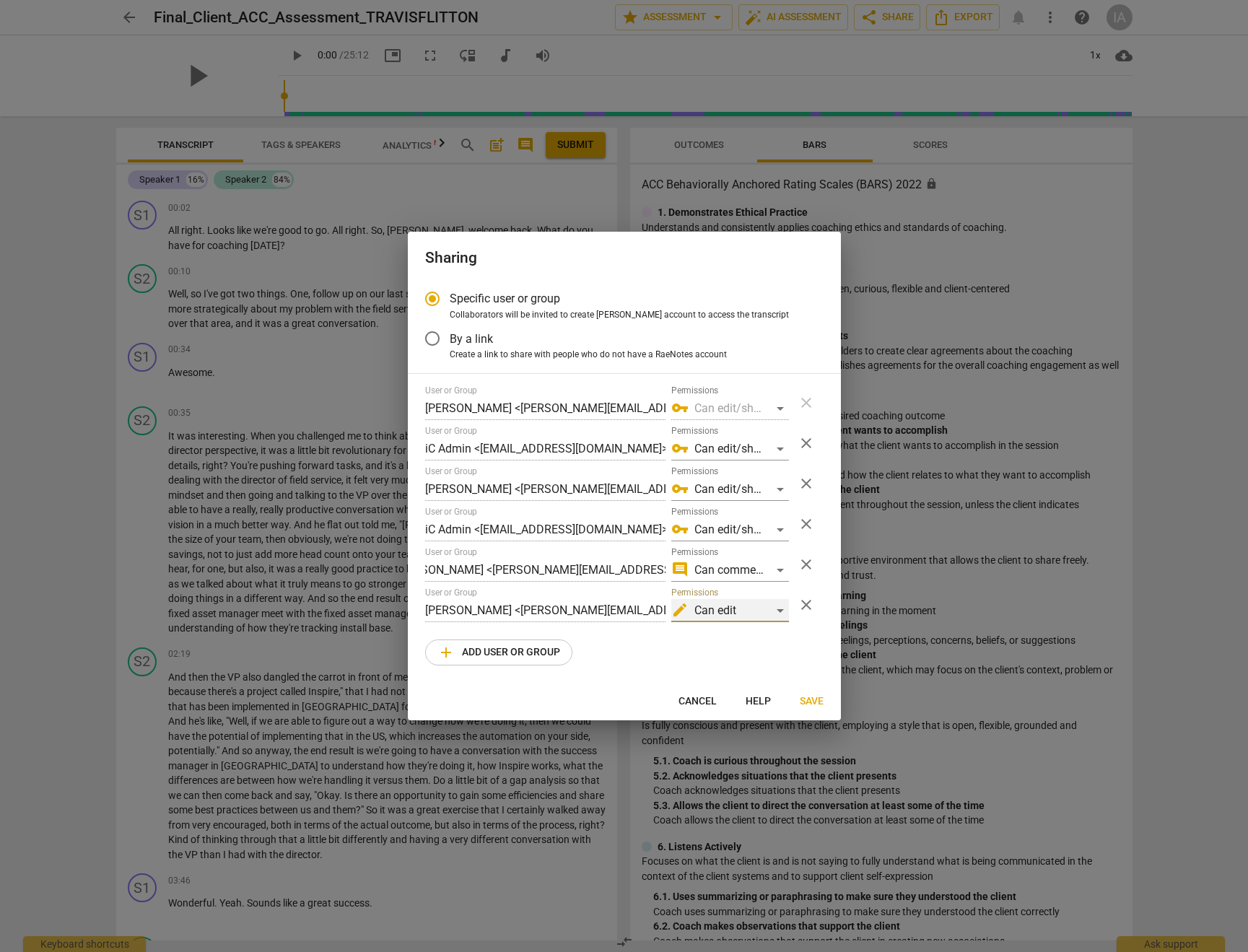
click at [696, 615] on div "edit Can edit" at bounding box center [730, 610] width 118 height 23
click at [700, 649] on li "vpn_key Can edit/share" at bounding box center [729, 645] width 121 height 35
click at [801, 702] on span "Save" at bounding box center [811, 701] width 24 height 15
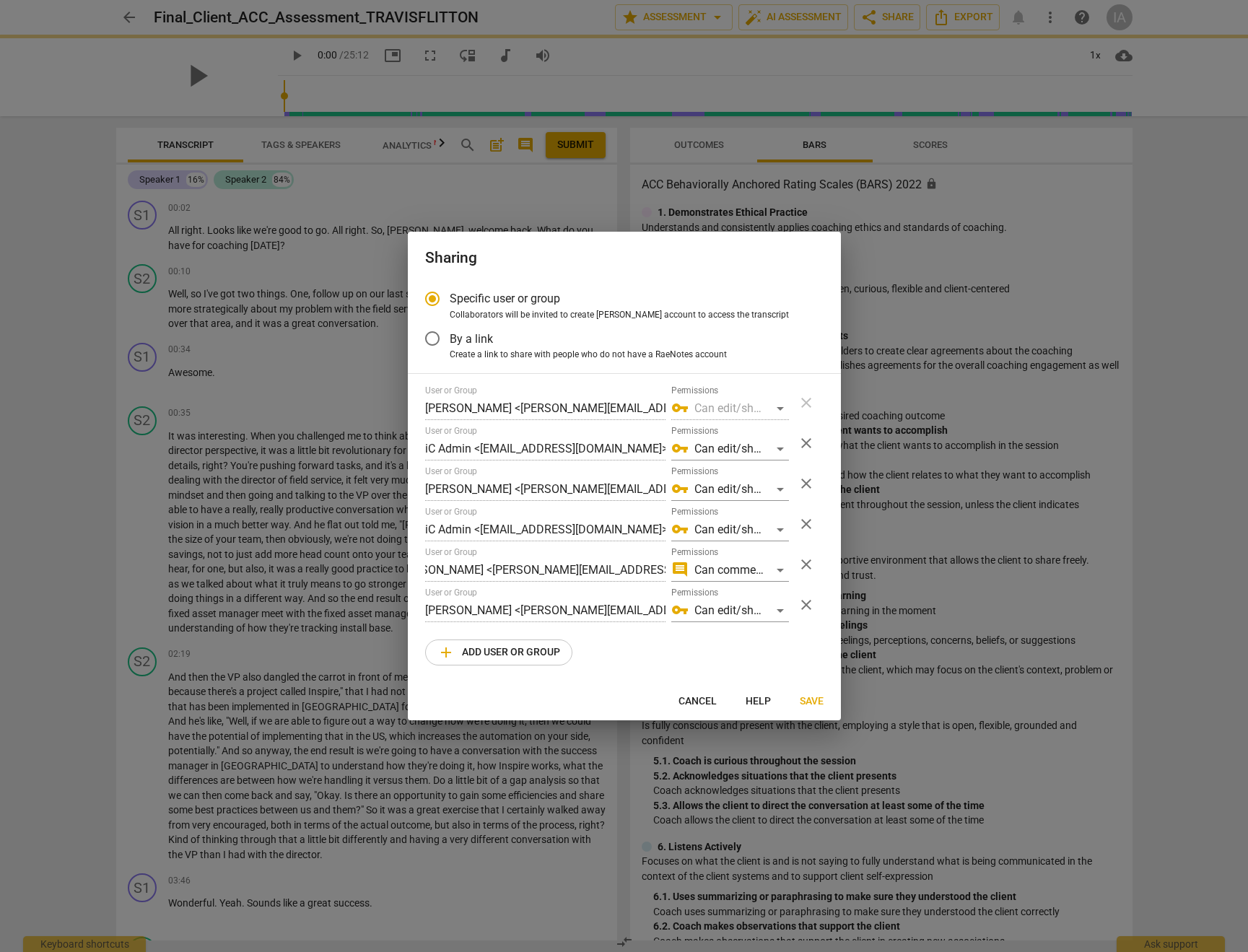
radio input "false"
type input "[PERSON_NAME] <[PERSON_NAME][EMAIL_ADDRESS][DOMAIN_NAME]>"
type input "[PERSON_NAME] <[PERSON_NAME][EMAIL_ADDRESS][PERSON_NAME][DOMAIN_NAME]>"
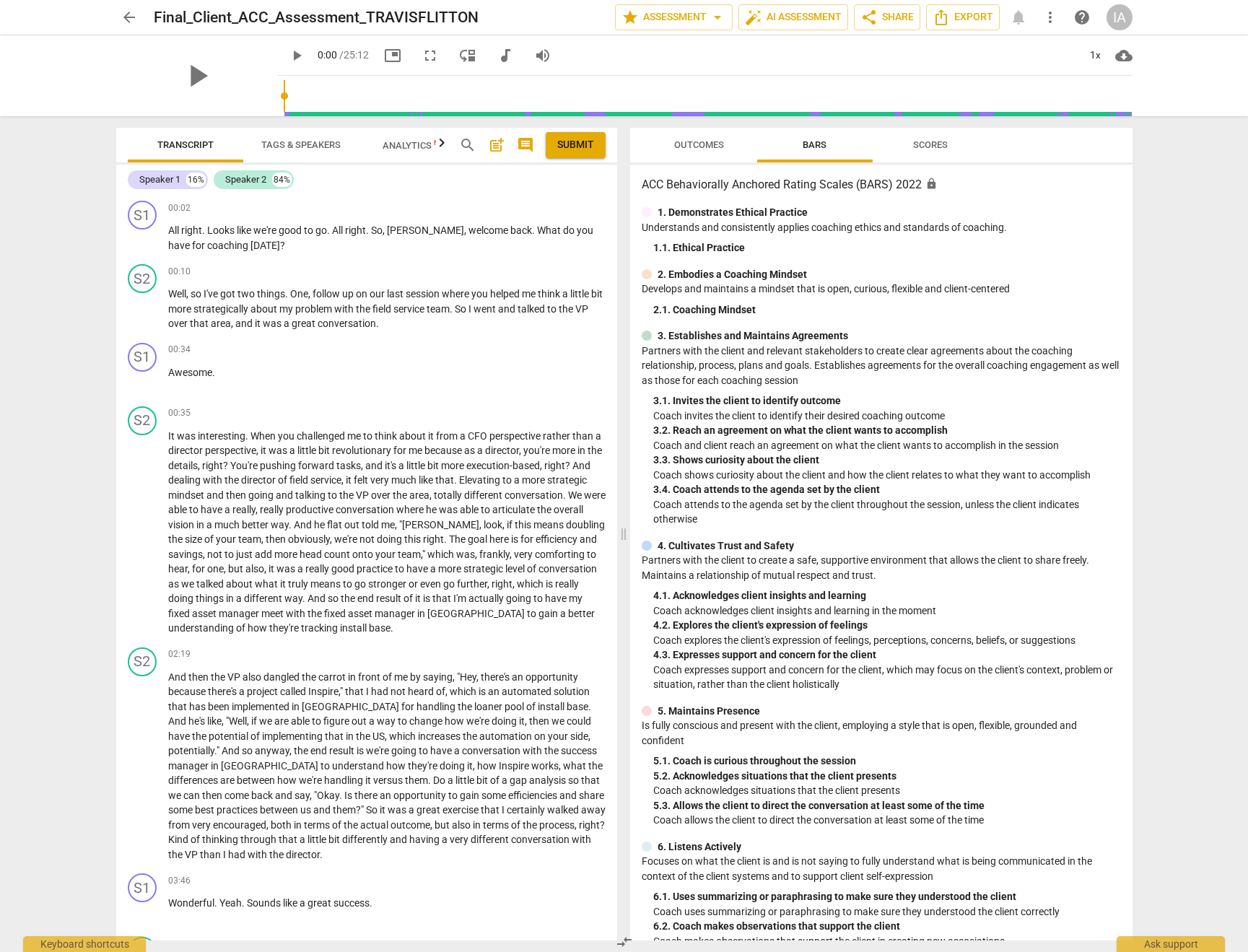
click at [718, 154] on span "Outcomes" at bounding box center [699, 146] width 85 height 20
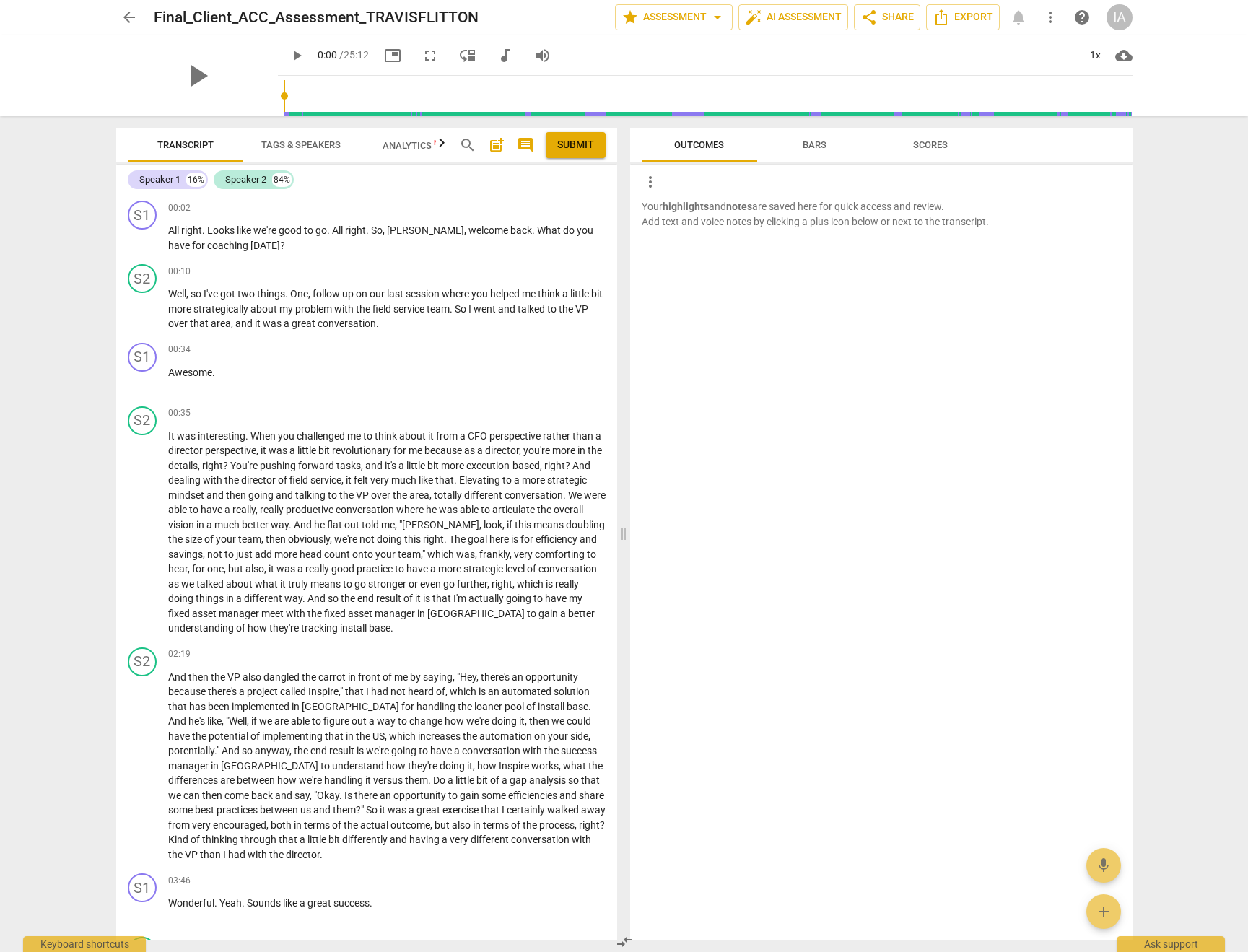
click at [791, 153] on span "Bars" at bounding box center [814, 146] width 59 height 20
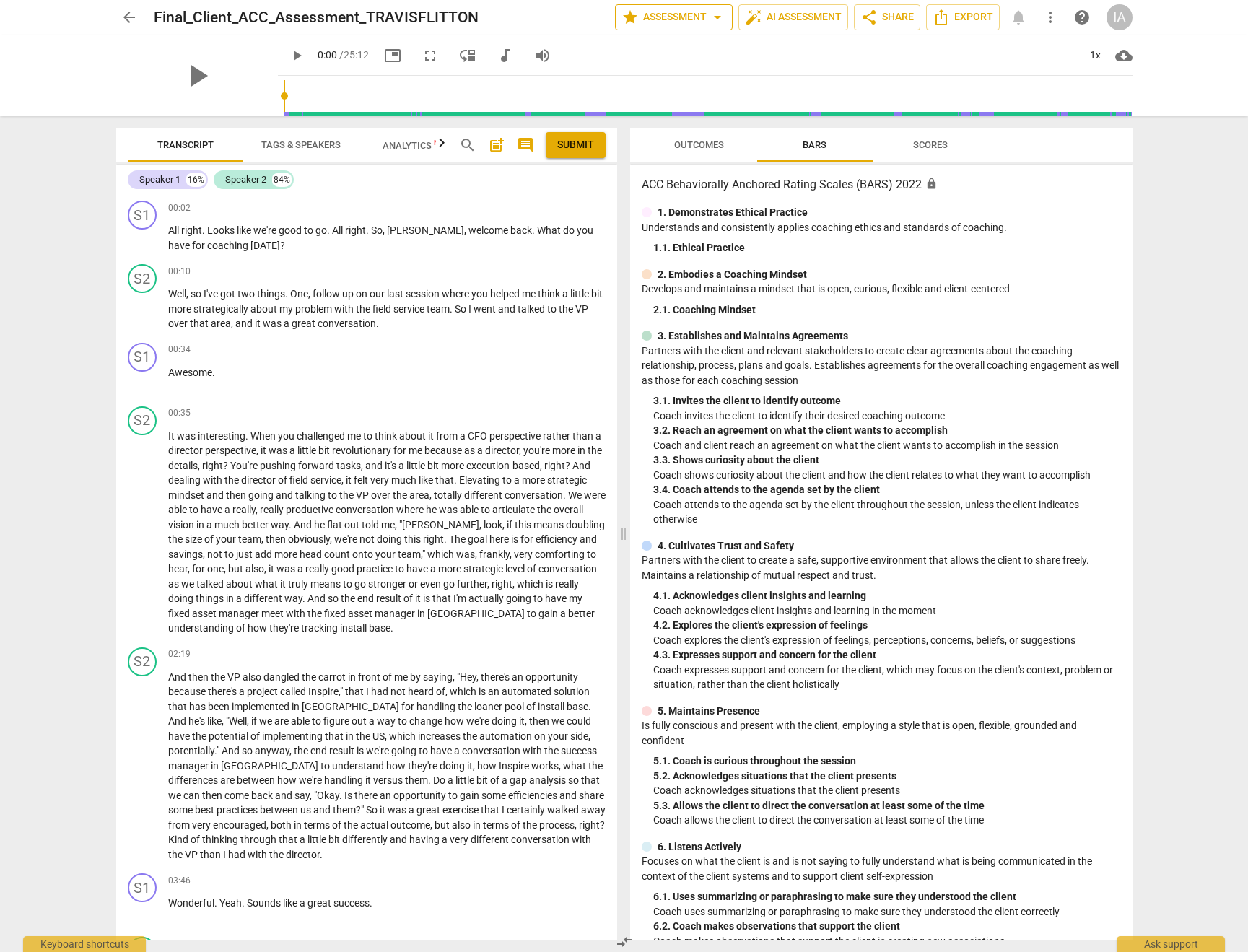
click at [673, 24] on span "star Assessment arrow_drop_down" at bounding box center [674, 17] width 105 height 17
click at [660, 90] on li "Settings" at bounding box center [679, 89] width 140 height 35
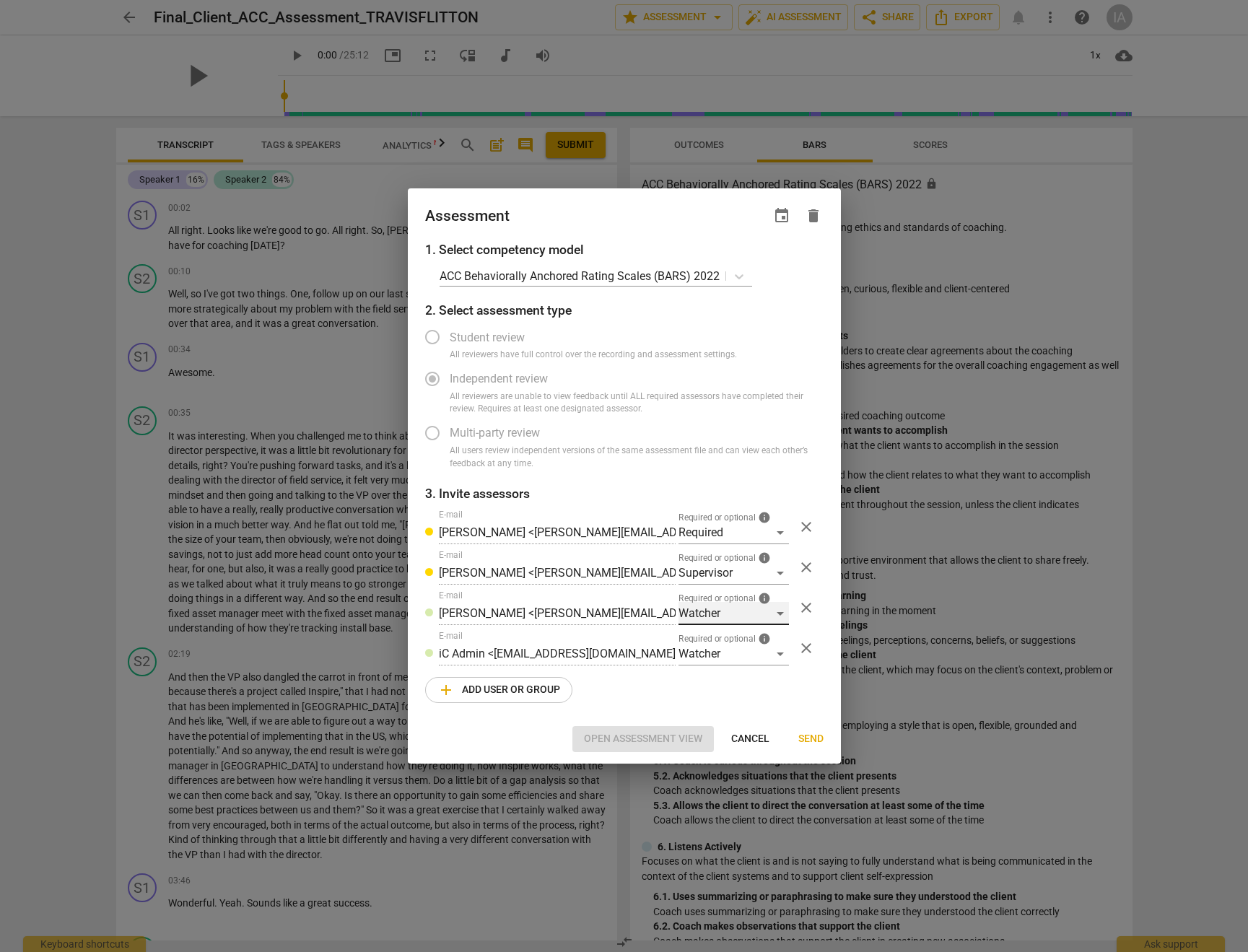
click at [775, 618] on div "Watcher" at bounding box center [734, 614] width 111 height 23
click at [730, 416] on div at bounding box center [624, 476] width 1248 height 952
click at [737, 741] on span "Cancel" at bounding box center [749, 739] width 38 height 15
radio input "false"
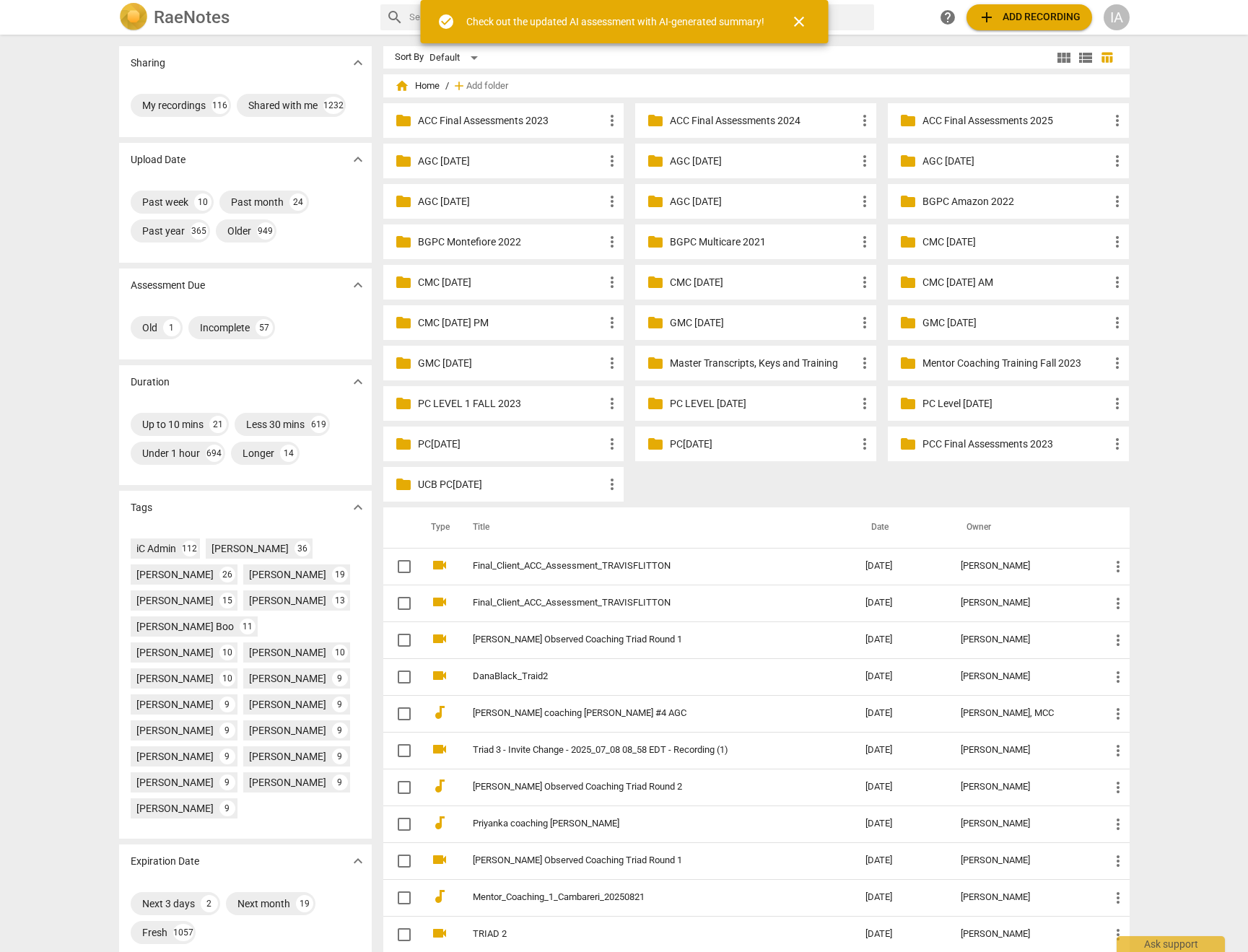
click at [791, 22] on span "close" at bounding box center [798, 21] width 17 height 17
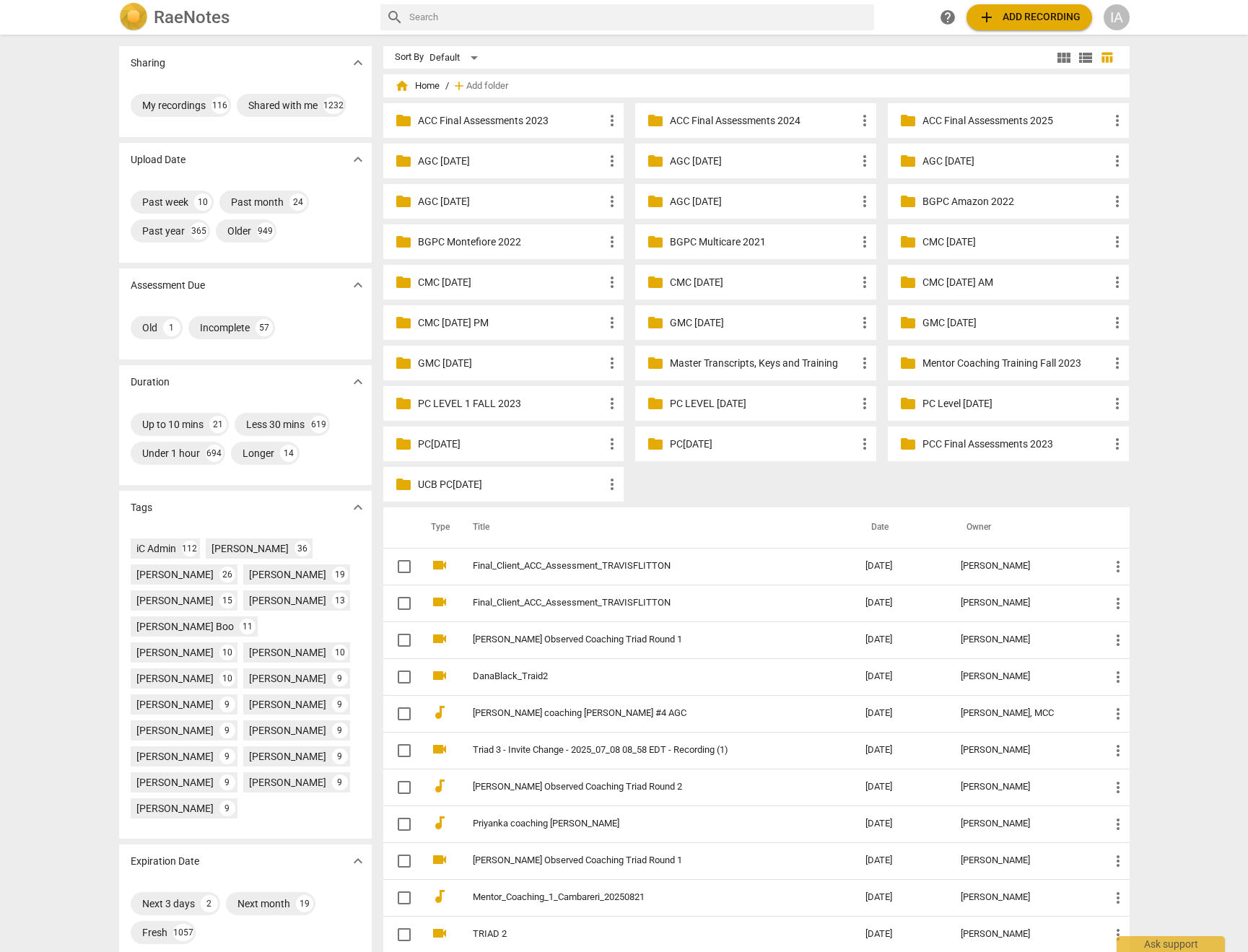
click at [698, 24] on input "text" at bounding box center [639, 17] width 459 height 23
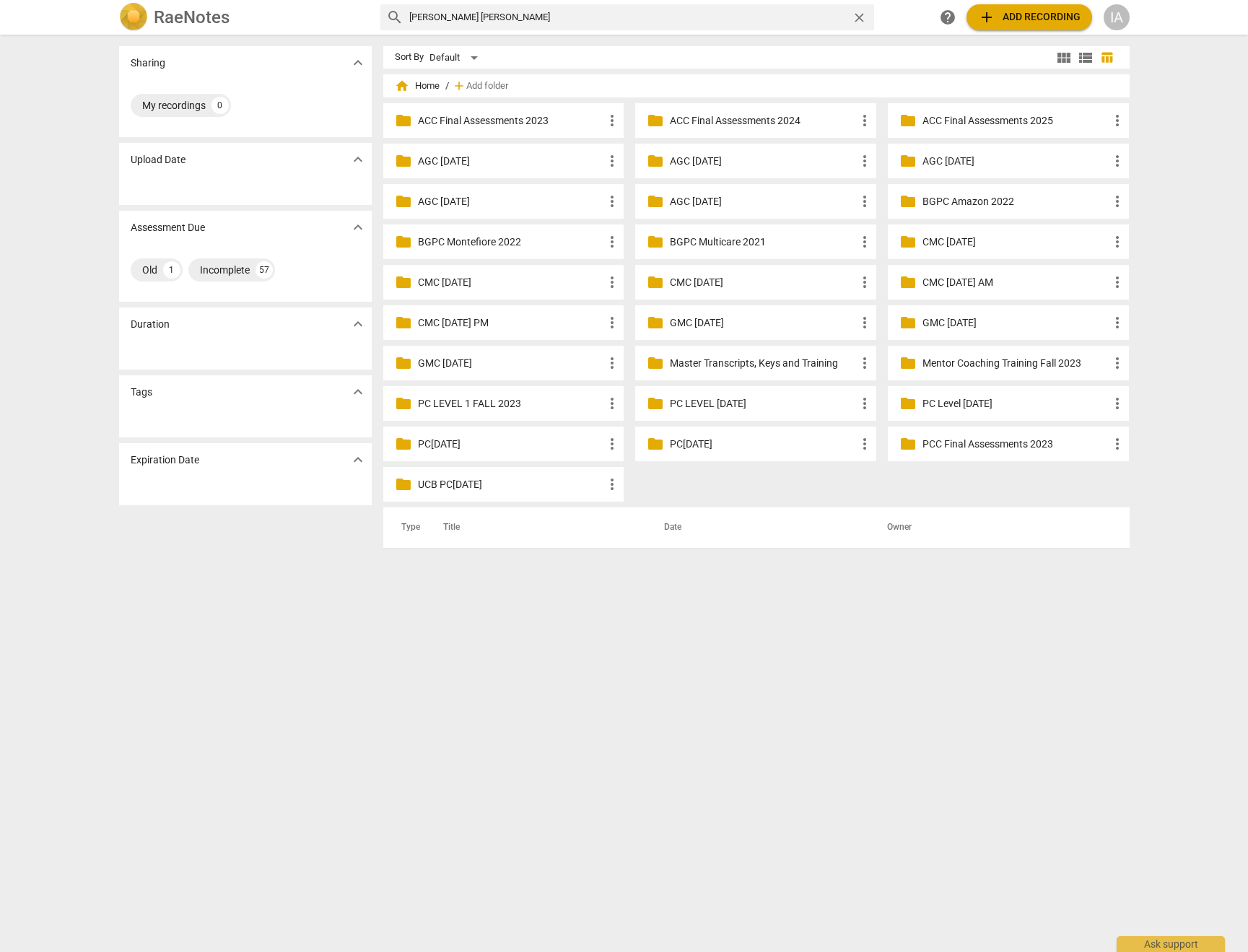
click at [645, 25] on input "chris mija" at bounding box center [627, 17] width 437 height 23
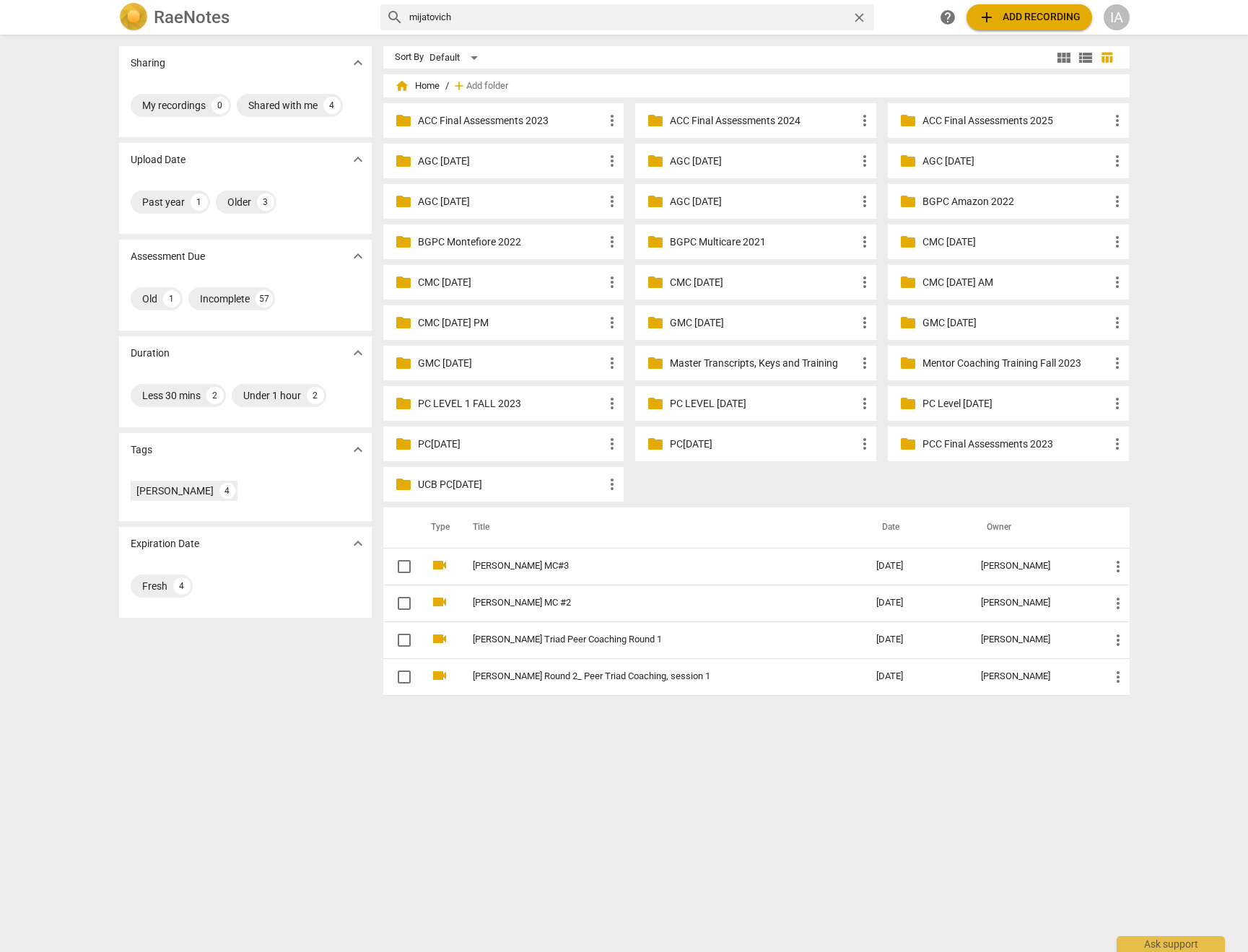
drag, startPoint x: 588, startPoint y: 327, endPoint x: 561, endPoint y: 138, distance: 190.9
click at [574, 169] on div "folder ACC Final Assessments 2023 more_vert folder ACC Final Assessments 2024 m…" at bounding box center [761, 305] width 757 height 404
click at [543, 14] on input "mijatovich" at bounding box center [627, 17] width 437 height 23
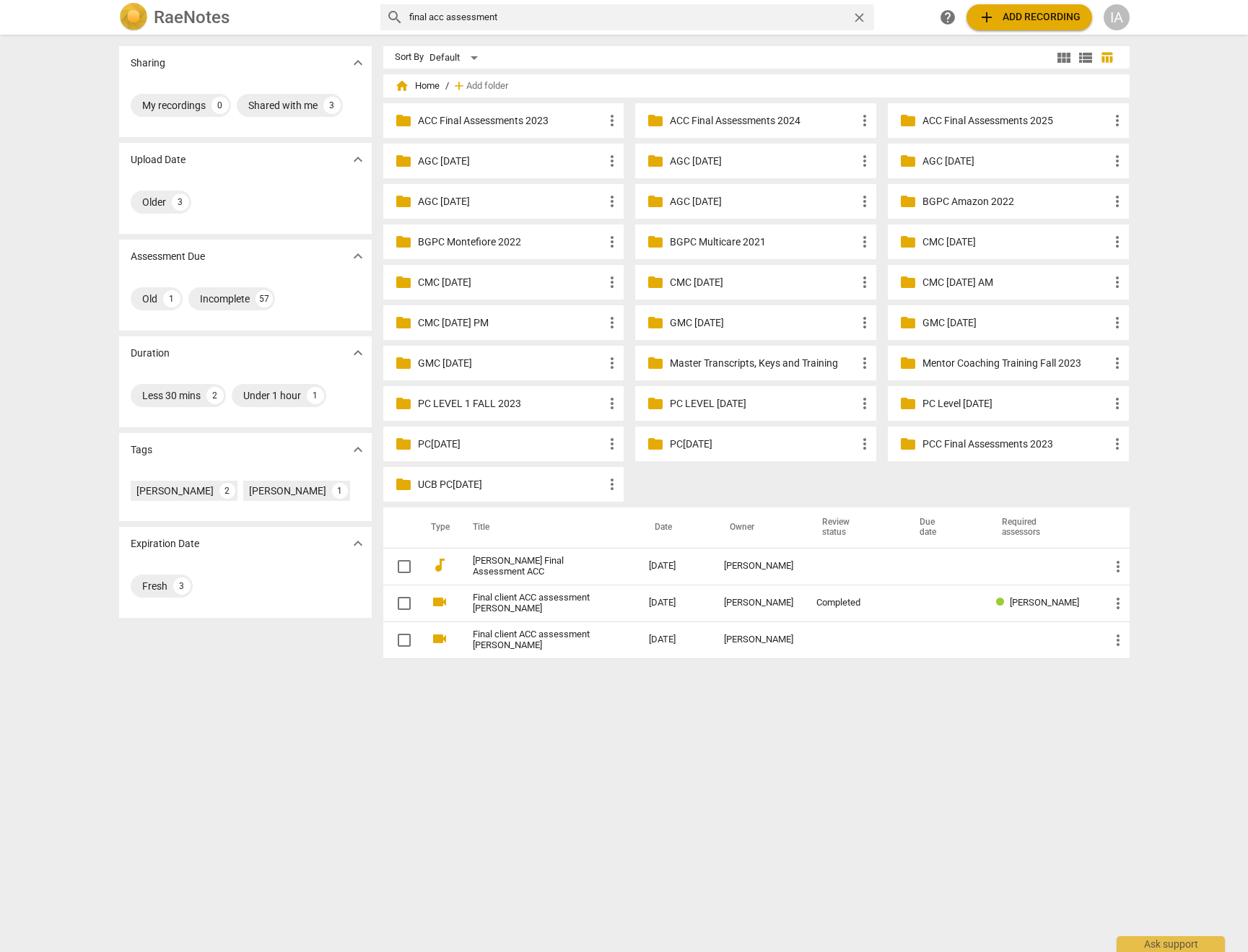
click at [524, 20] on input "final acc assessment" at bounding box center [627, 17] width 437 height 23
click at [524, 19] on input "final acc assessment" at bounding box center [627, 17] width 437 height 23
type input "assessment"
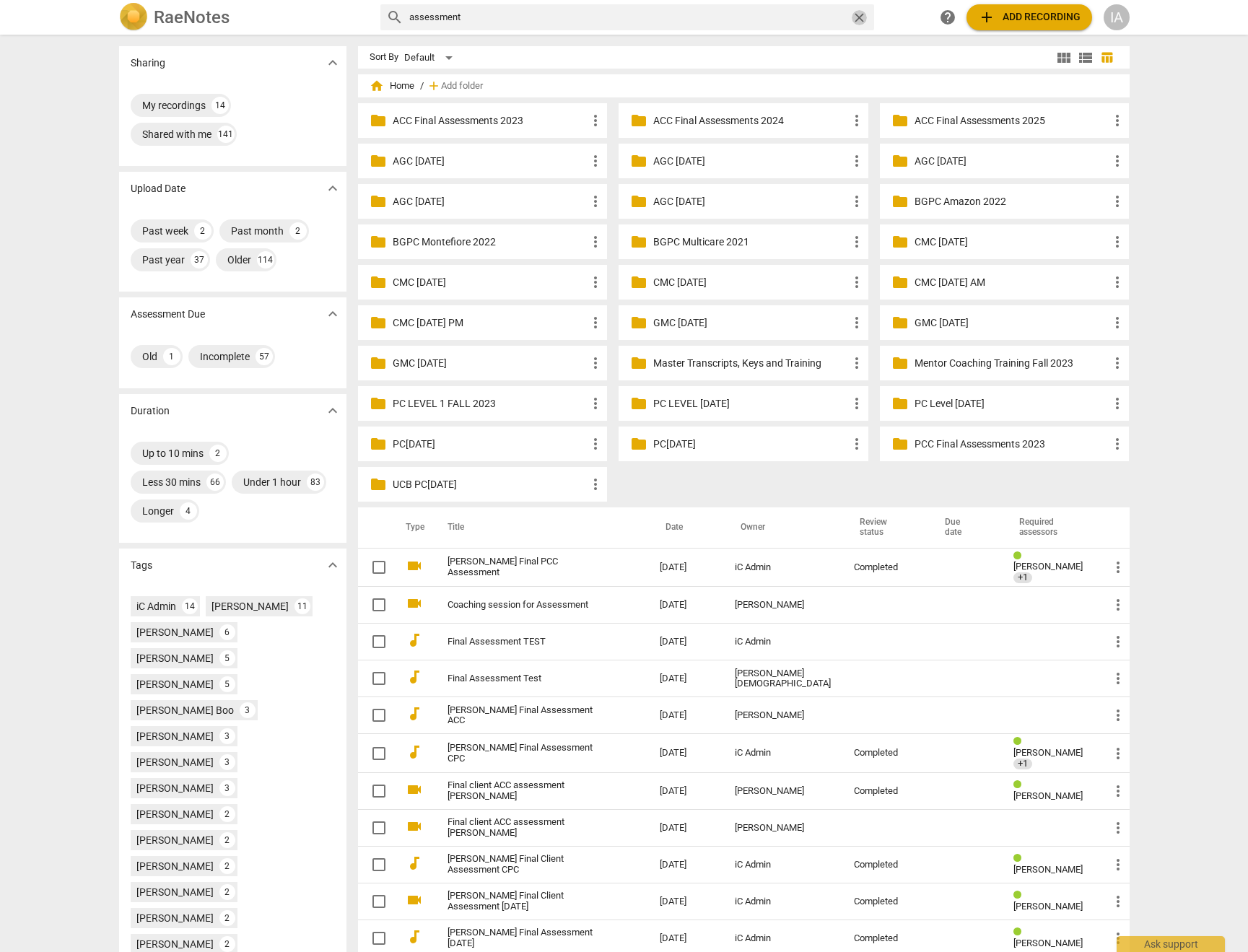
click at [862, 19] on span "close" at bounding box center [859, 17] width 15 height 15
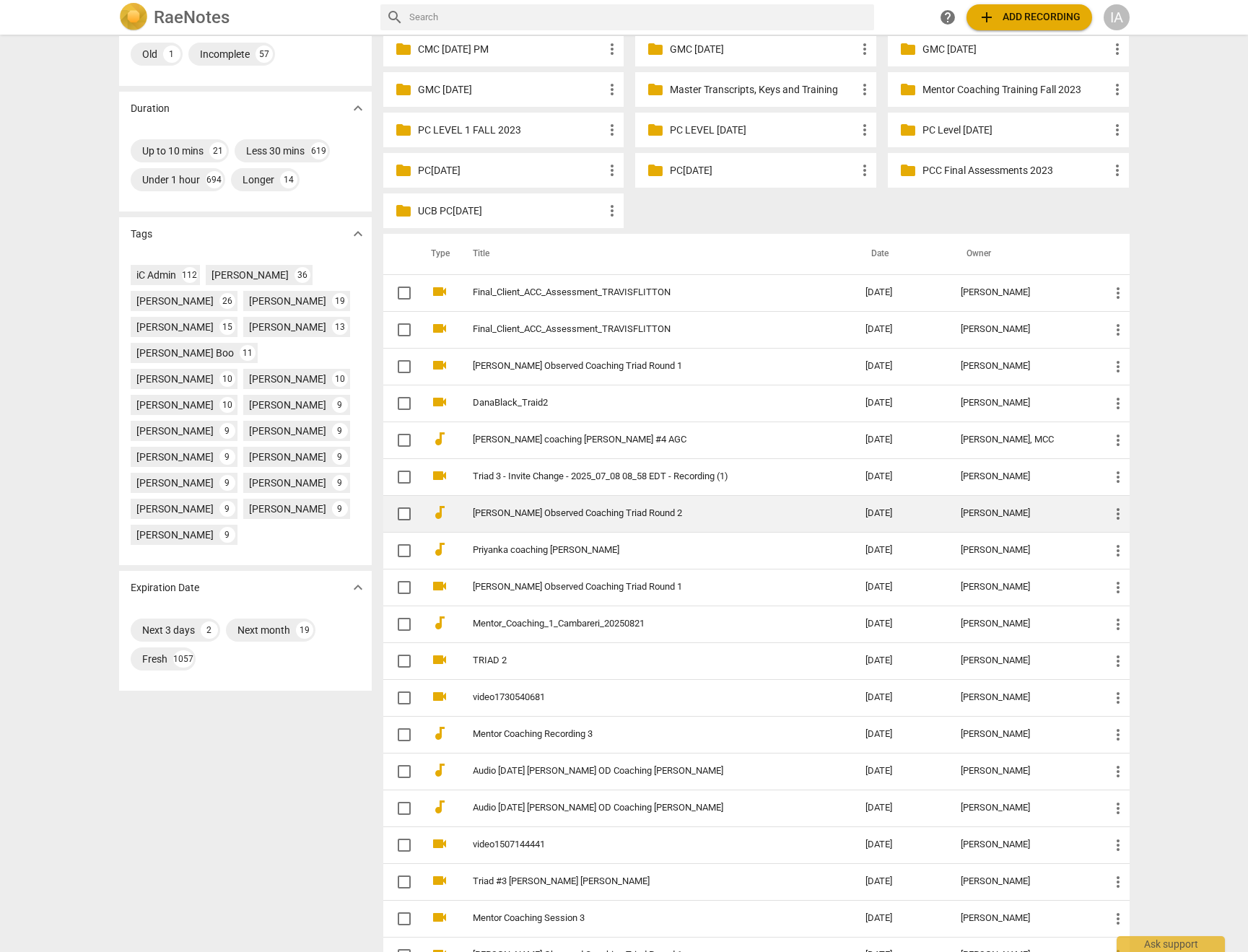
scroll to position [400, 0]
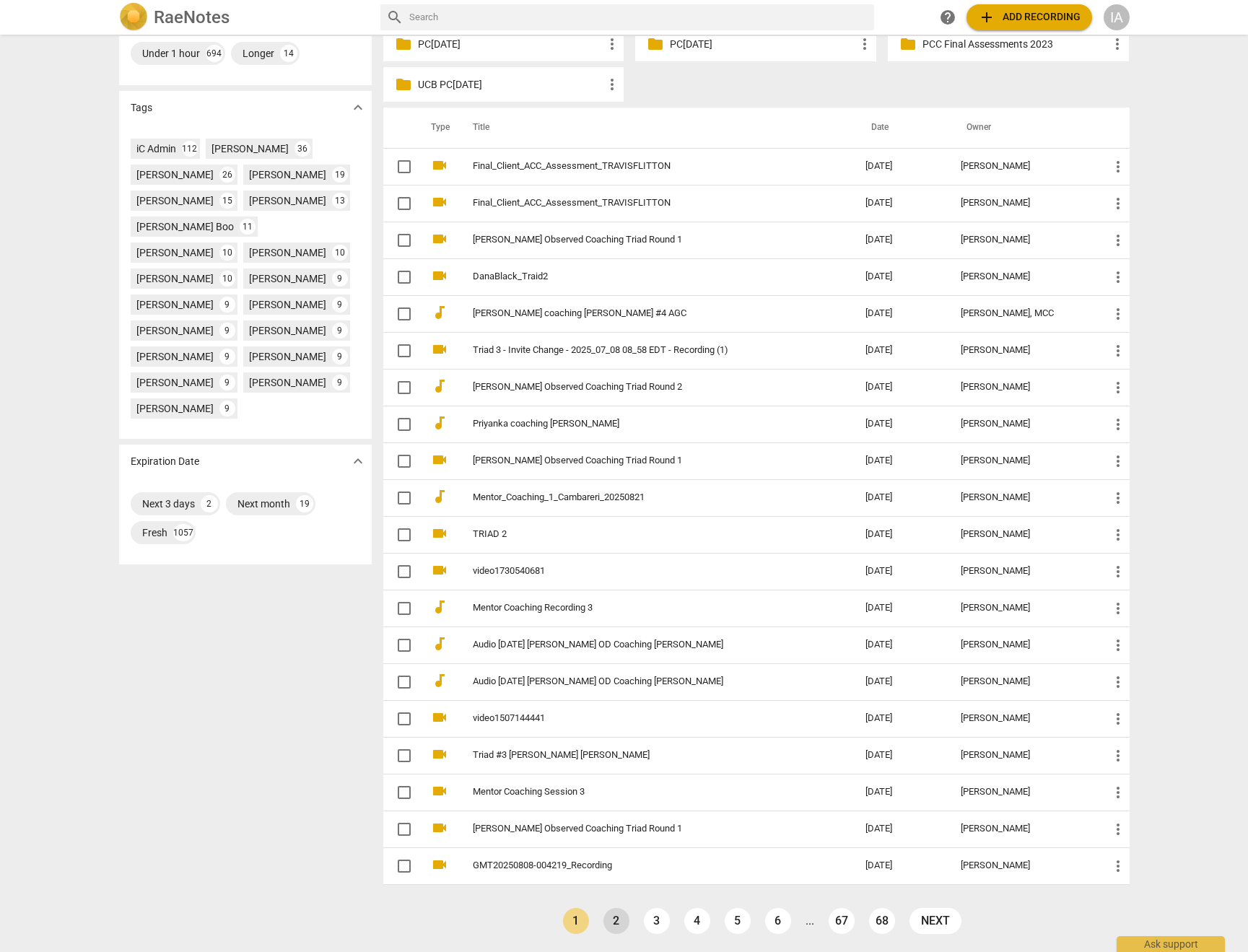
click at [614, 915] on link "2" at bounding box center [616, 921] width 26 height 26
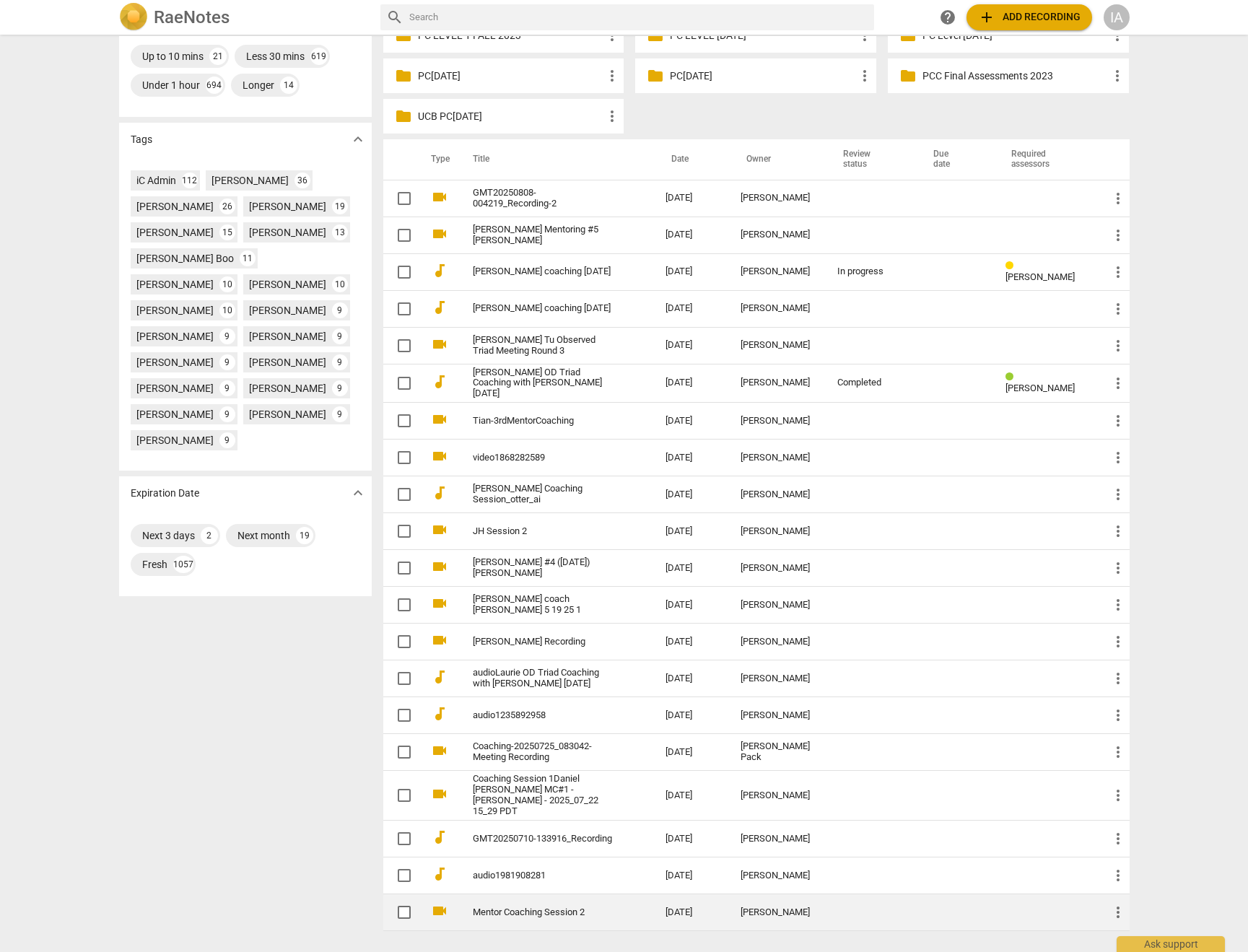
scroll to position [402, 0]
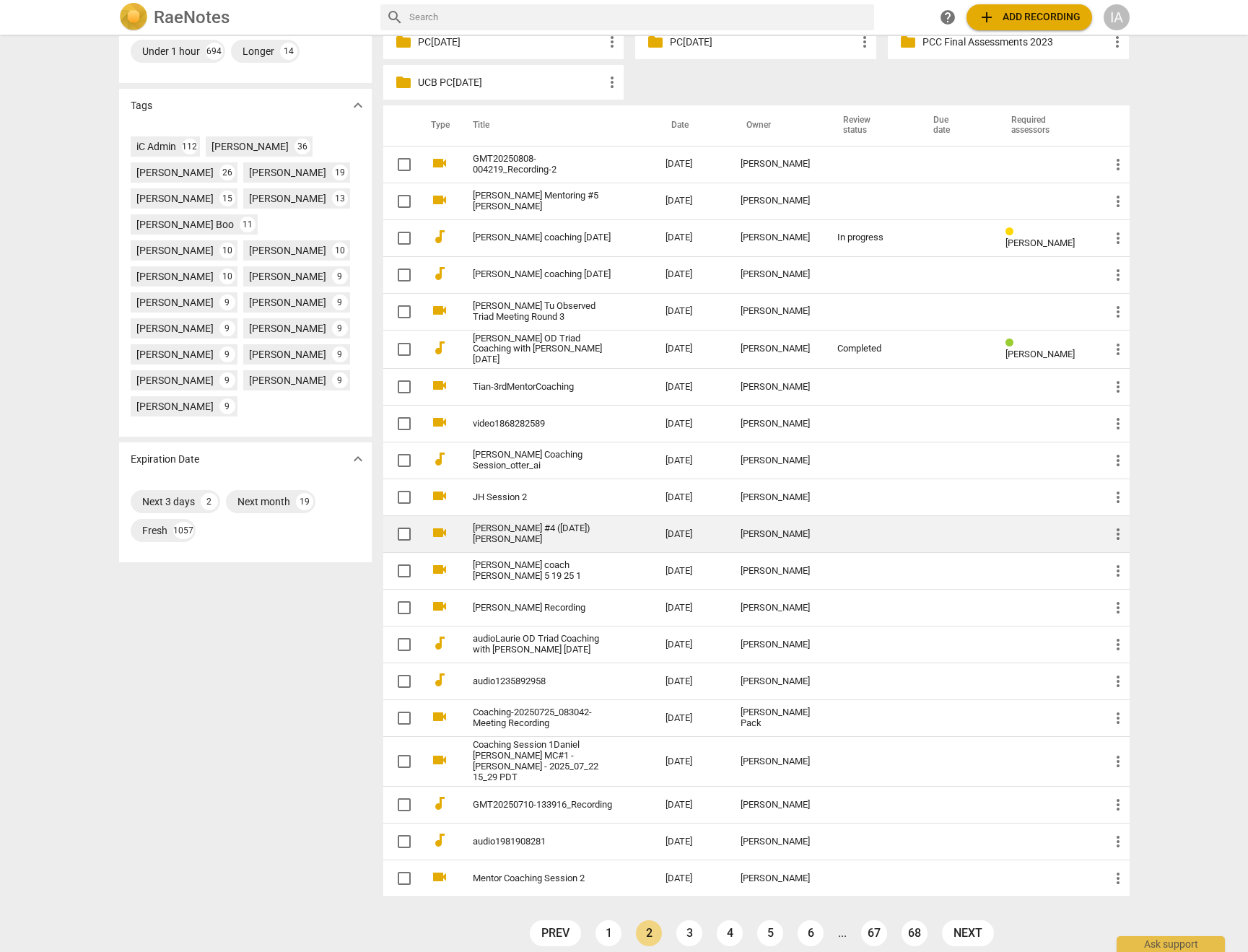
click at [692, 928] on link "3" at bounding box center [689, 933] width 26 height 26
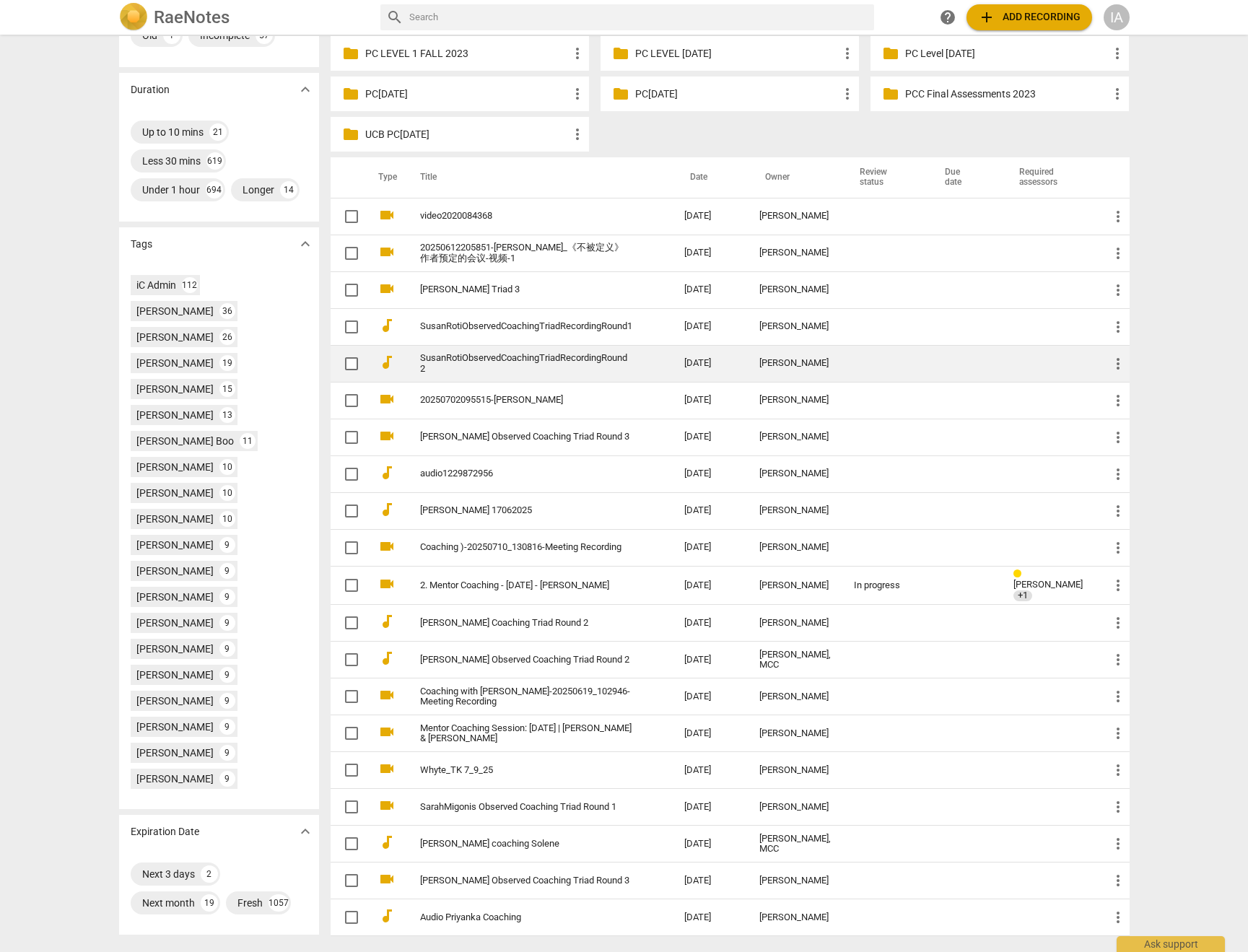
scroll to position [426, 0]
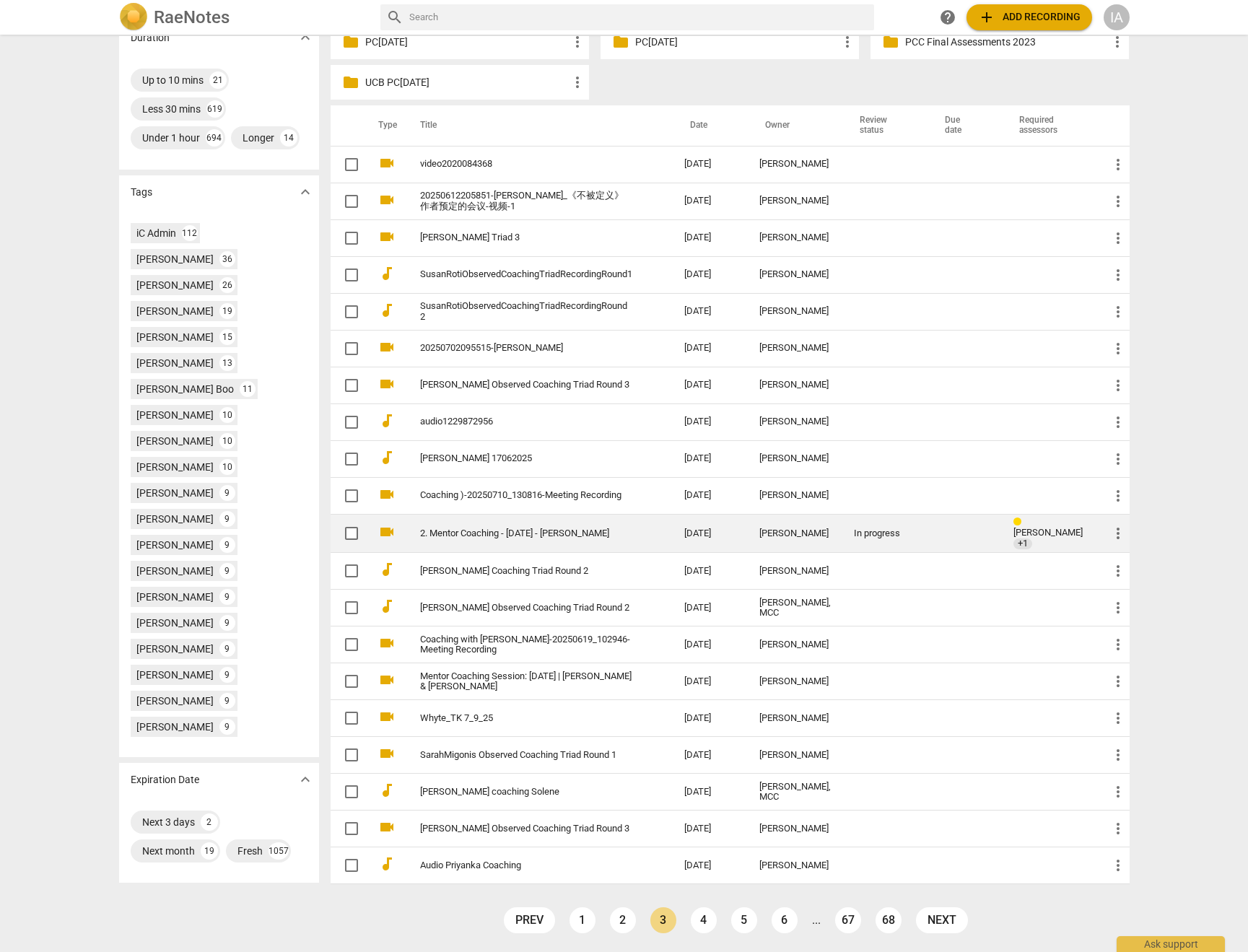
click at [708, 922] on link "4" at bounding box center [704, 920] width 26 height 26
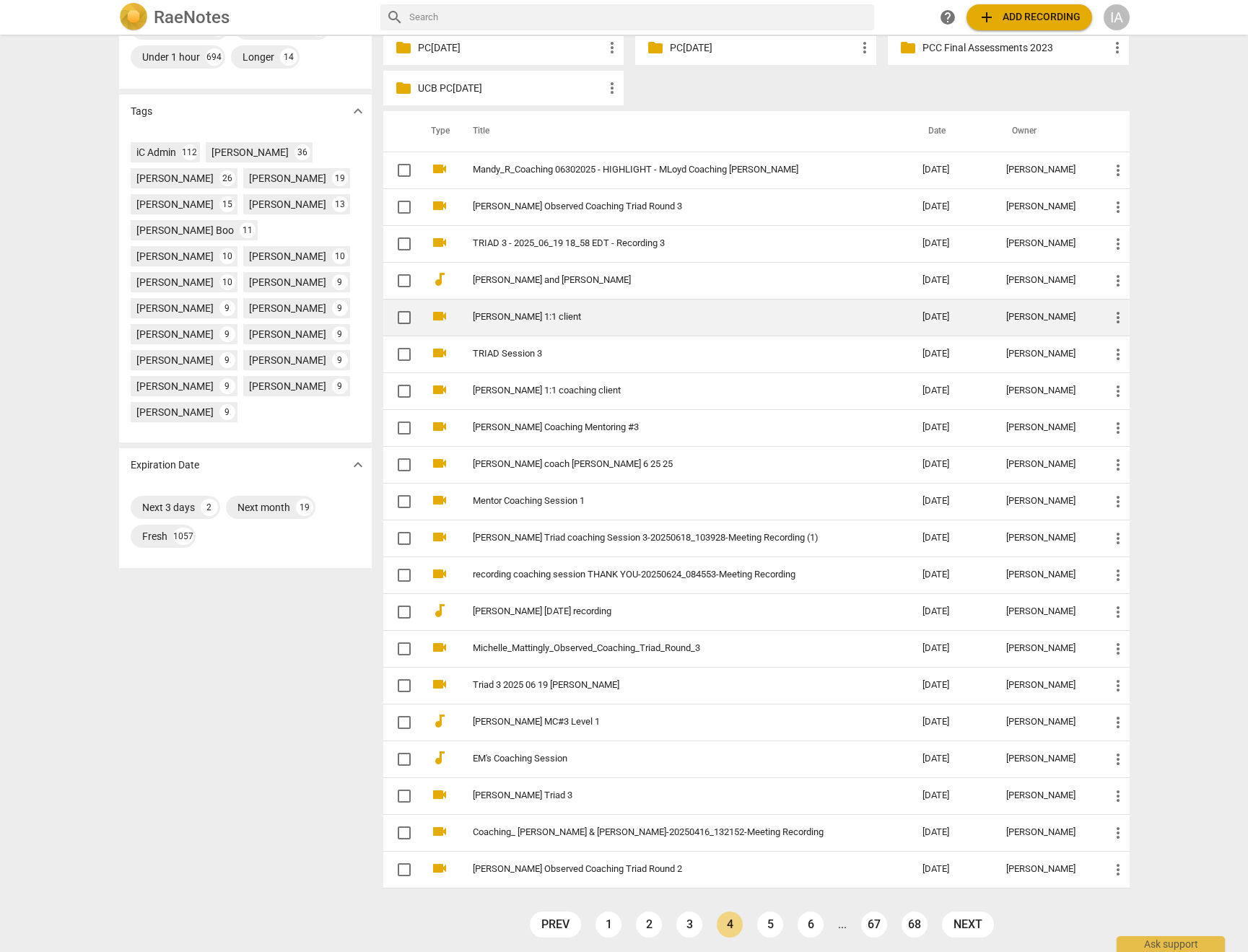
scroll to position [400, 0]
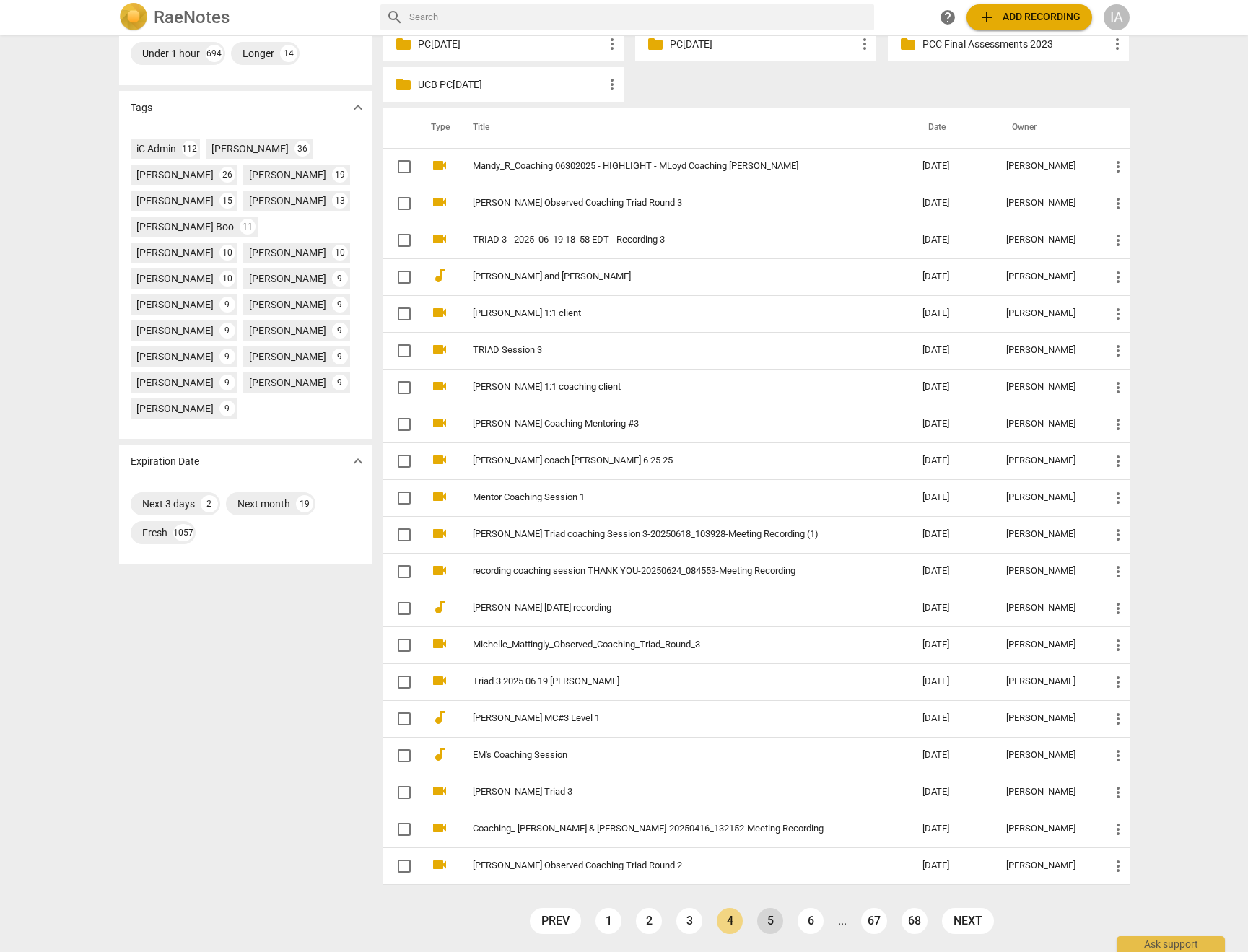
click at [773, 919] on link "5" at bounding box center [770, 921] width 26 height 26
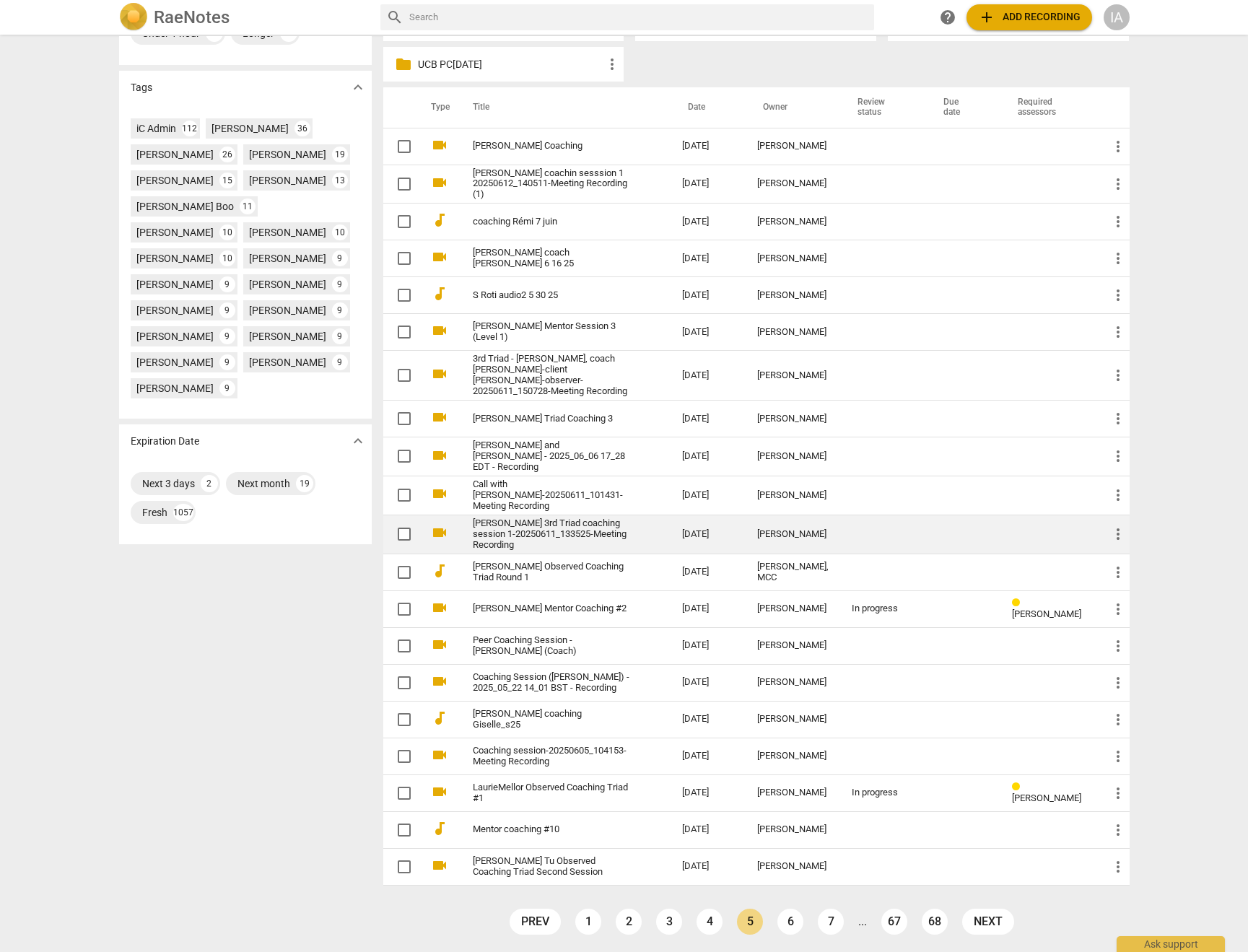
scroll to position [427, 0]
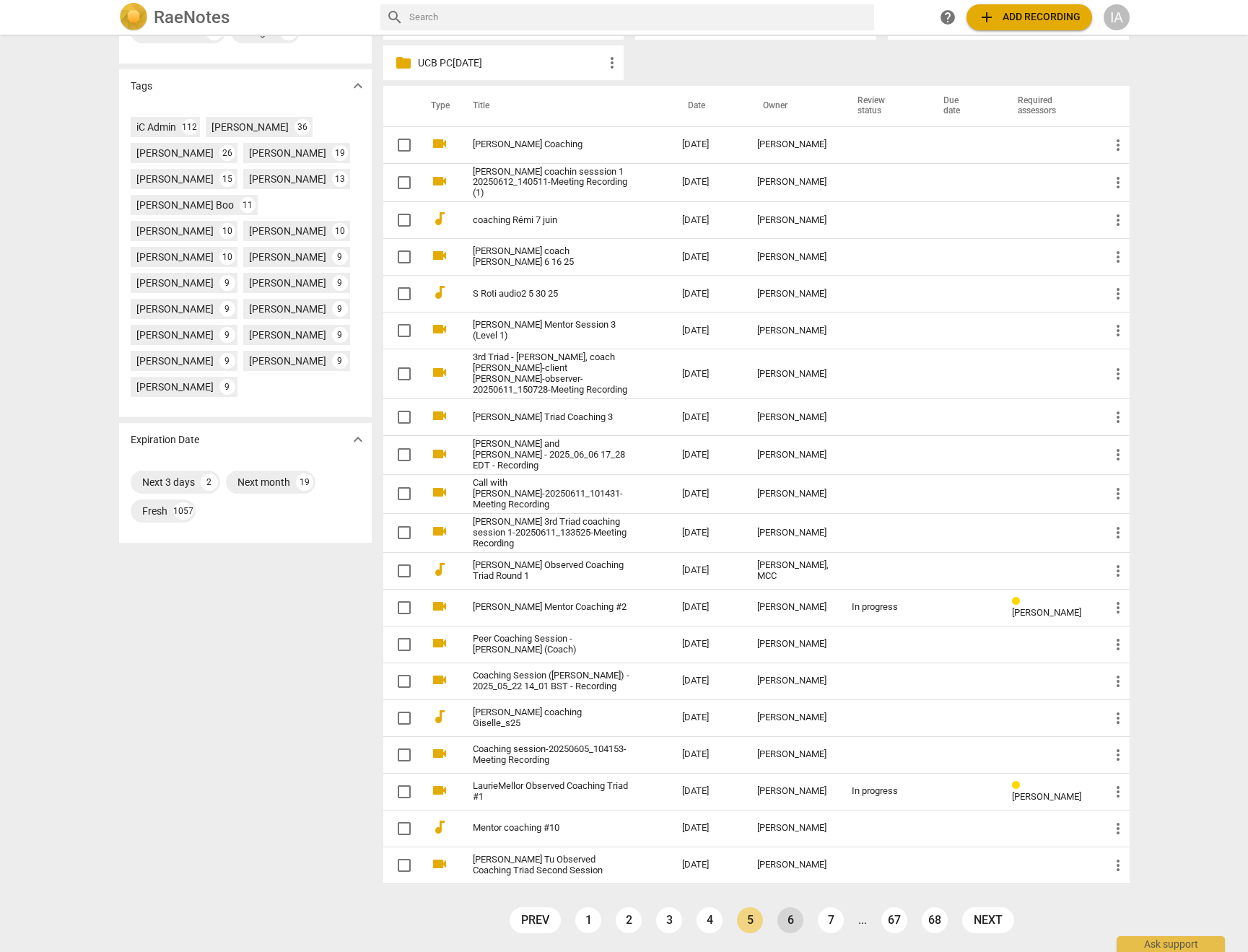
click at [794, 911] on link "6" at bounding box center [790, 920] width 26 height 26
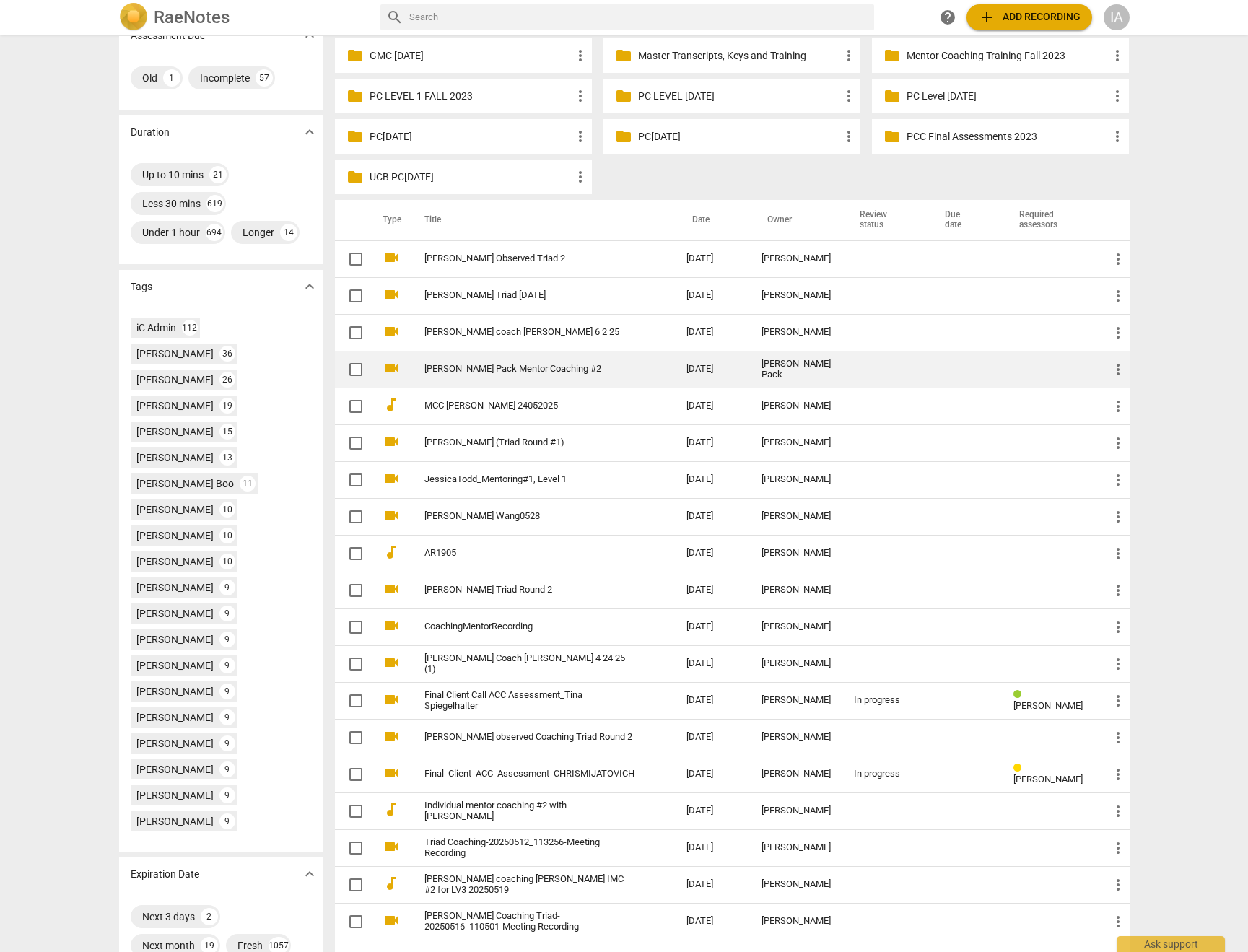
scroll to position [402, 0]
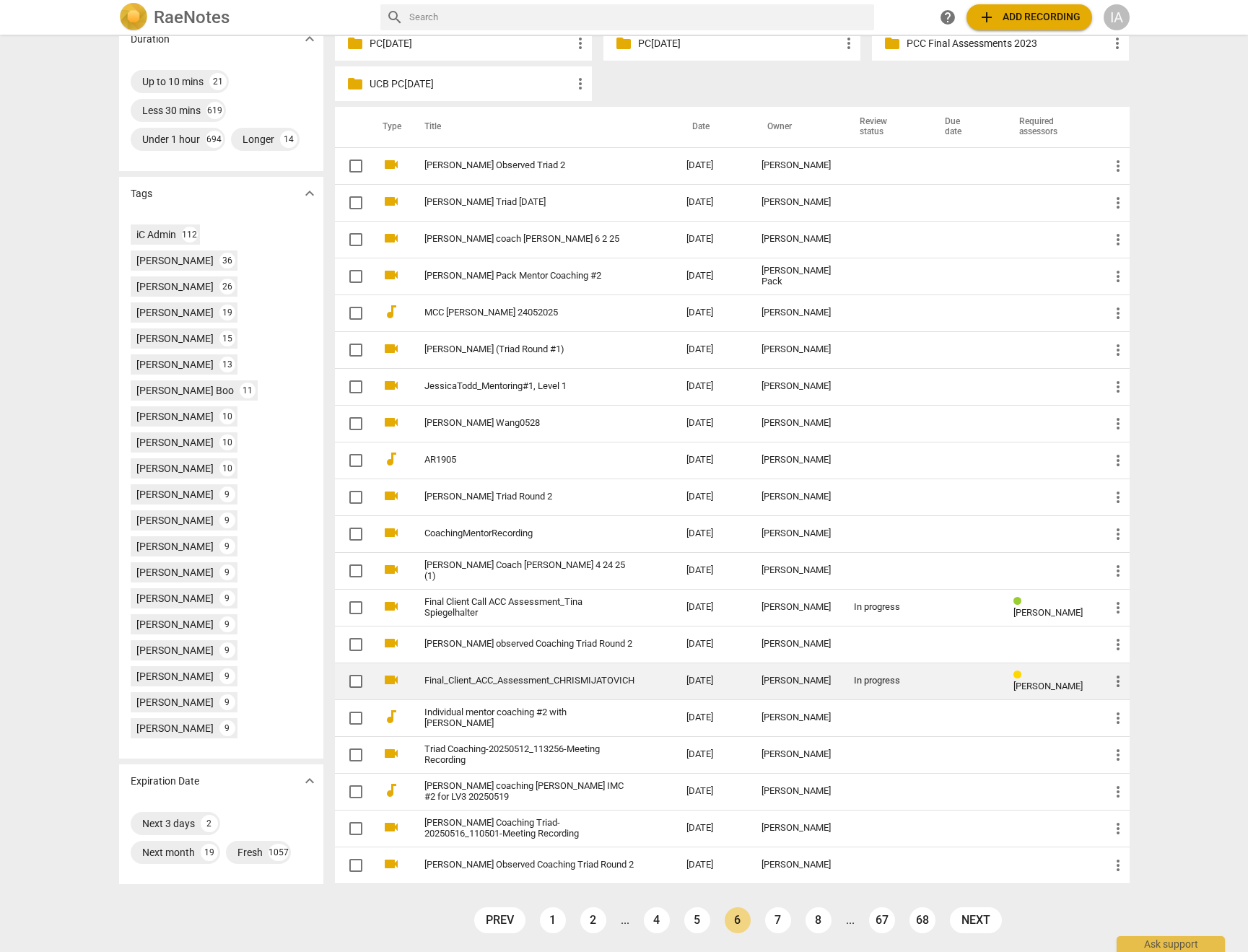
click at [635, 675] on link "Final_Client_ACC_Assessment_CHRISMIJATOVICH" at bounding box center [530, 680] width 210 height 11
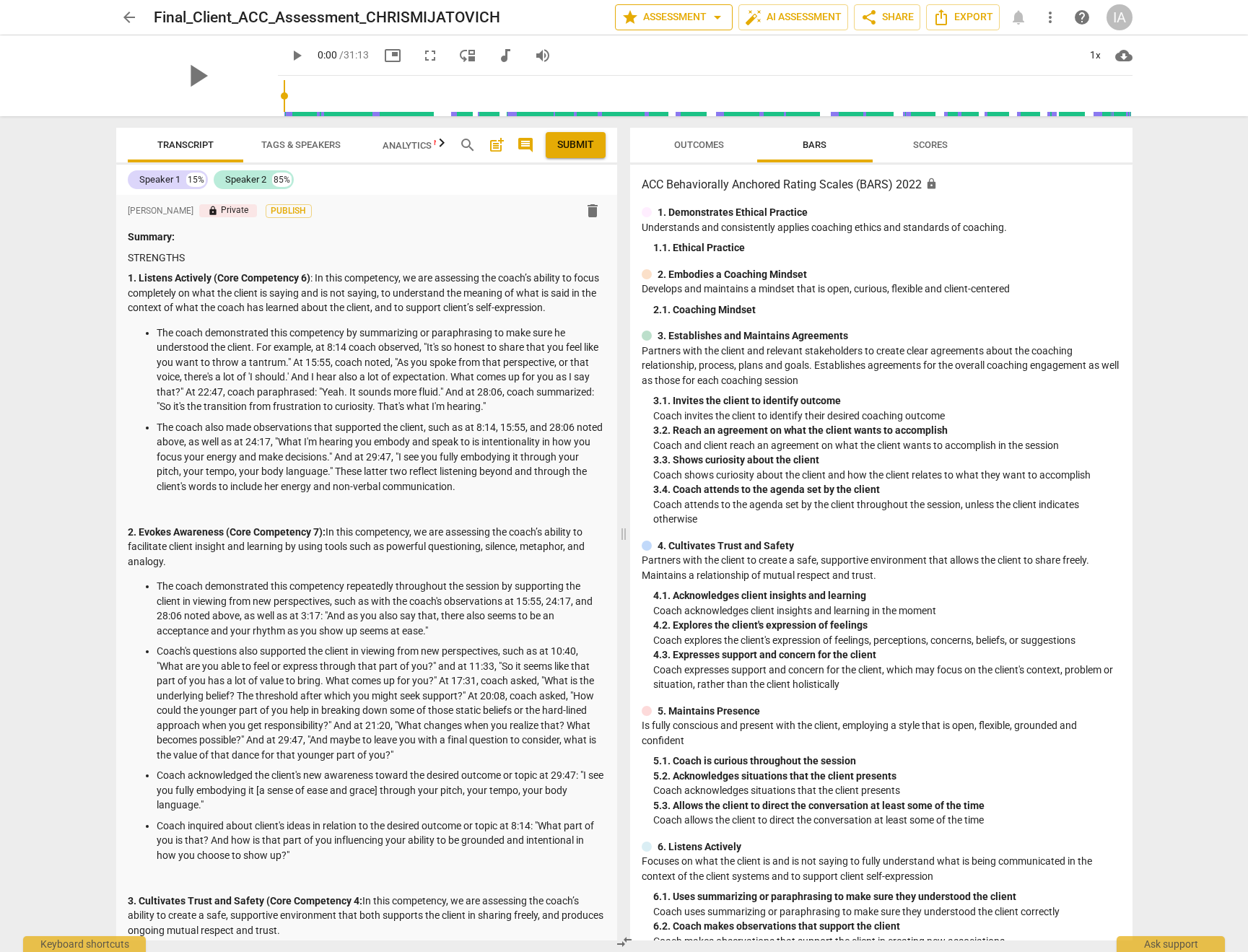
click at [645, 21] on span "star Assessment arrow_drop_down" at bounding box center [674, 17] width 105 height 17
click at [653, 159] on li "Settings" at bounding box center [684, 159] width 150 height 35
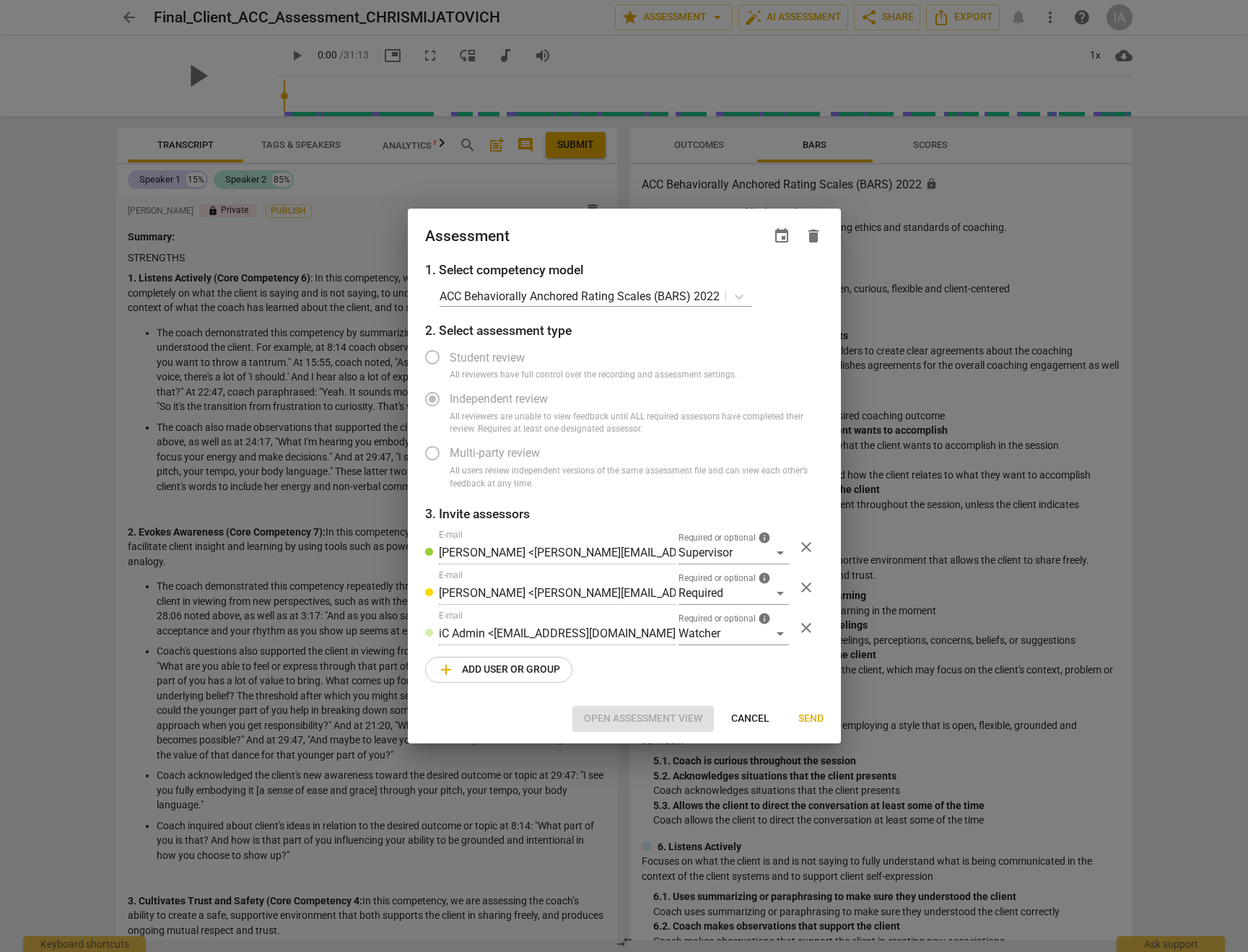
click at [929, 324] on div at bounding box center [624, 476] width 1248 height 952
radio input "false"
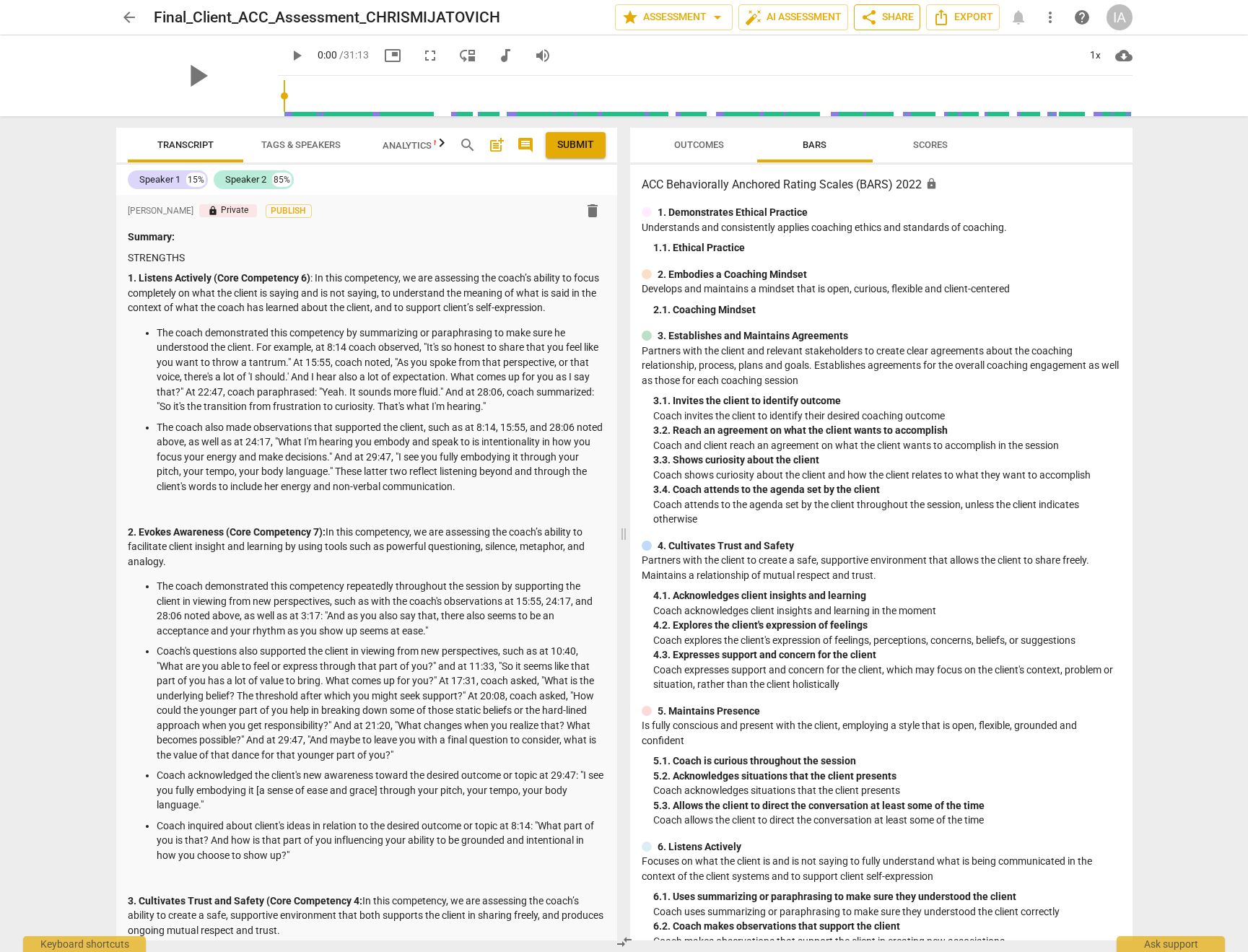
click at [885, 15] on span "share Share" at bounding box center [887, 17] width 54 height 17
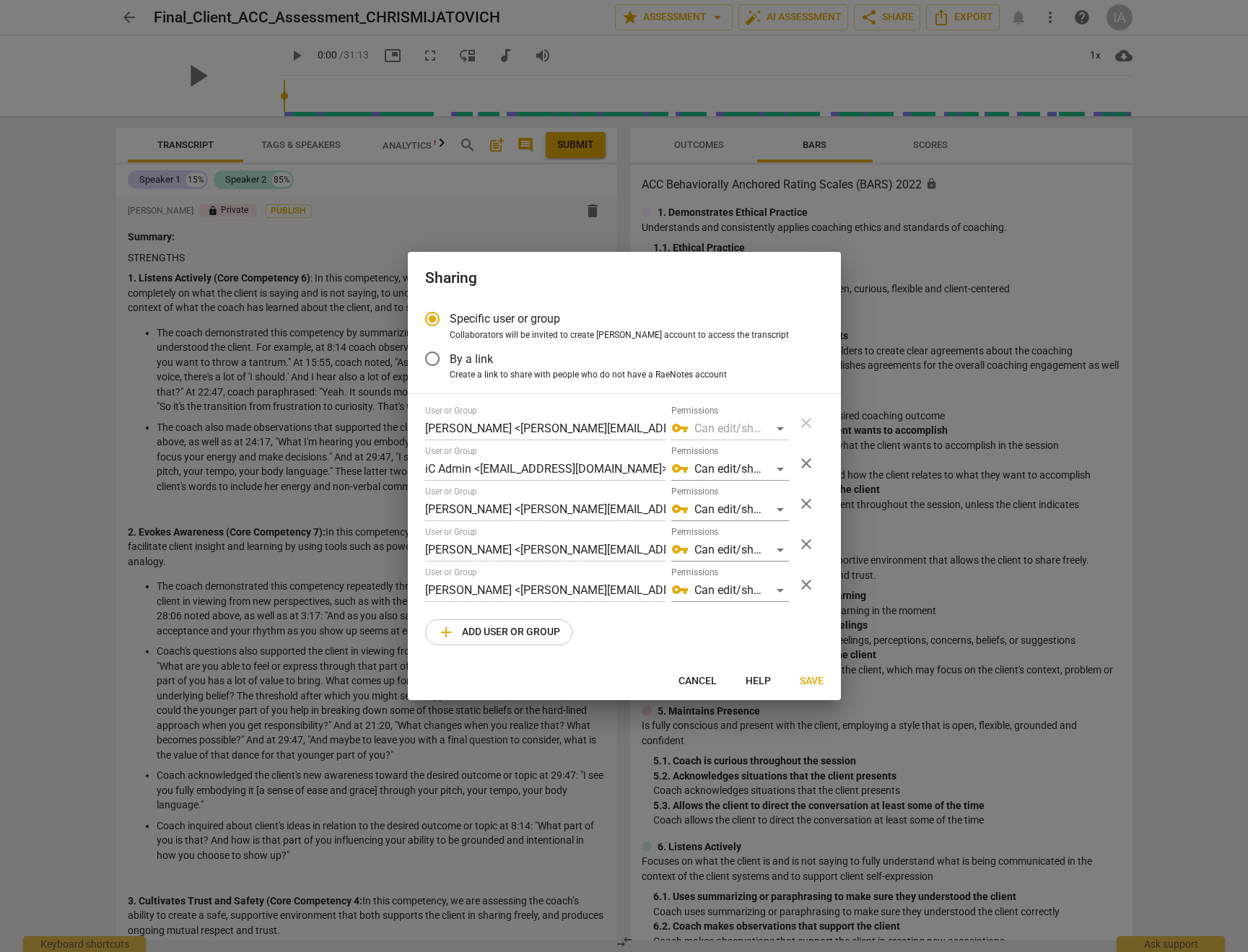
click at [899, 291] on div at bounding box center [624, 476] width 1248 height 952
radio input "false"
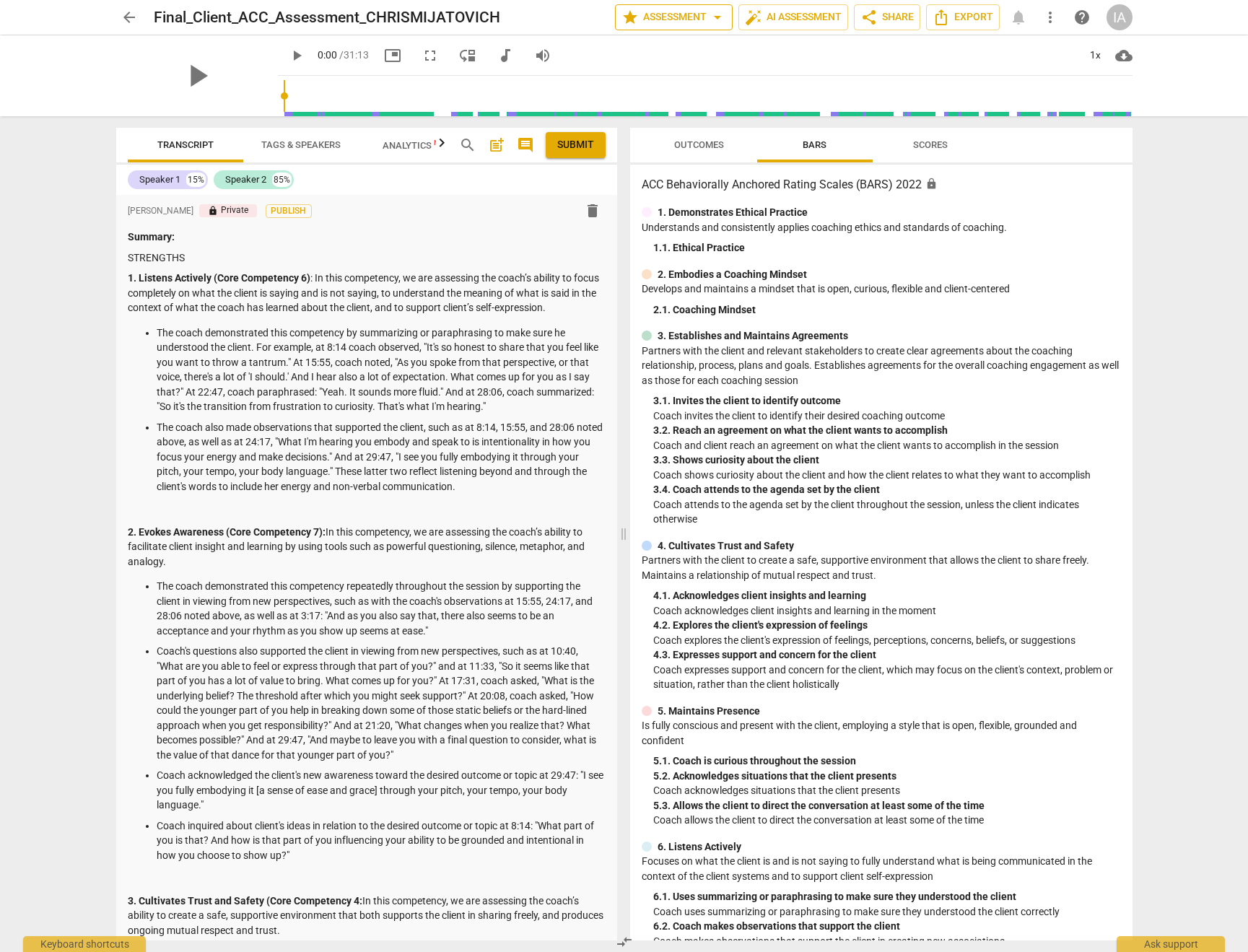
click at [705, 21] on span "star Assessment arrow_drop_down" at bounding box center [674, 17] width 105 height 17
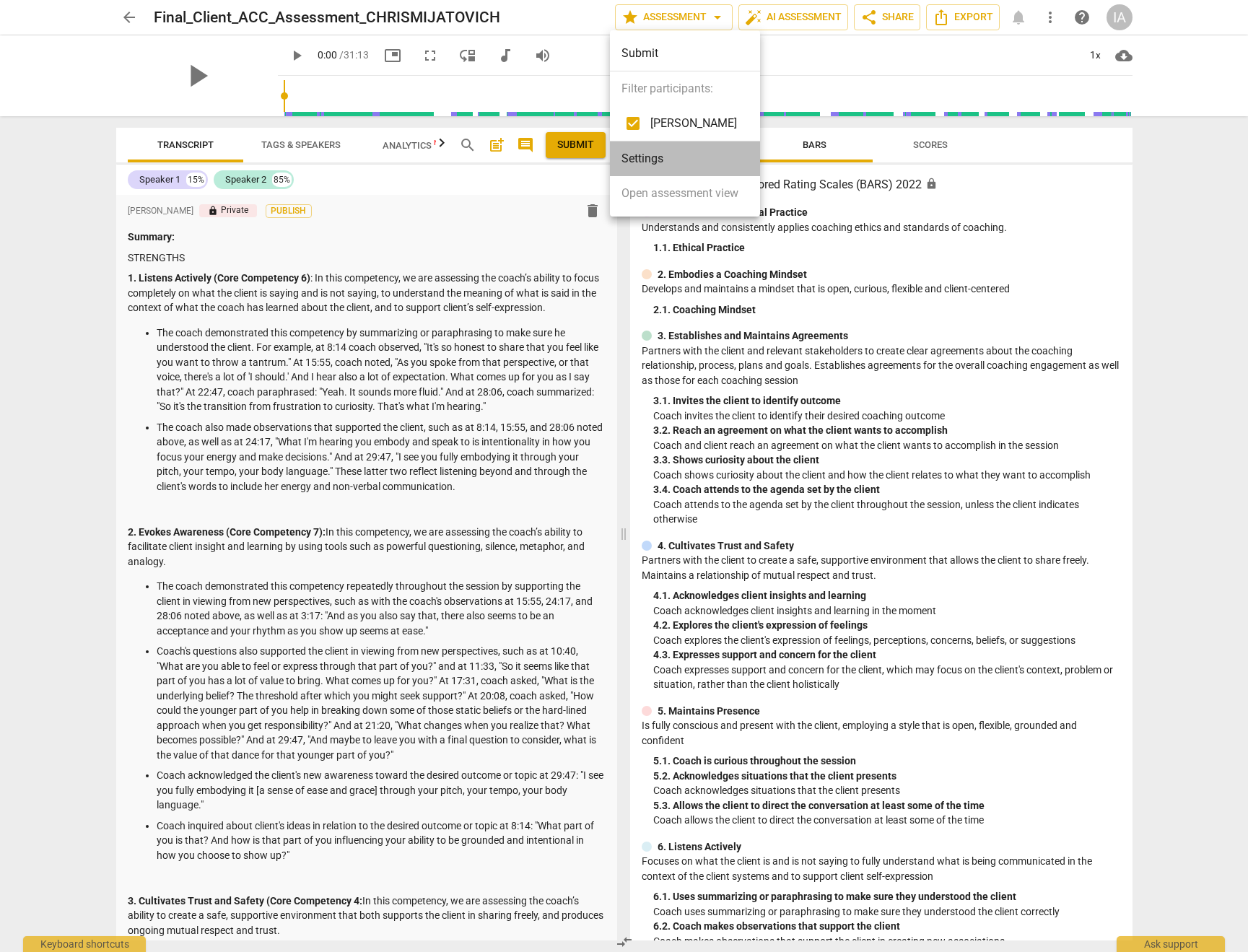
click at [692, 161] on li "Settings" at bounding box center [684, 159] width 150 height 35
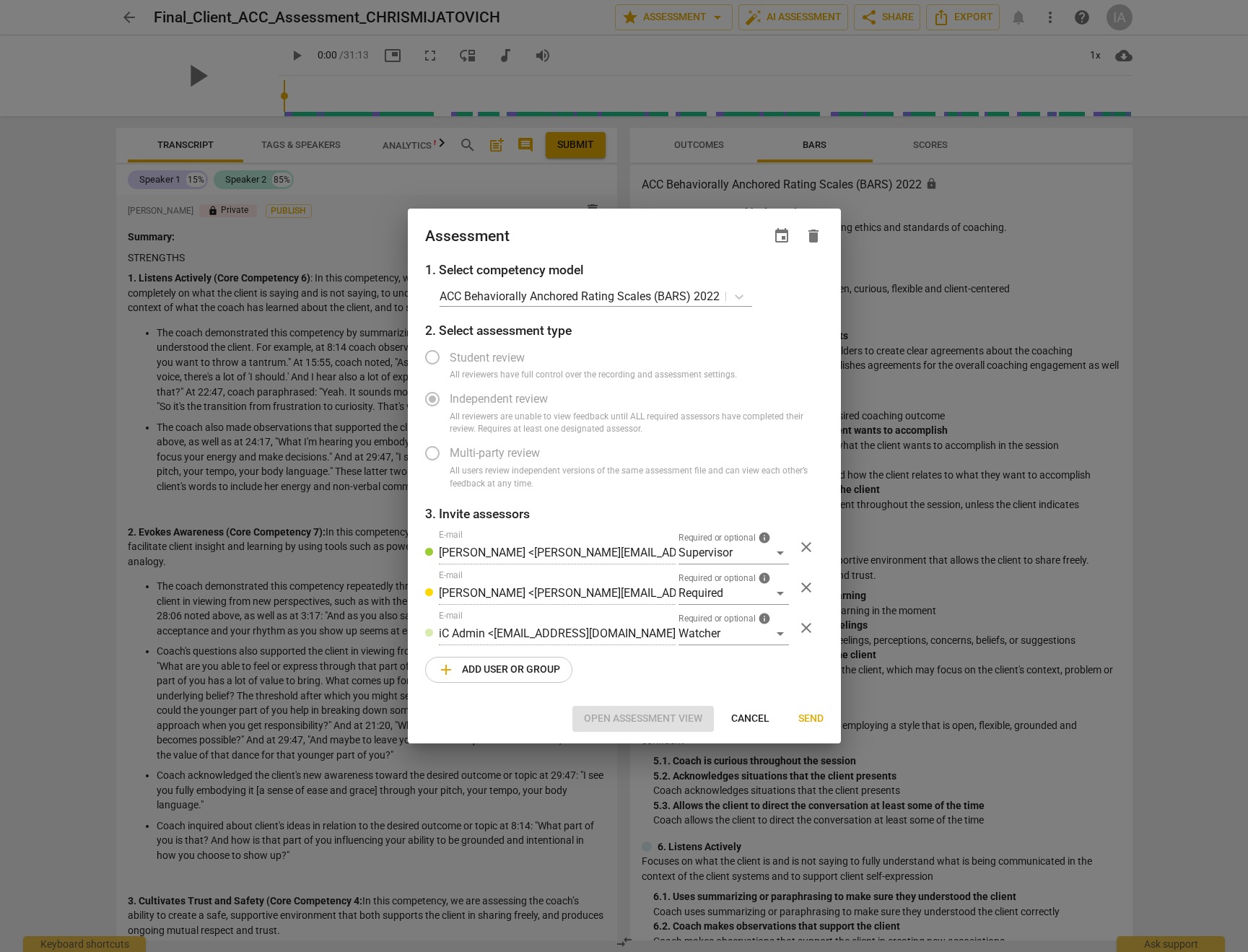
radio input "false"
